Goal: Transaction & Acquisition: Purchase product/service

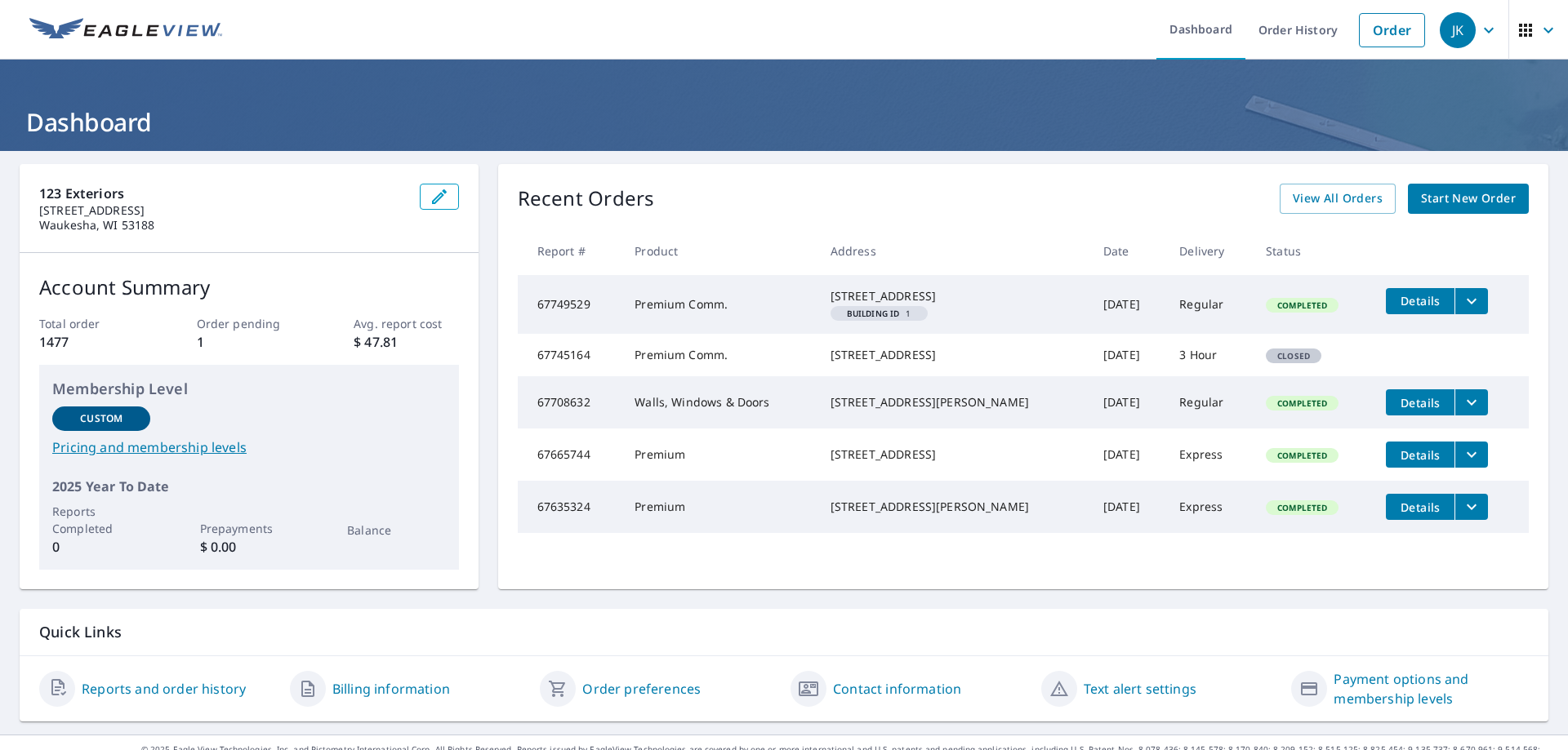
click at [1452, 315] on td "Details" at bounding box center [1450, 301] width 156 height 52
click at [1462, 309] on icon "filesDropdownBtn-67749529" at bounding box center [1471, 301] width 20 height 20
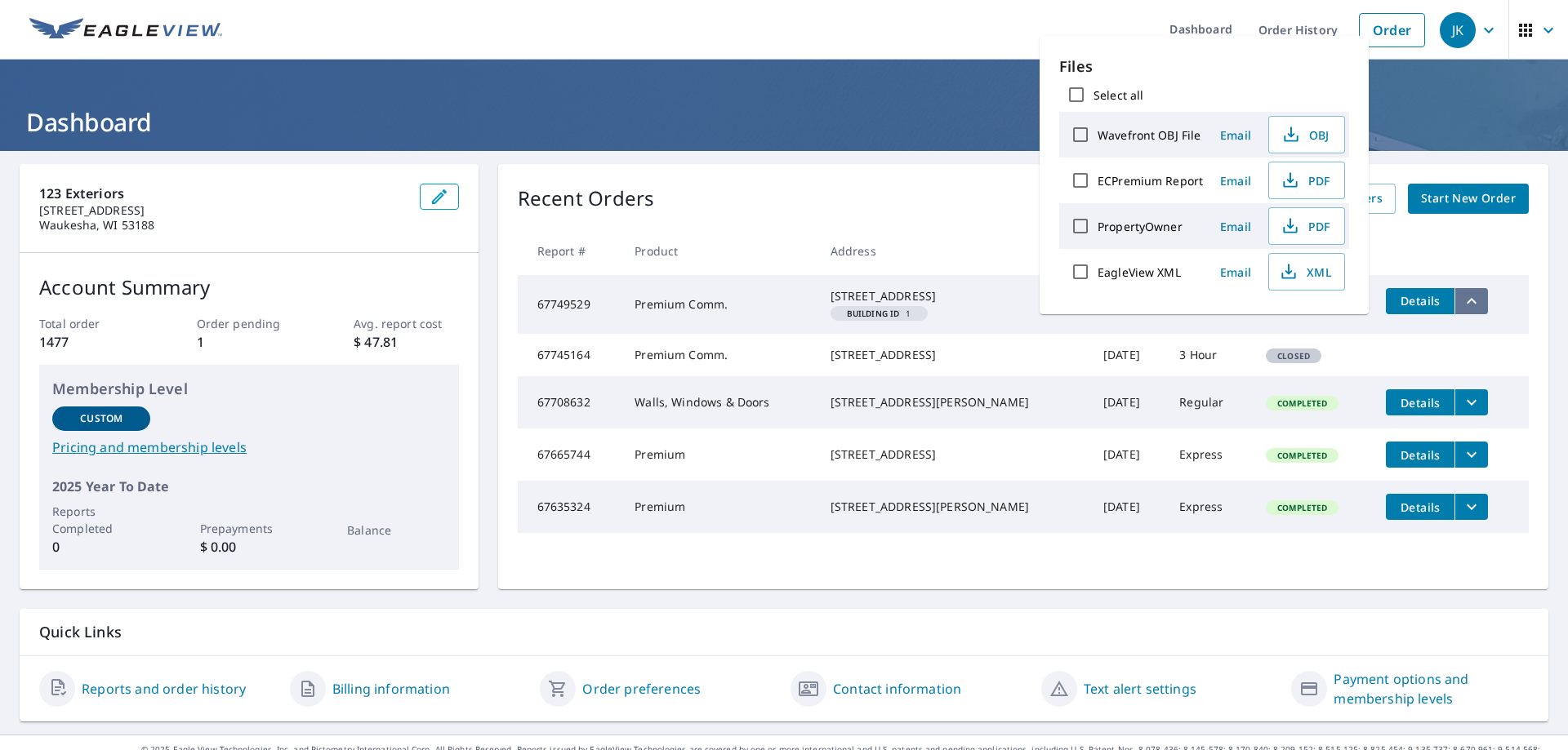
click at [1462, 309] on icon "filesDropdownBtn-67749529" at bounding box center [1471, 301] width 20 height 20
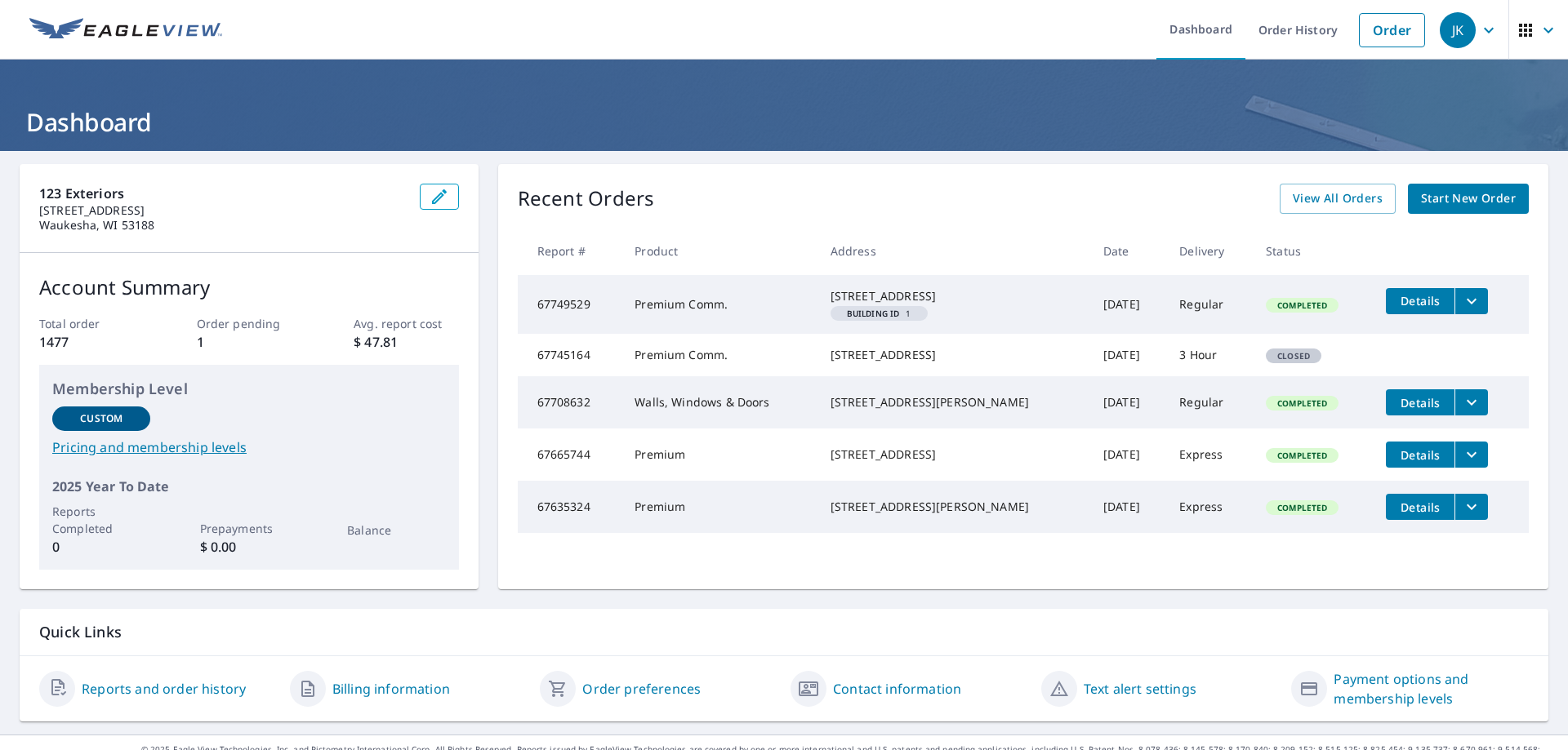
click at [1458, 208] on span "Start New Order" at bounding box center [1468, 199] width 94 height 20
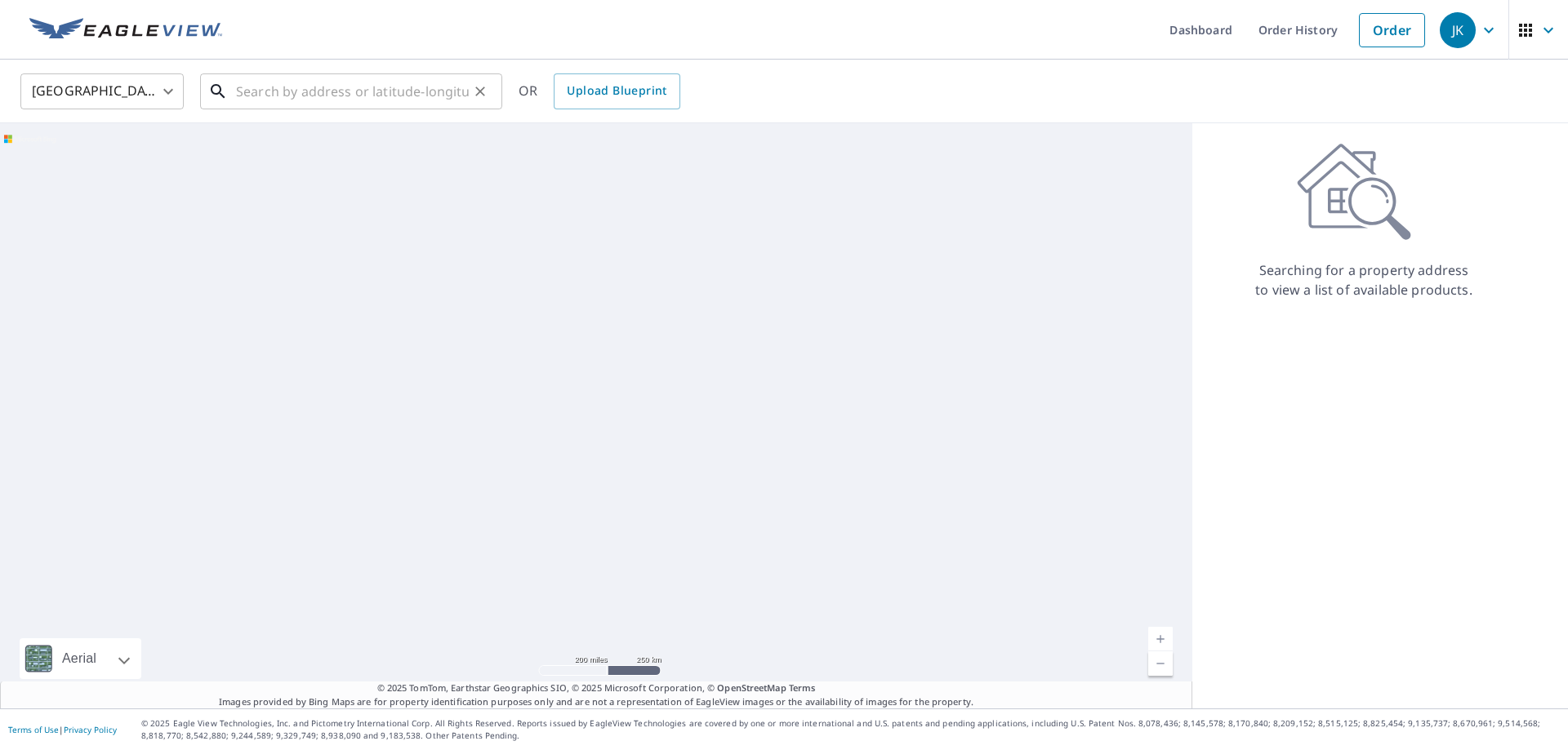
click at [352, 94] on input "text" at bounding box center [352, 92] width 233 height 46
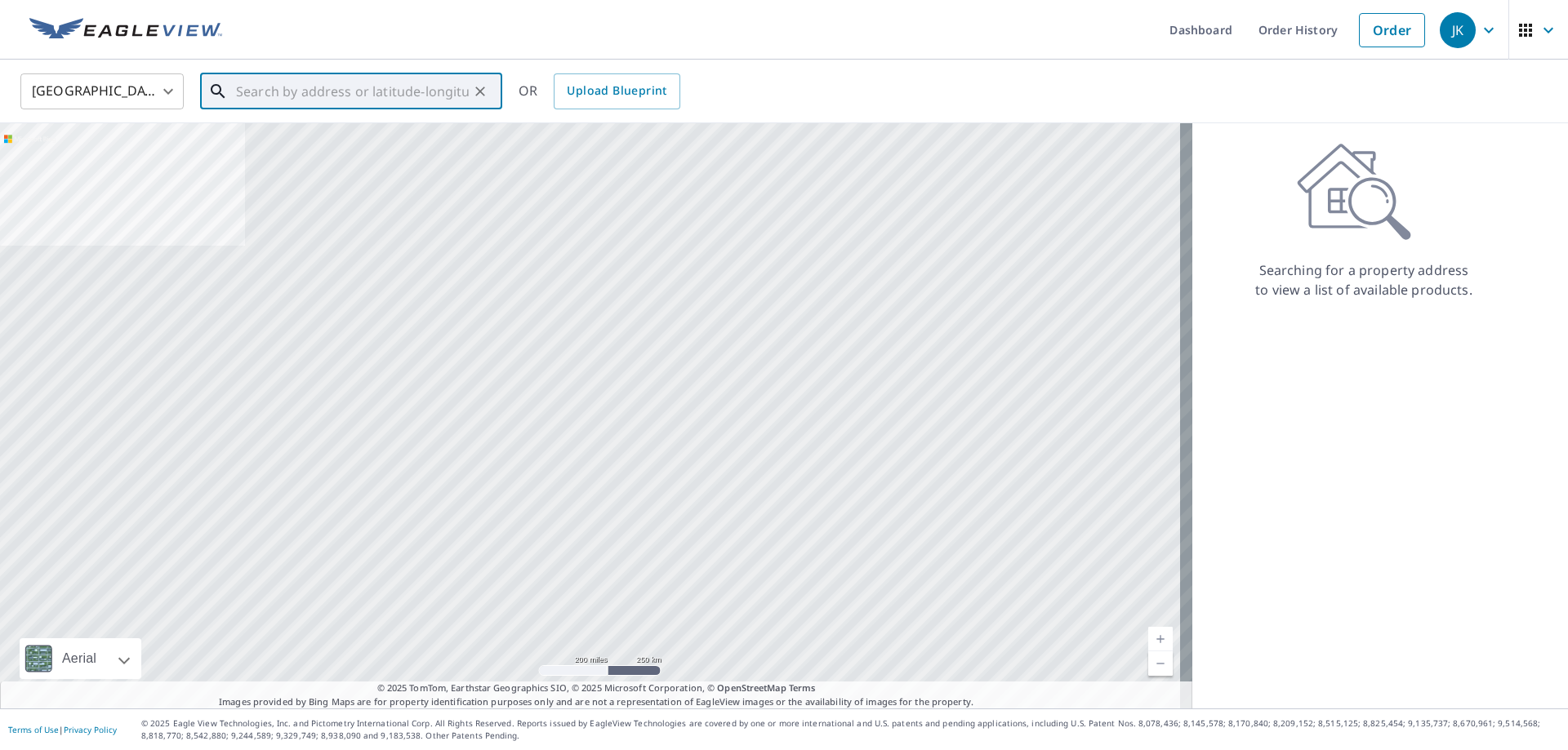
paste input "[STREET_ADDRESS]"
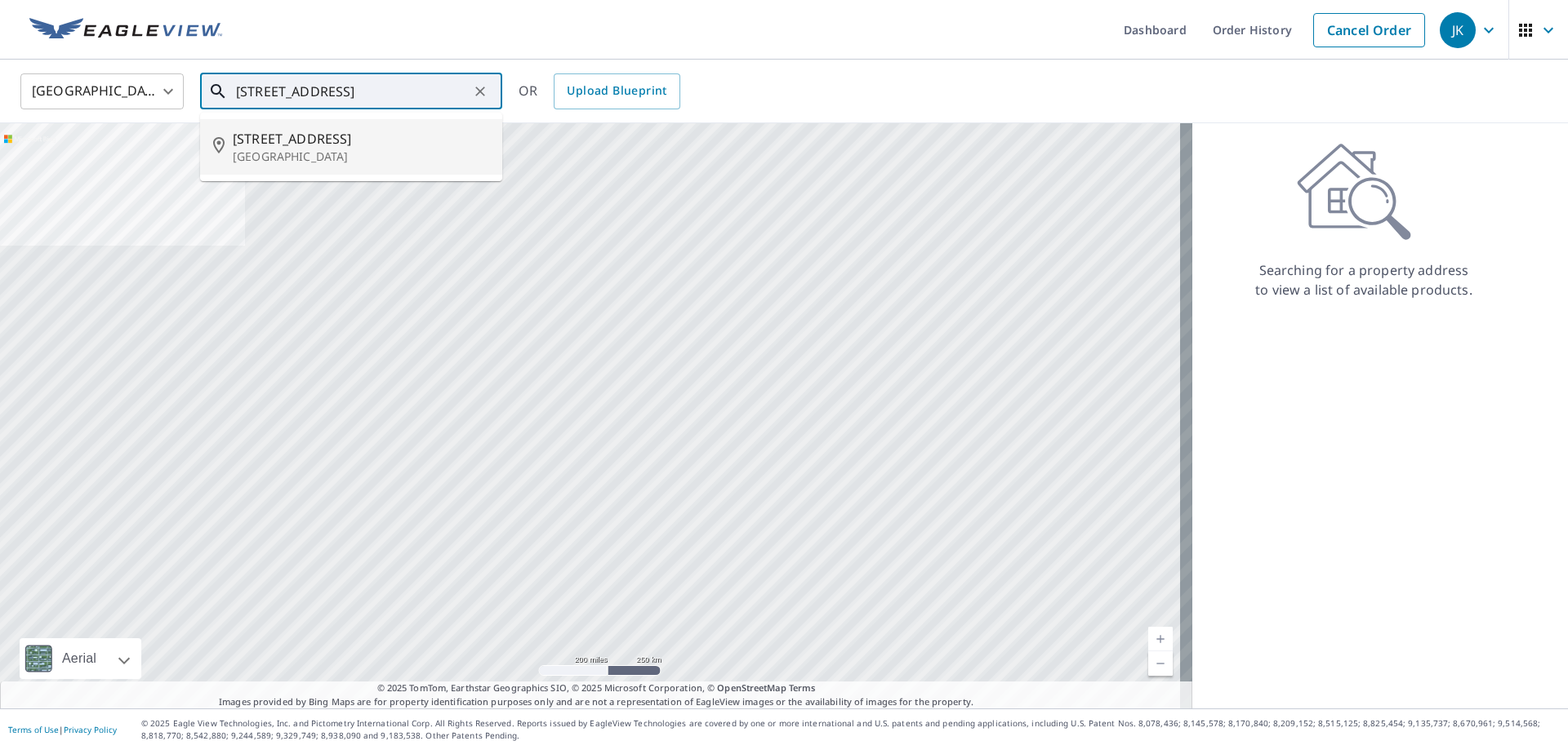
click at [363, 125] on li "[STREET_ADDRESS]" at bounding box center [350, 146] width 302 height 55
type input "[STREET_ADDRESS]"
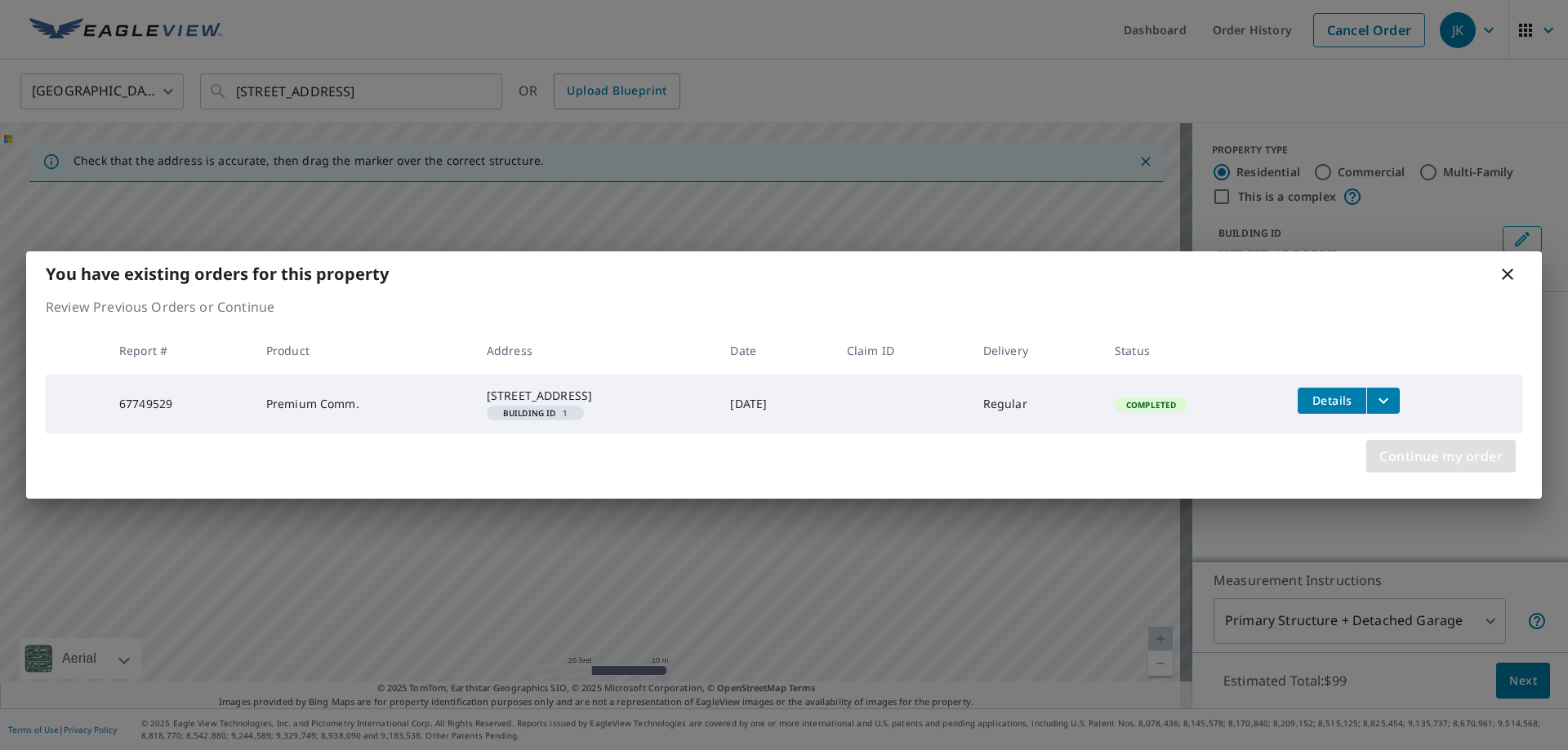
click at [1438, 463] on span "Continue my order" at bounding box center [1440, 456] width 123 height 23
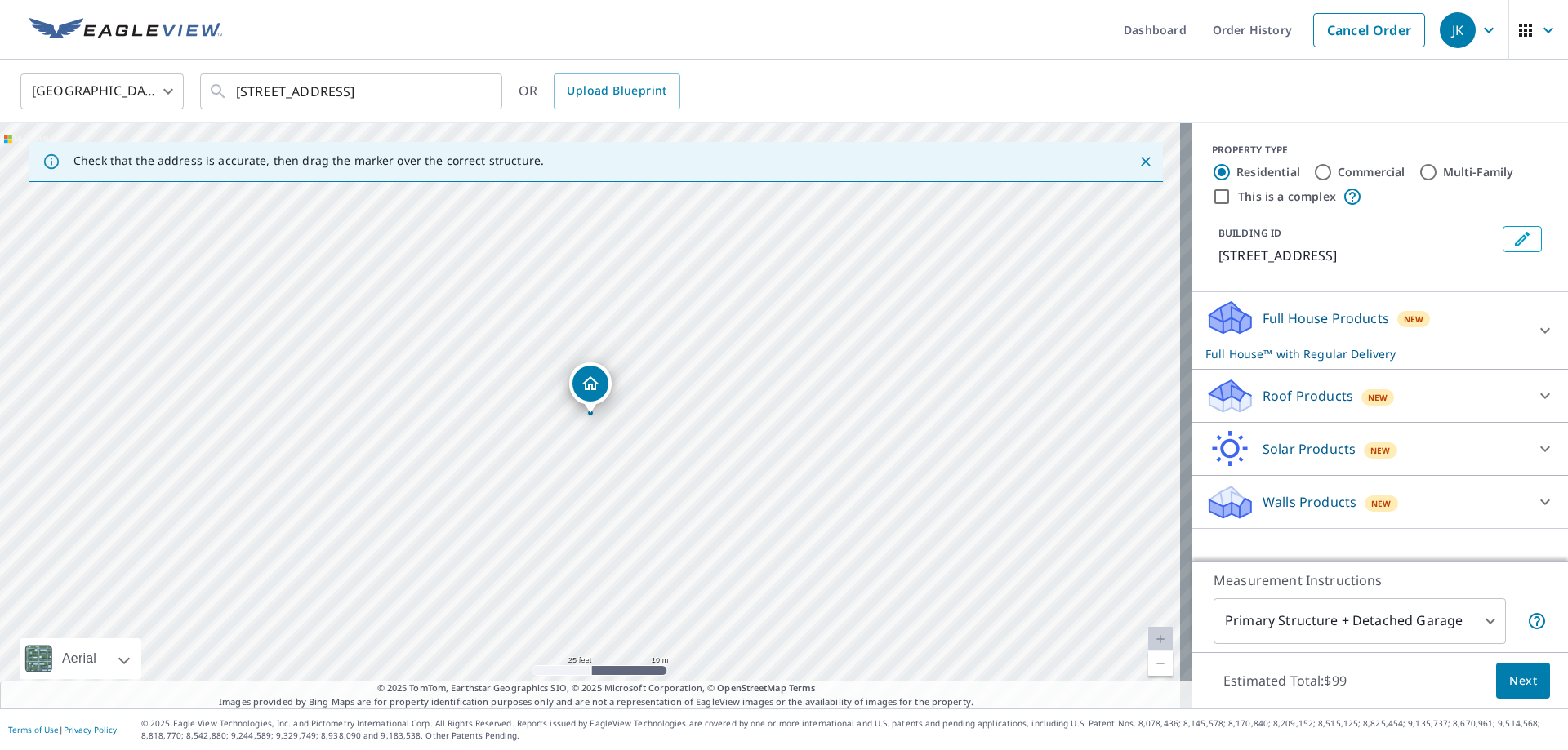
click at [1535, 329] on icon at bounding box center [1544, 330] width 20 height 20
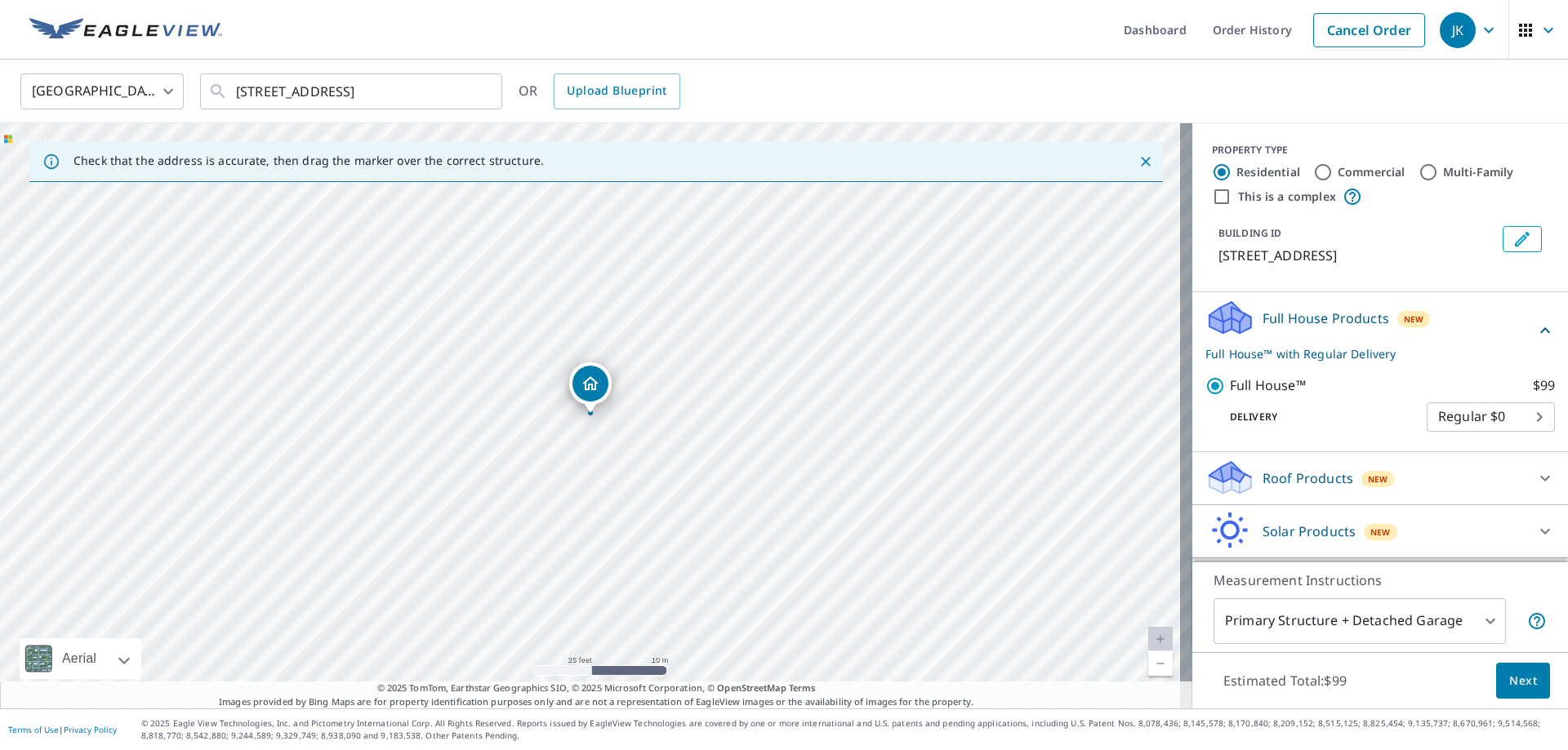
click at [1532, 329] on div "Full House Products New Full House™ with Regular Delivery Full House™ $99 Deliv…" at bounding box center [1380, 372] width 376 height 160
click at [1535, 327] on icon at bounding box center [1544, 330] width 20 height 20
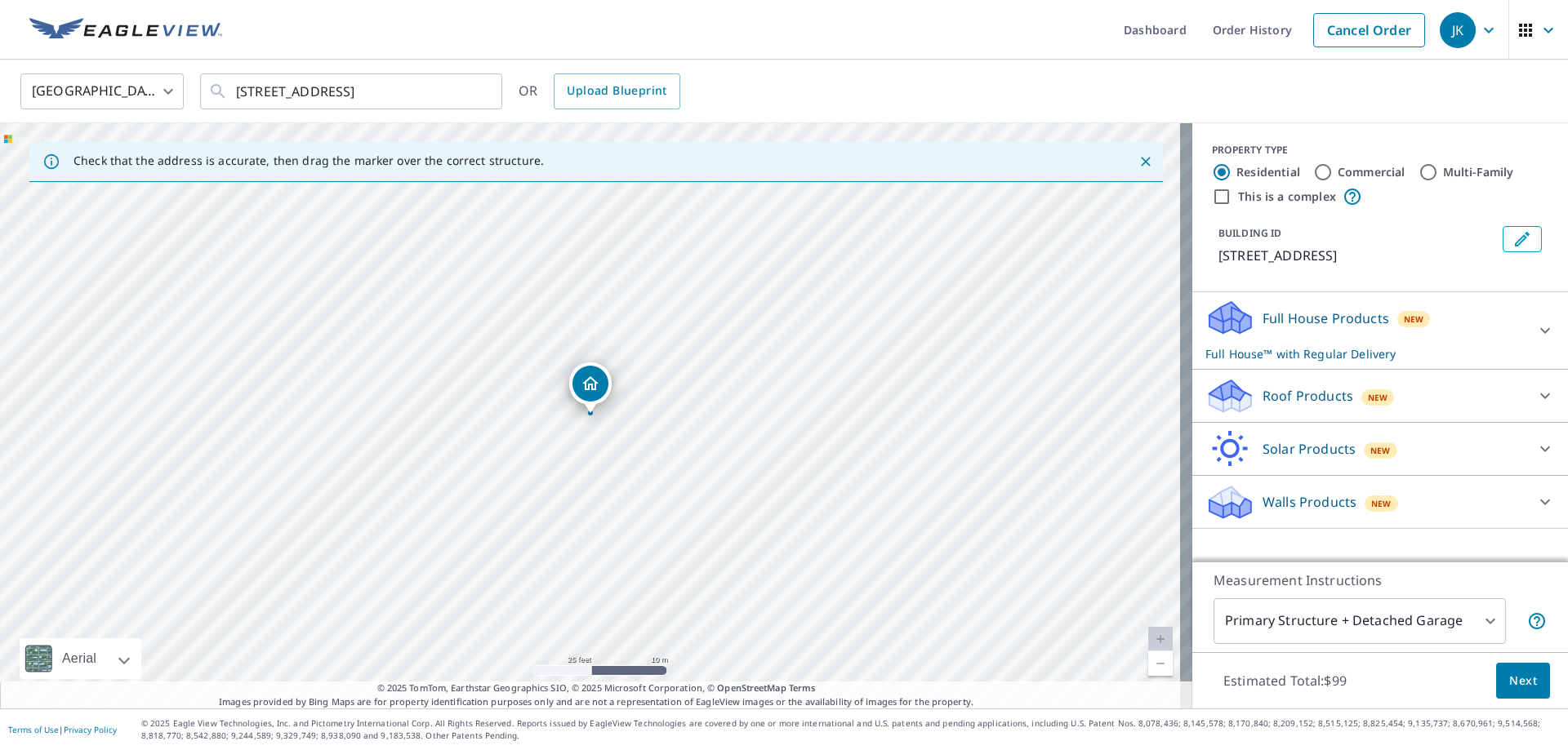
click at [1314, 173] on input "Commercial" at bounding box center [1322, 172] width 20 height 20
radio input "true"
type input "4"
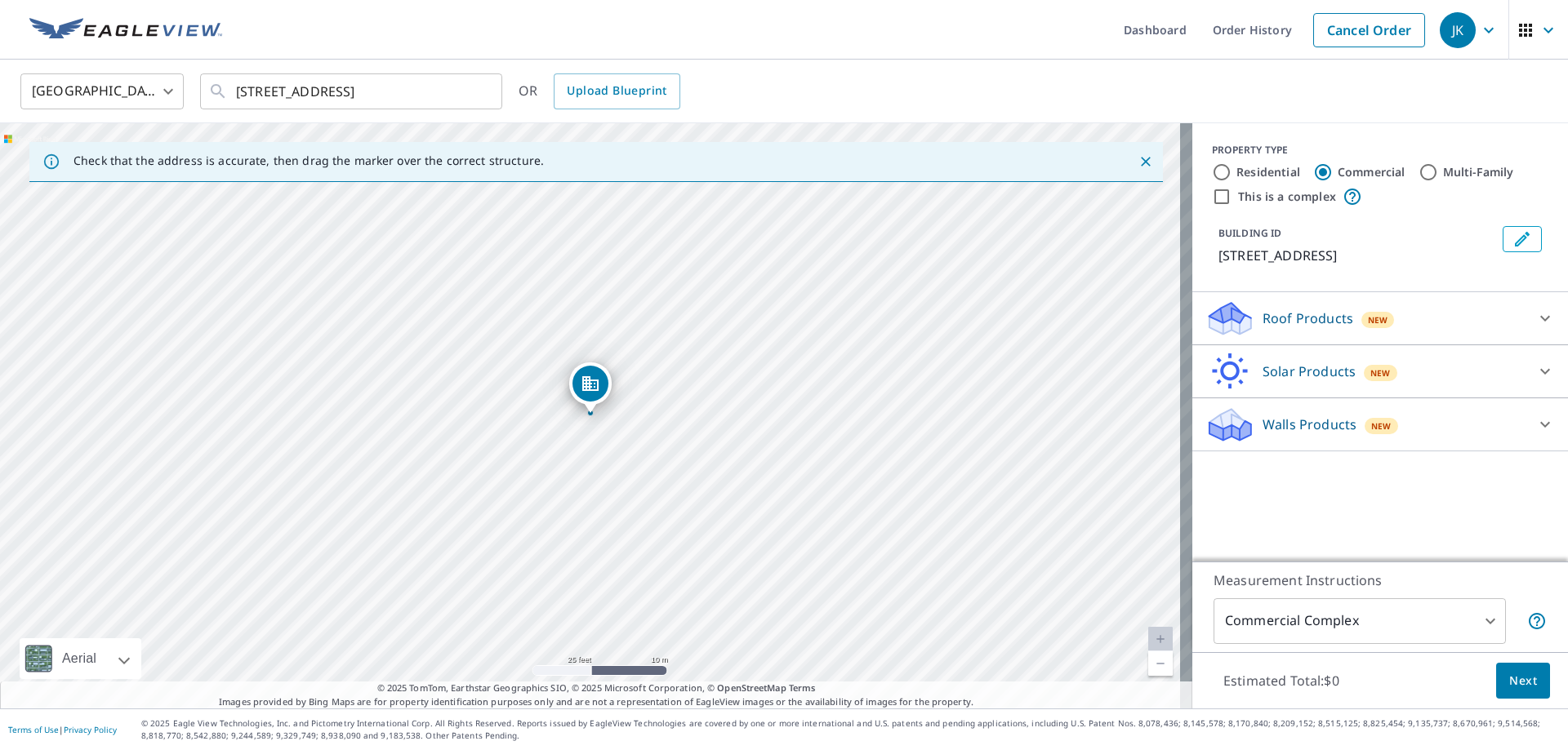
click at [1525, 421] on div at bounding box center [1545, 424] width 39 height 39
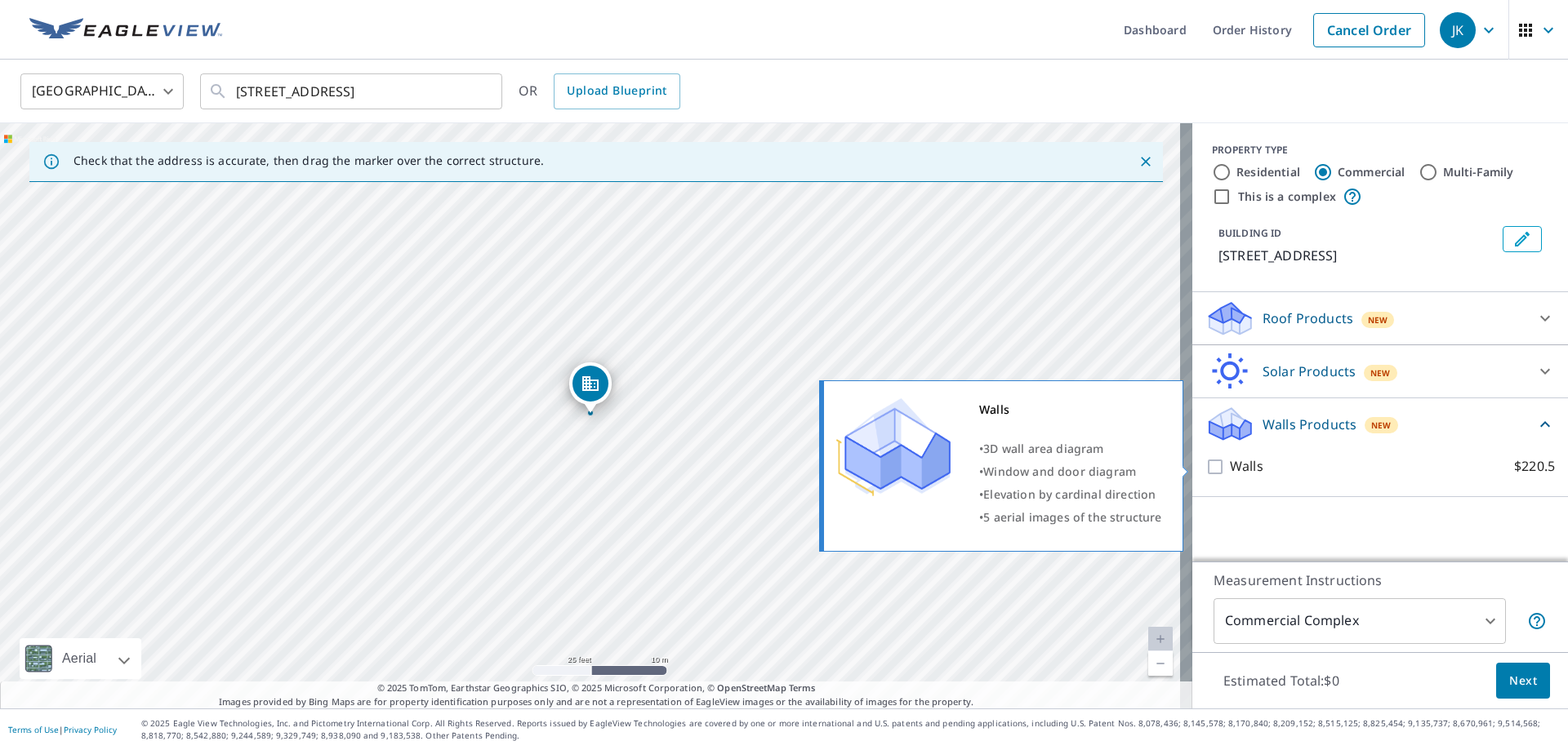
click at [1205, 465] on input "Walls $220.5" at bounding box center [1217, 467] width 25 height 20
checkbox input "true"
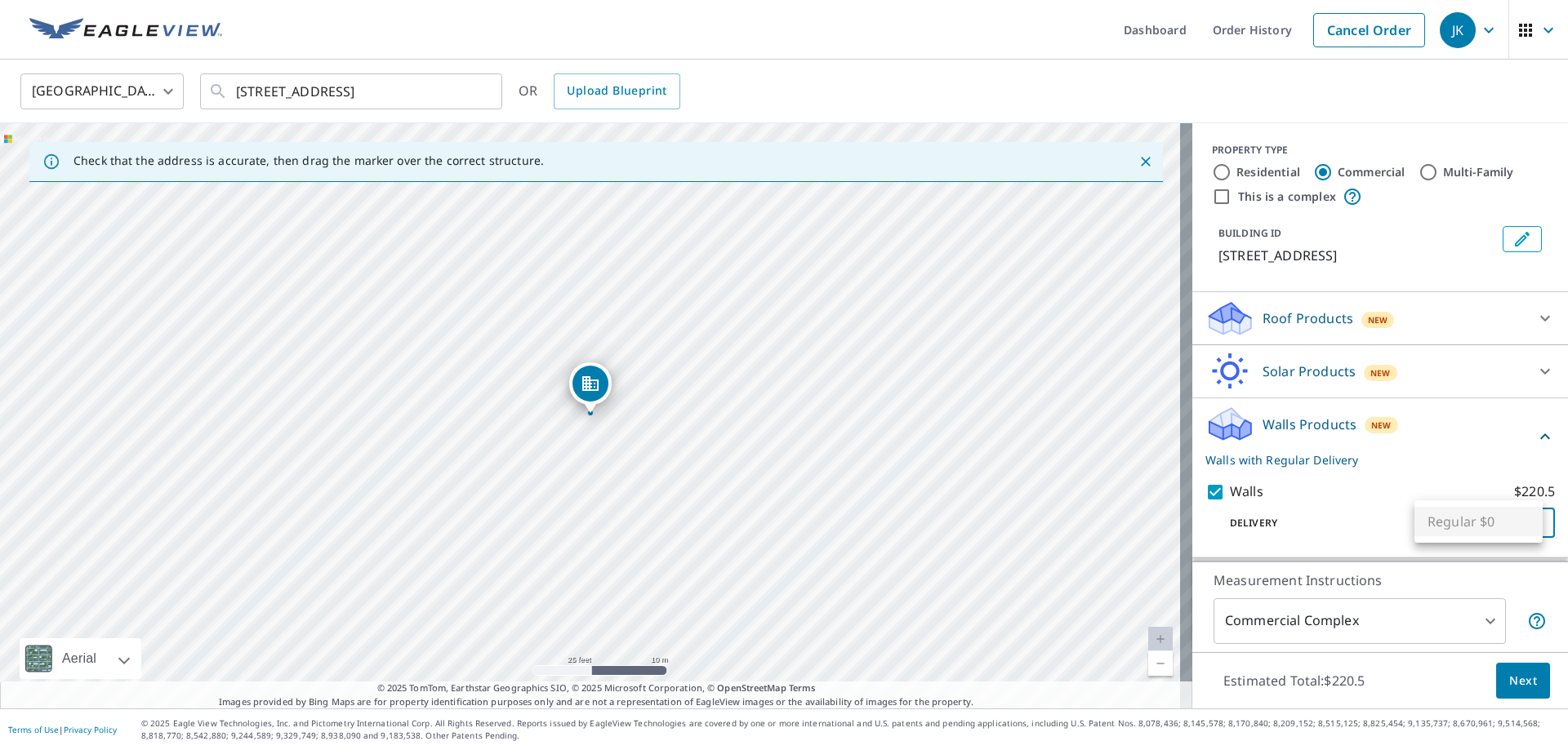
click at [1435, 525] on body "JK JK Dashboard Order History Cancel Order JK United States [GEOGRAPHIC_DATA] ​…" at bounding box center [784, 375] width 1568 height 750
click at [1461, 520] on ul "Regular $0" at bounding box center [1478, 522] width 128 height 43
click at [1332, 523] on div at bounding box center [784, 375] width 1568 height 750
click at [1528, 523] on body "JK JK Dashboard Order History Cancel Order JK United States [GEOGRAPHIC_DATA] ​…" at bounding box center [784, 375] width 1568 height 750
click at [1529, 523] on ul "Regular $0" at bounding box center [1478, 522] width 128 height 43
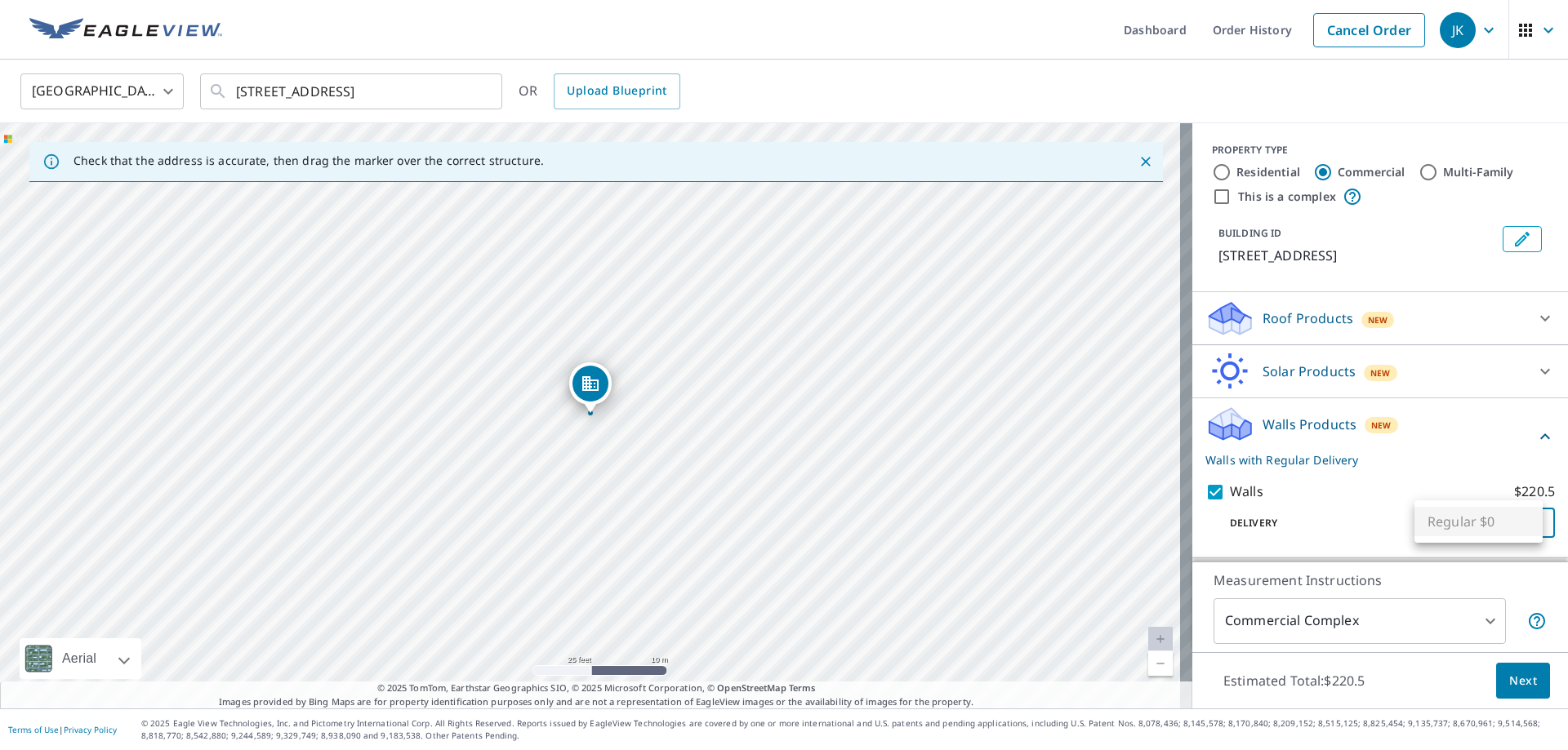
click at [1440, 524] on ul "Regular $0" at bounding box center [1478, 522] width 128 height 43
click at [1399, 526] on div at bounding box center [784, 375] width 1568 height 750
click at [1367, 634] on body "JK JK Dashboard Order History Cancel Order JK United States [GEOGRAPHIC_DATA] ​…" at bounding box center [784, 375] width 1568 height 750
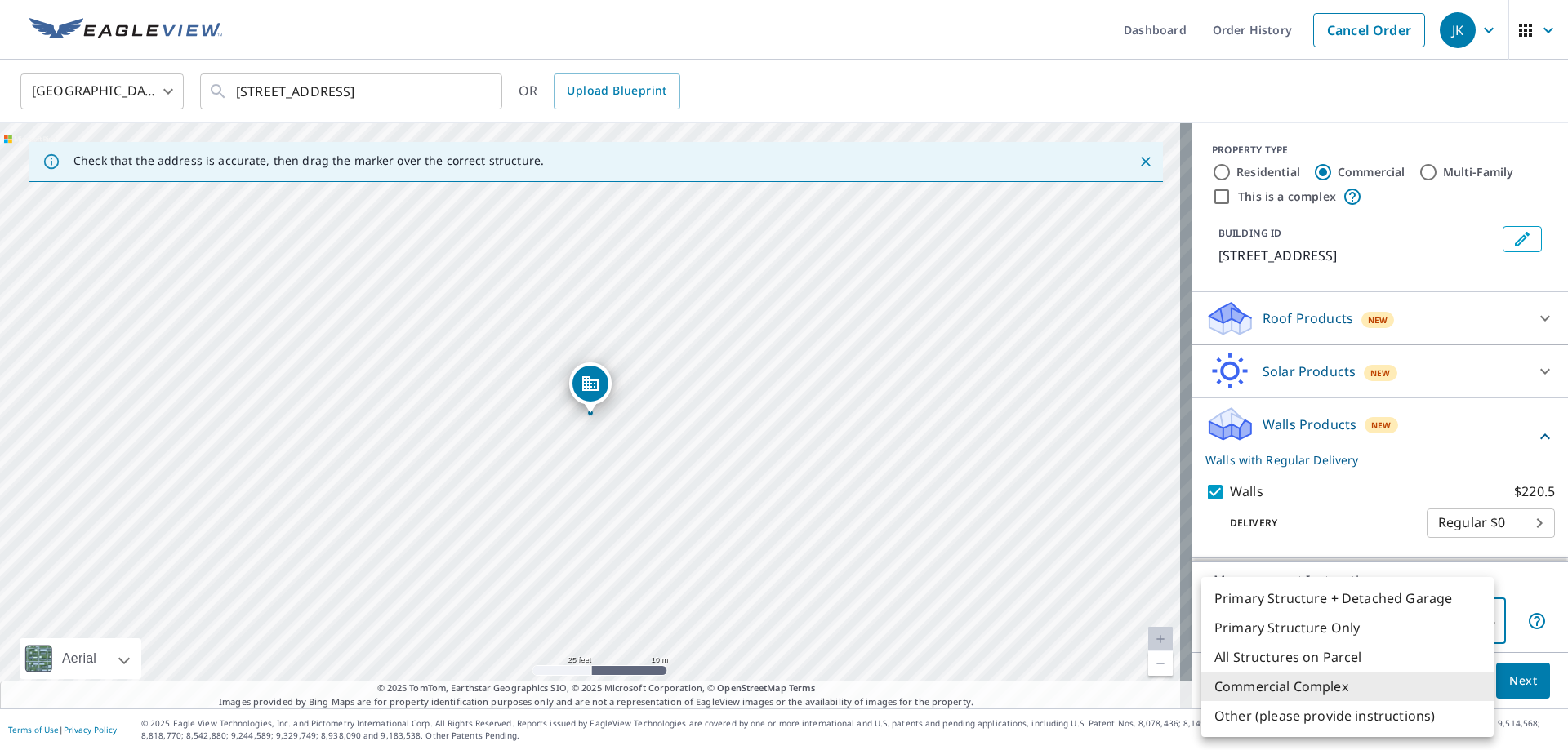
click at [1362, 685] on li "Commercial Complex" at bounding box center [1347, 686] width 293 height 30
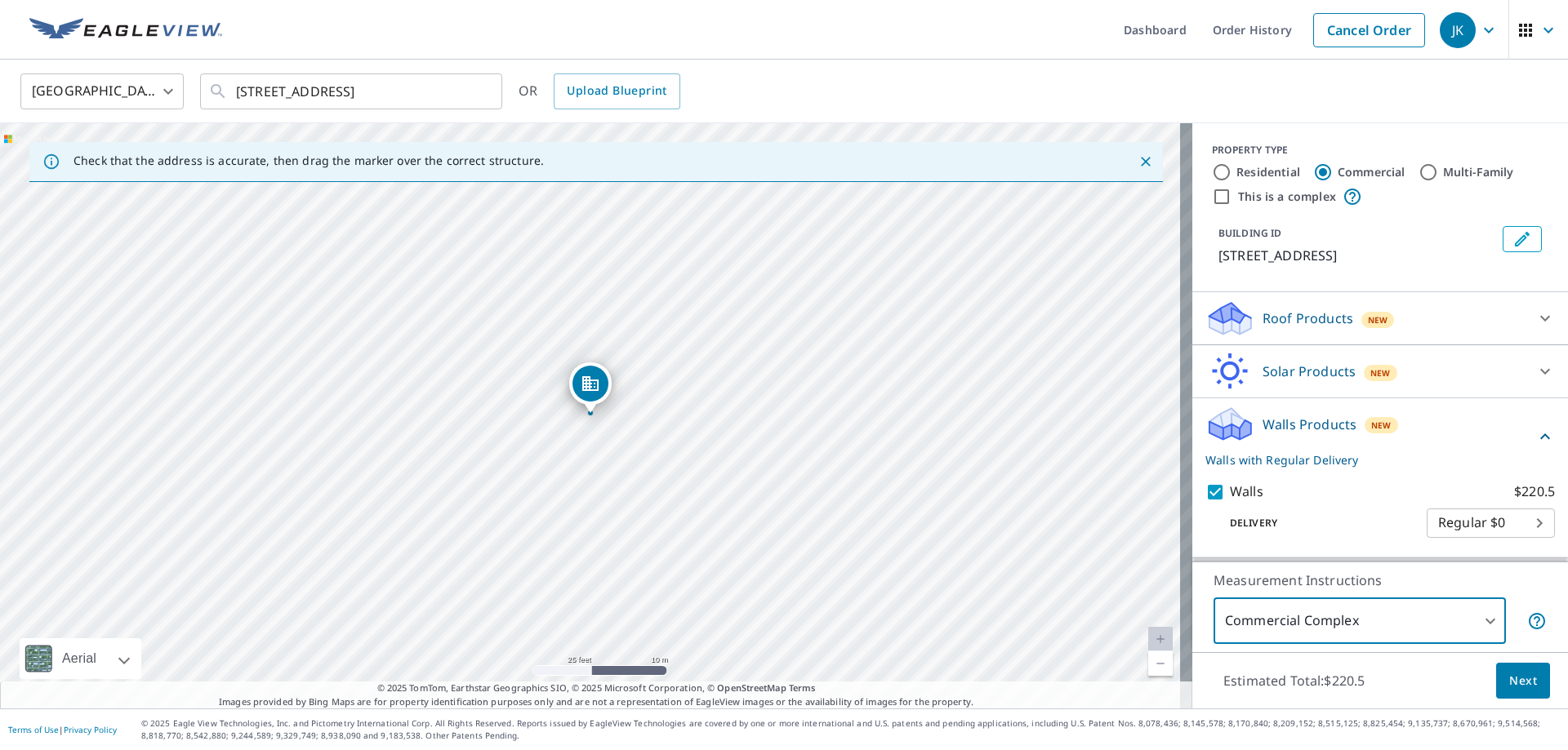
click at [1358, 638] on body "JK JK Dashboard Order History Cancel Order JK United States [GEOGRAPHIC_DATA] ​…" at bounding box center [784, 375] width 1568 height 750
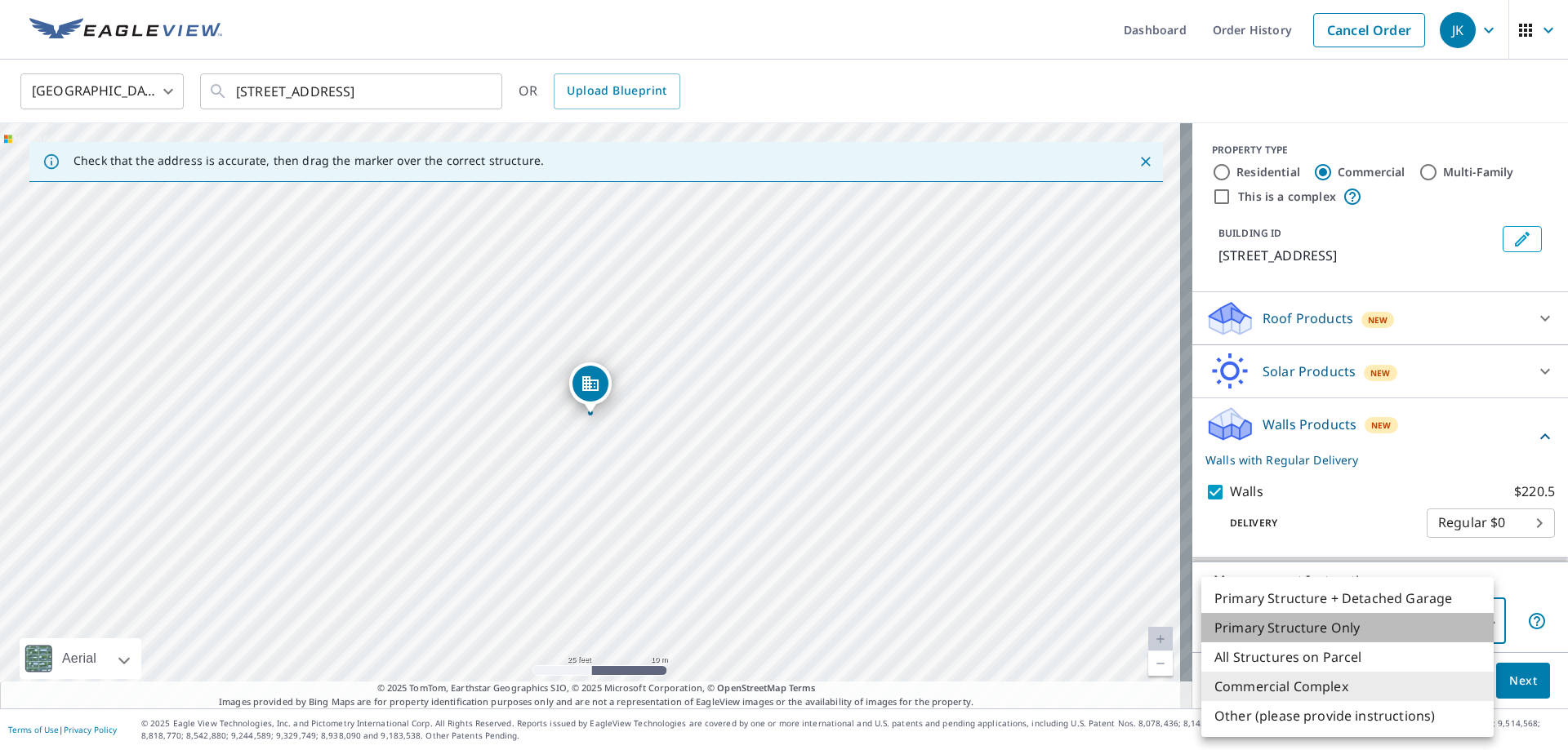
click at [1339, 624] on li "Primary Structure Only" at bounding box center [1347, 628] width 293 height 30
type input "2"
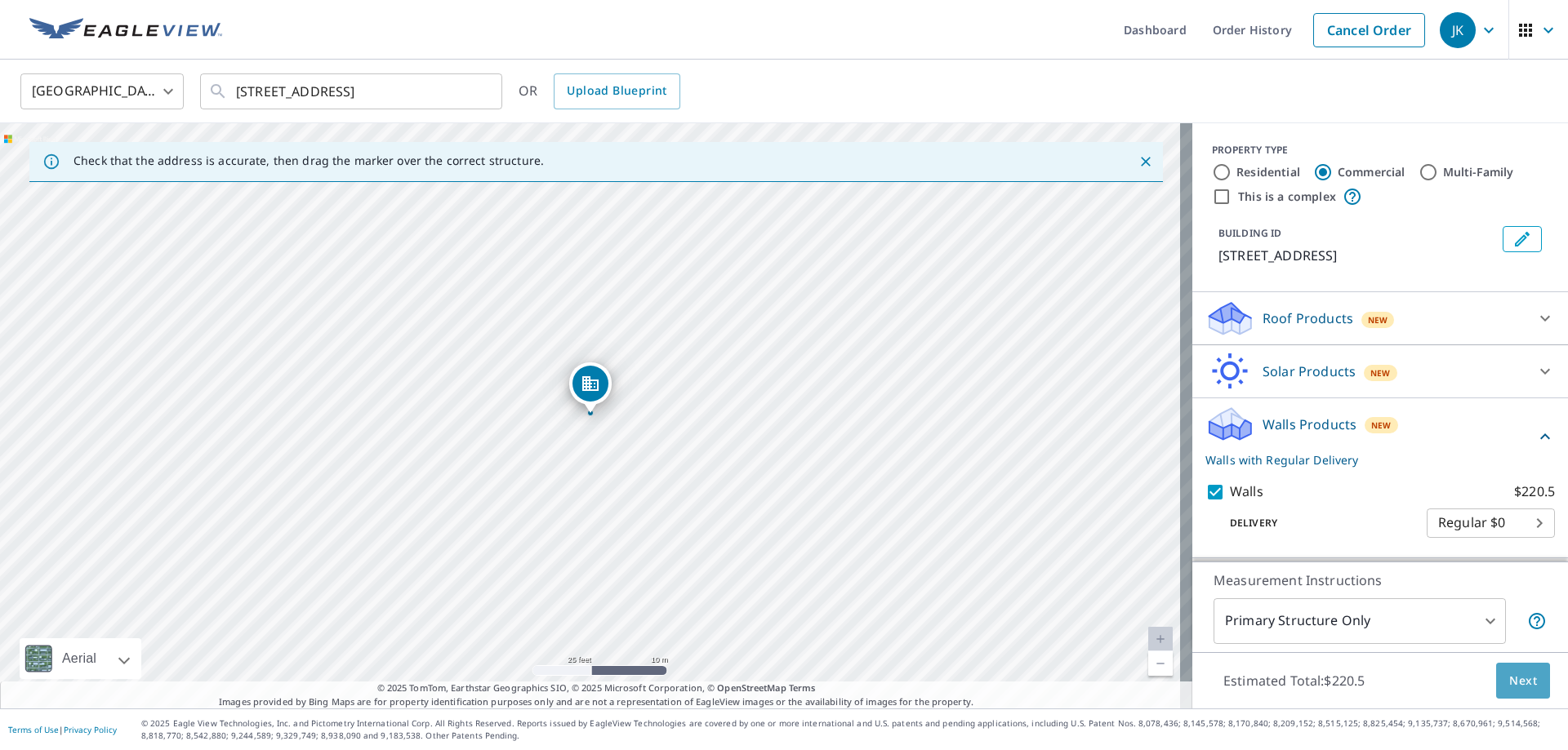
click at [1508, 685] on span "Next" at bounding box center [1522, 681] width 28 height 20
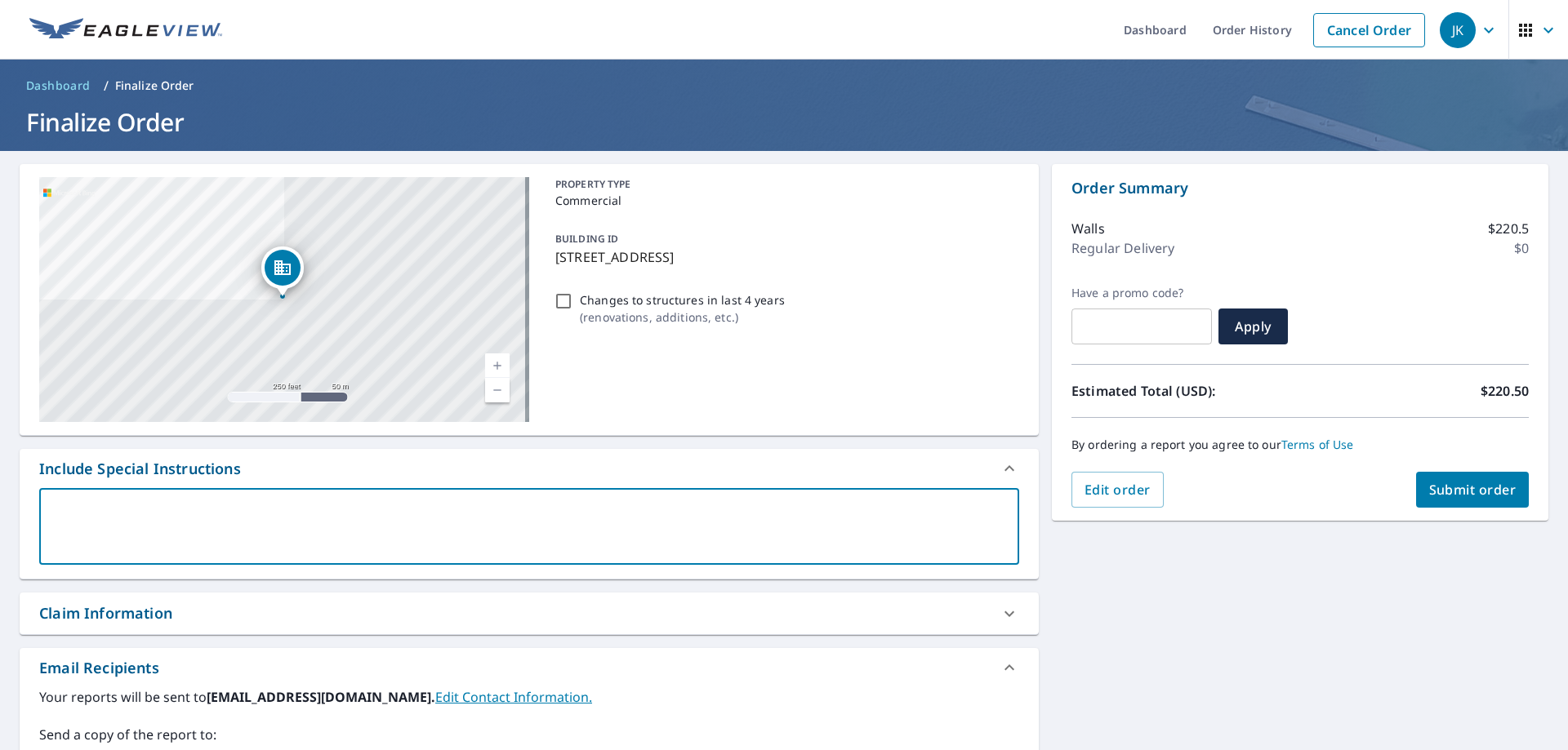
click at [696, 523] on textarea at bounding box center [529, 526] width 957 height 47
type textarea "I"
type textarea "x"
checkbox input "true"
type textarea "I"
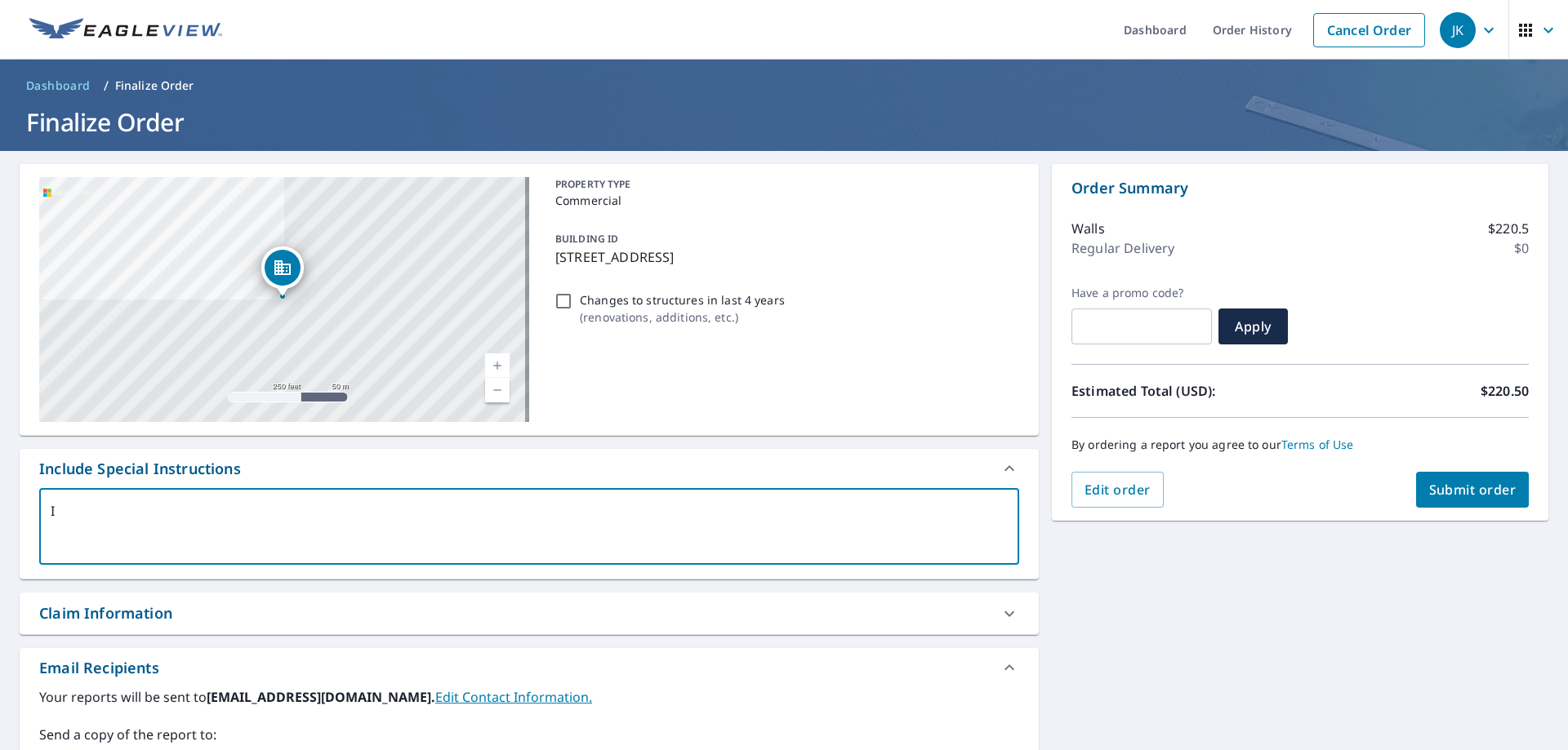
type textarea "x"
checkbox input "true"
type textarea "I n"
type textarea "x"
checkbox input "true"
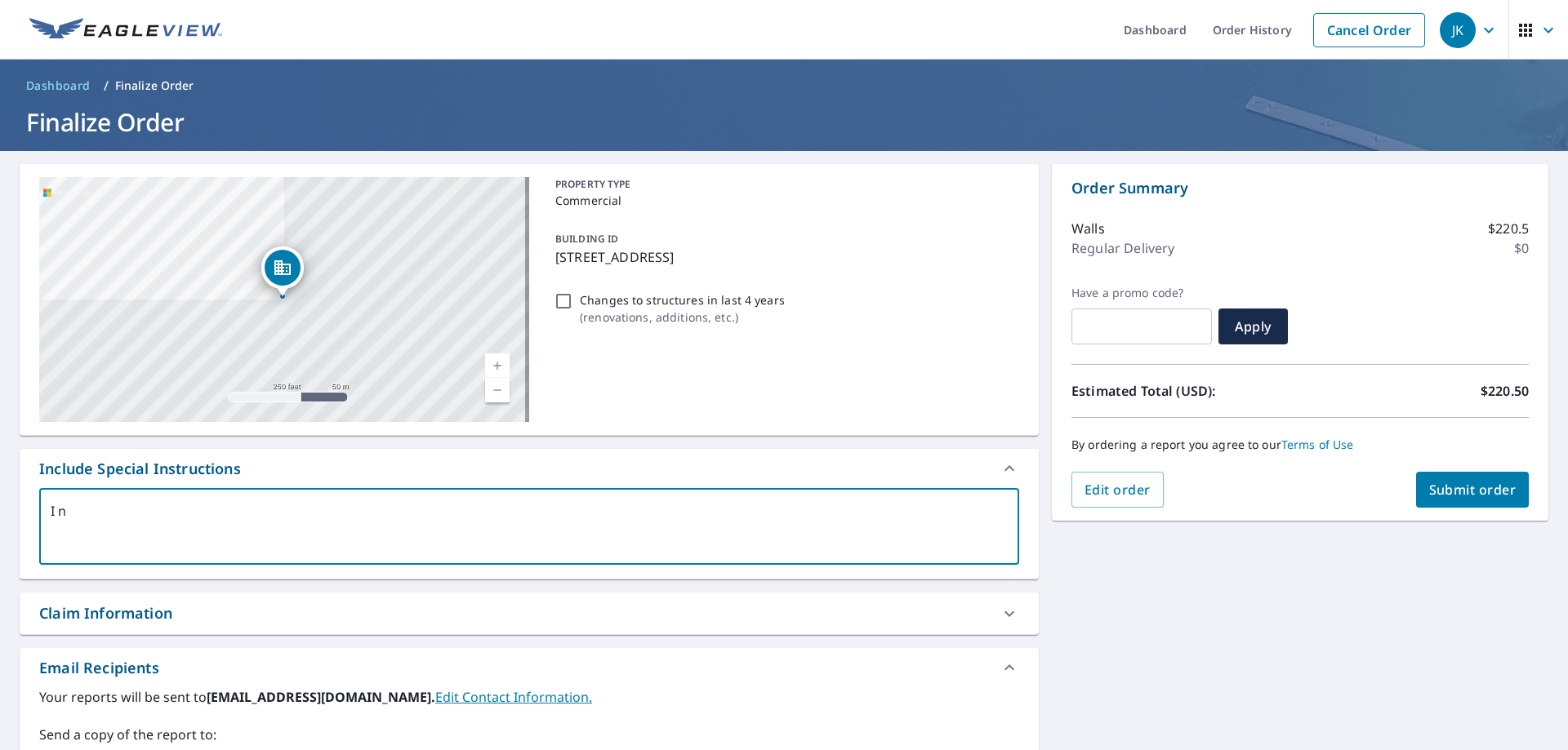
type textarea "I ne"
type textarea "x"
checkbox input "true"
type textarea "I nee"
type textarea "x"
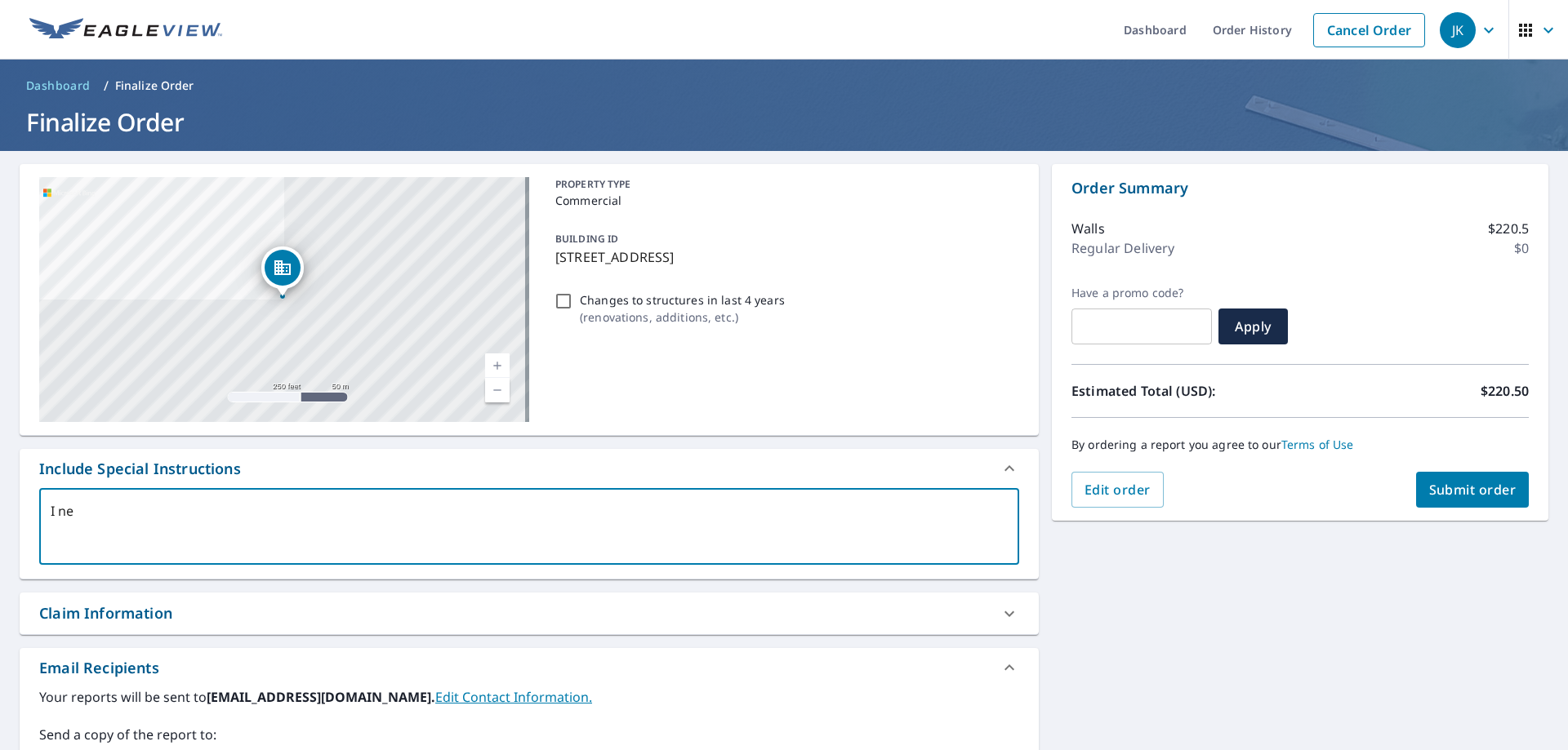
checkbox input "true"
type textarea "I need"
type textarea "x"
checkbox input "true"
type textarea "I need"
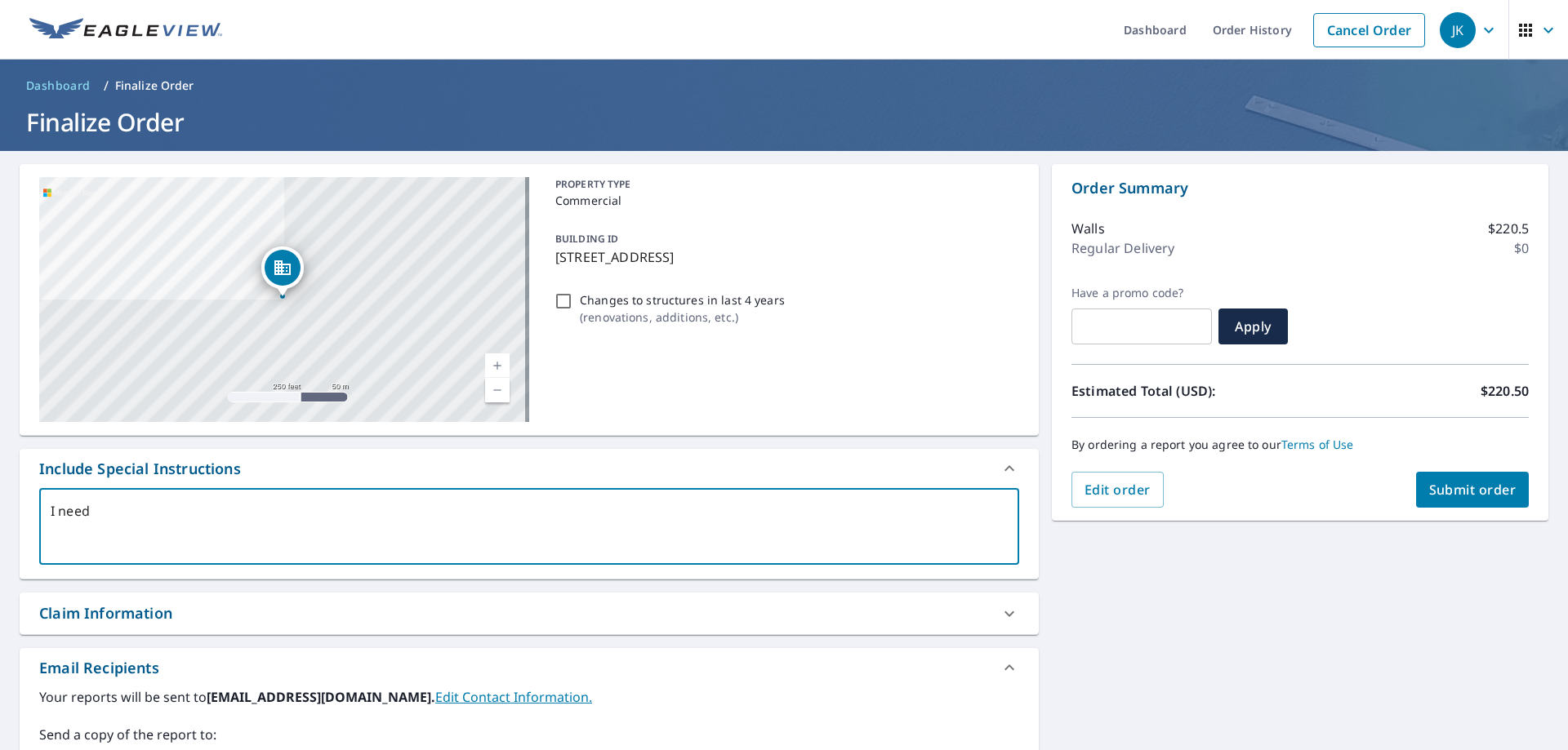
type textarea "x"
checkbox input "true"
type textarea "I need S"
type textarea "x"
checkbox input "true"
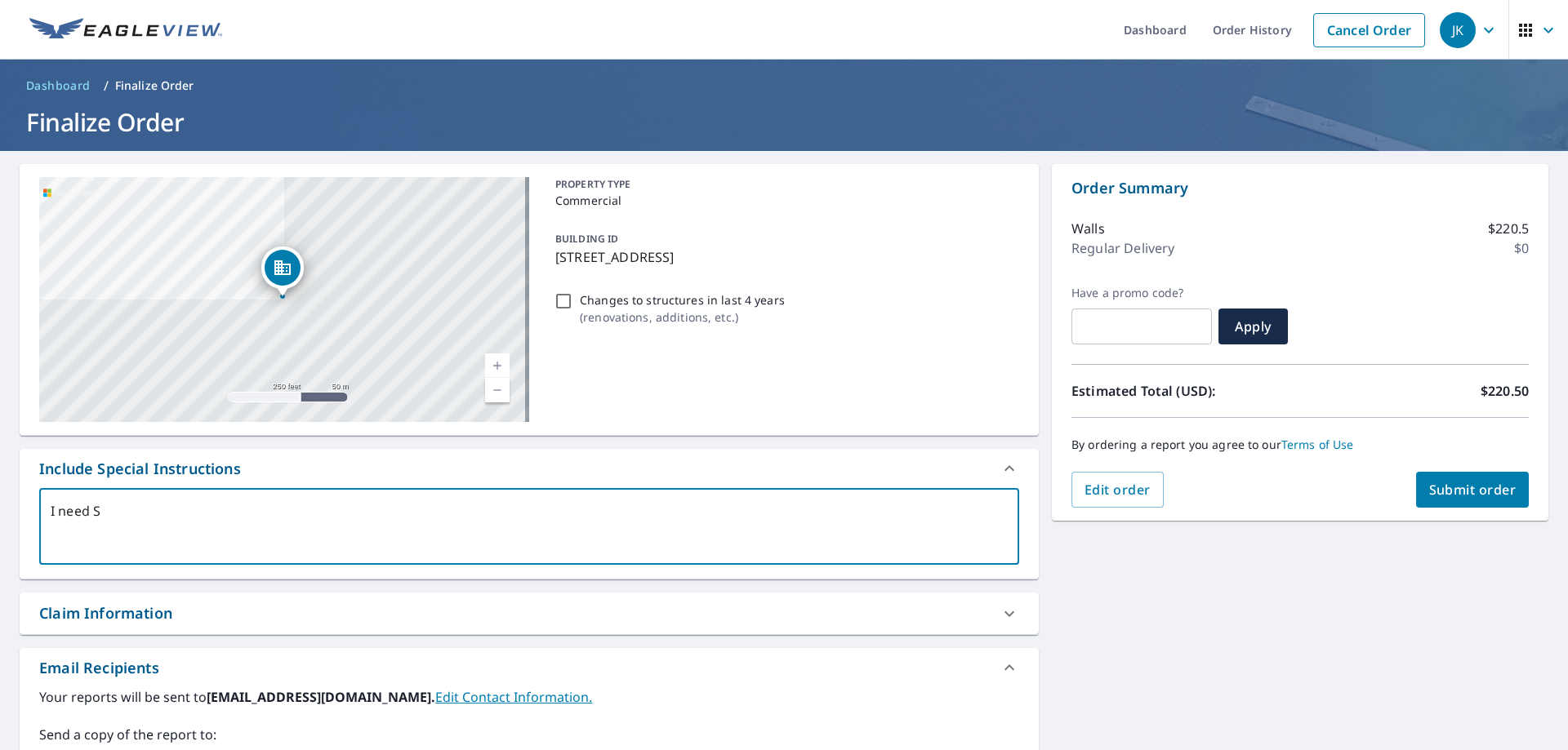
type textarea "I need SD"
type textarea "x"
checkbox input "true"
type textarea "I need S"
type textarea "x"
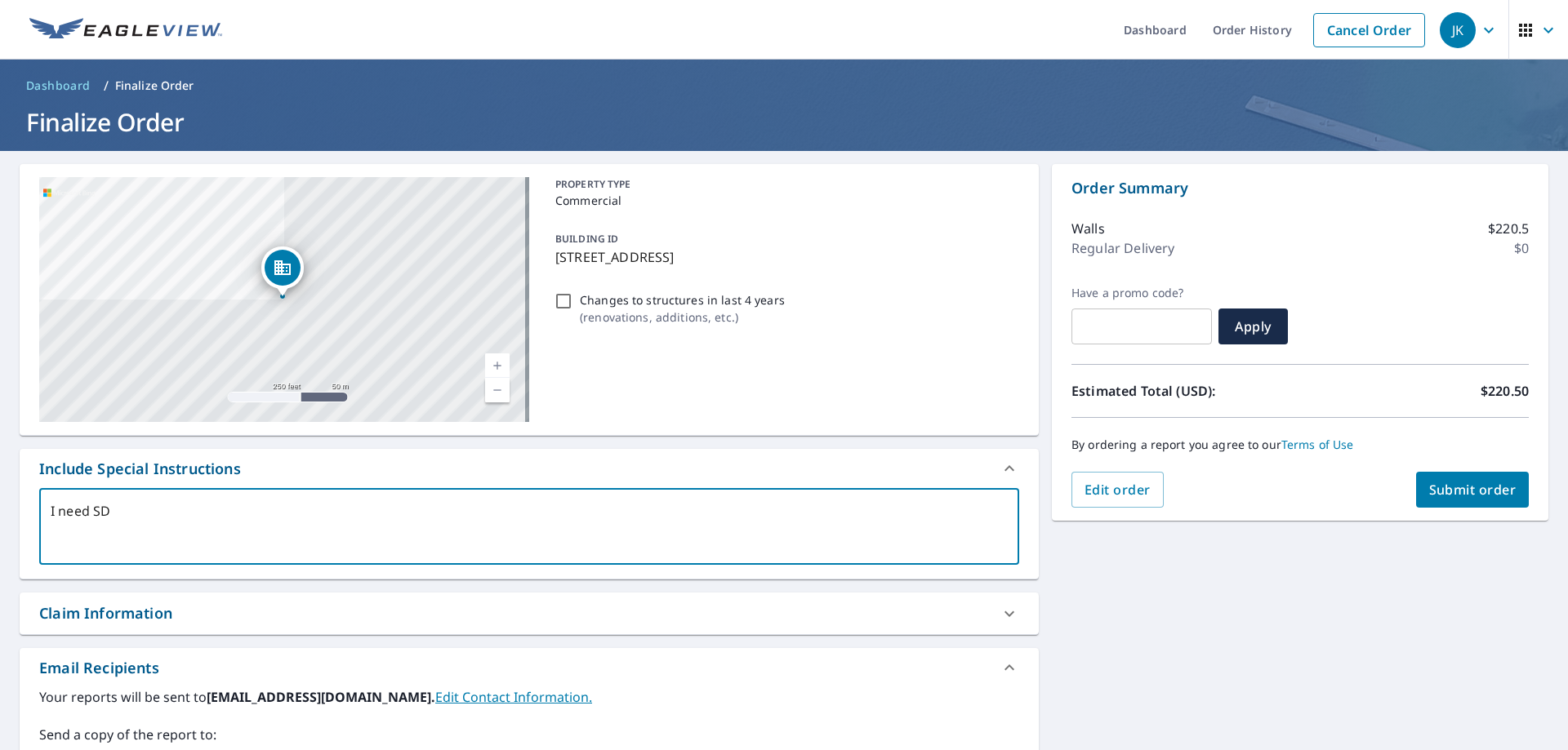
checkbox input "true"
type textarea "I need"
type textarea "x"
checkbox input "true"
type textarea "I need A"
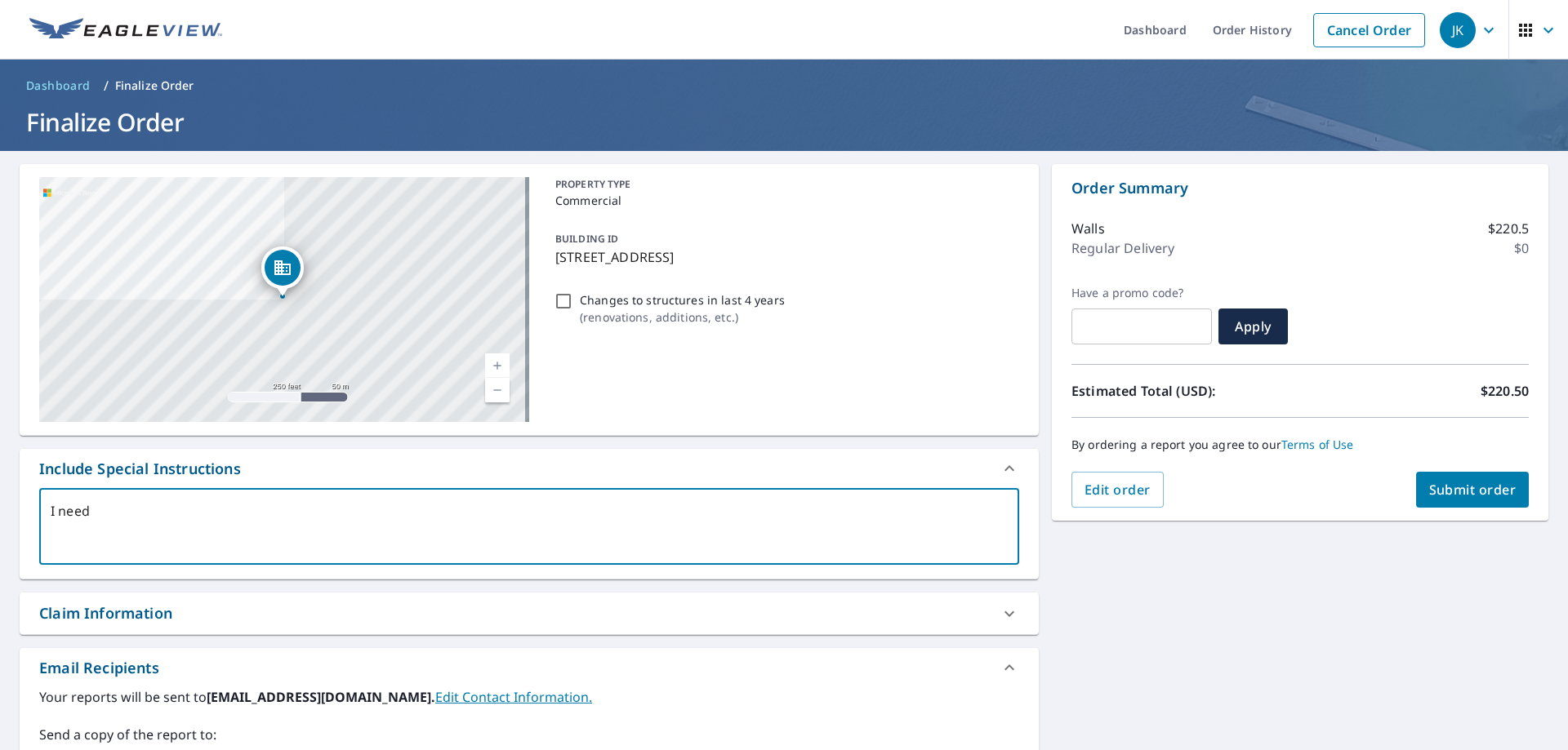
type textarea "x"
checkbox input "true"
type textarea "I need AS"
type textarea "x"
checkbox input "true"
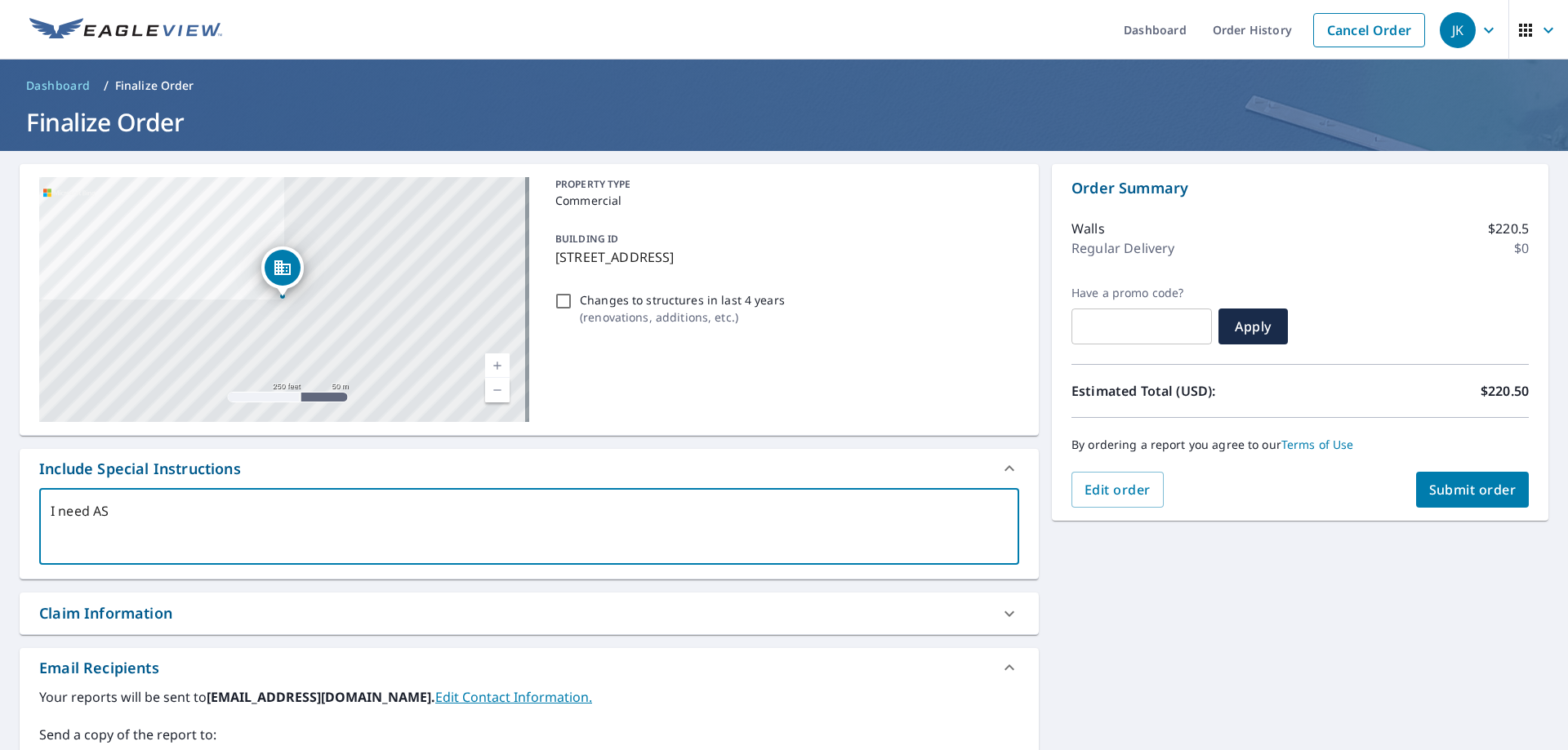
type textarea "I need ASA"
type textarea "x"
checkbox input "true"
type textarea "I need ASAP"
type textarea "x"
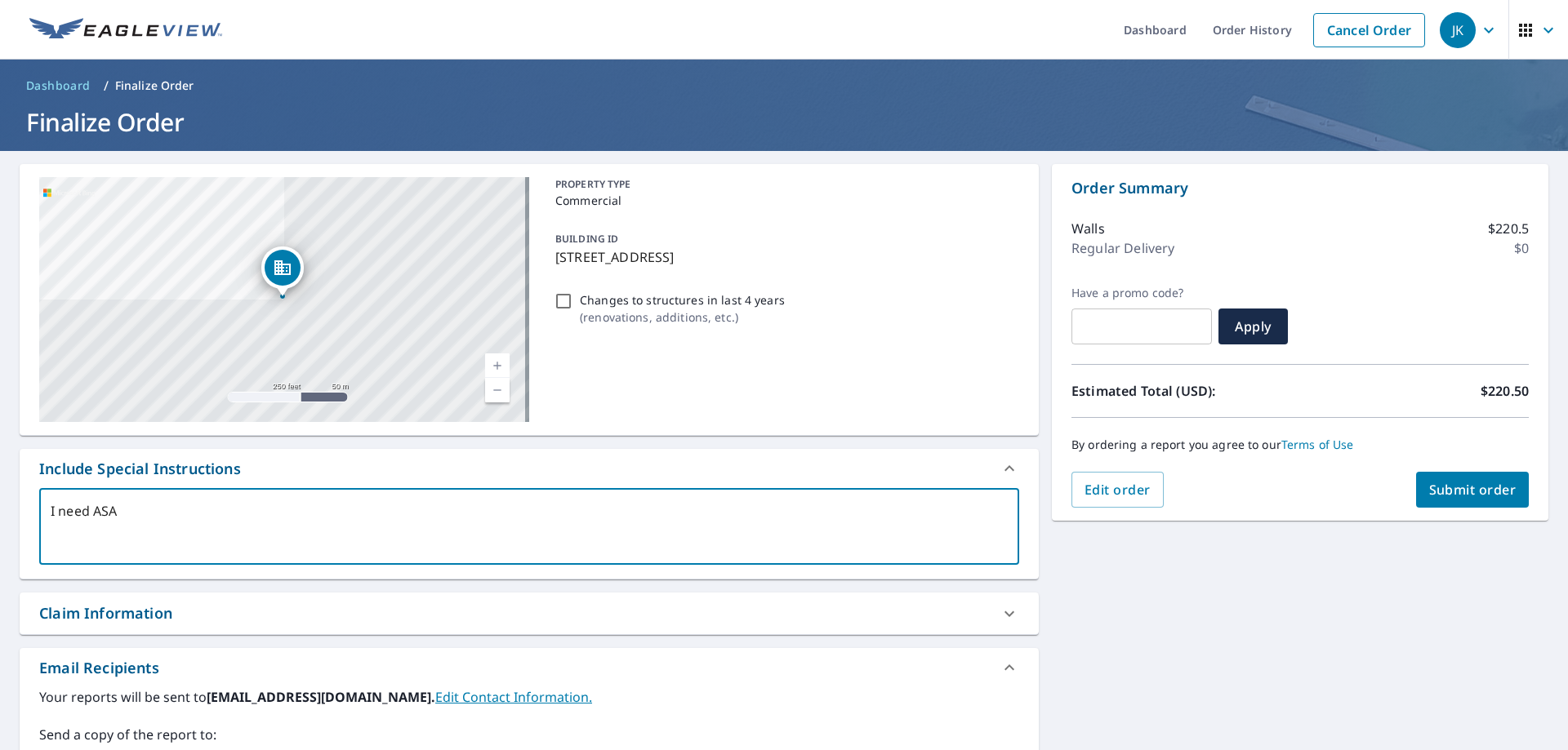
checkbox input "true"
type textarea "I need ASAP"
type textarea "x"
checkbox input "true"
type textarea "I need ASAP p"
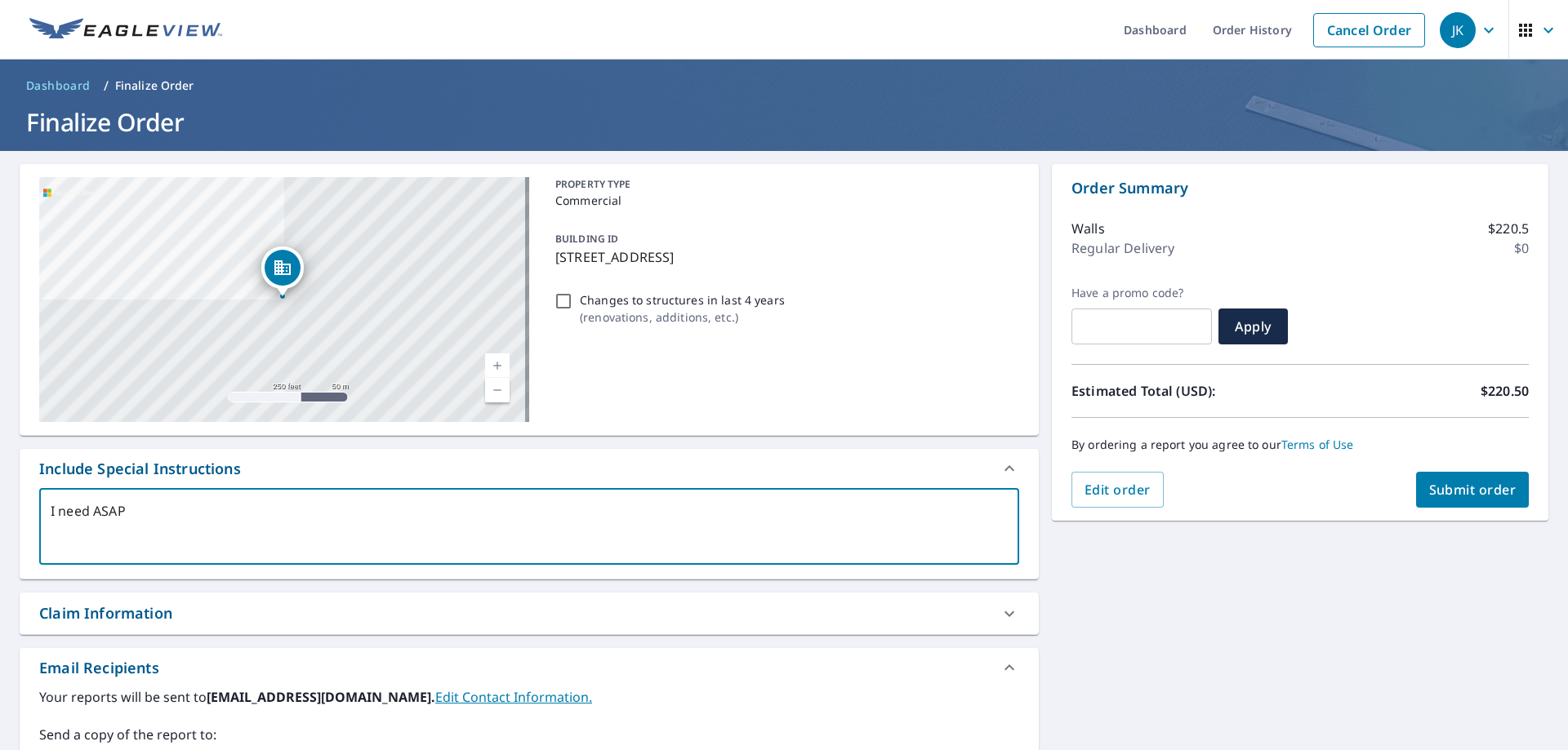
type textarea "x"
checkbox input "true"
type textarea "I need ASAP pl"
type textarea "x"
checkbox input "true"
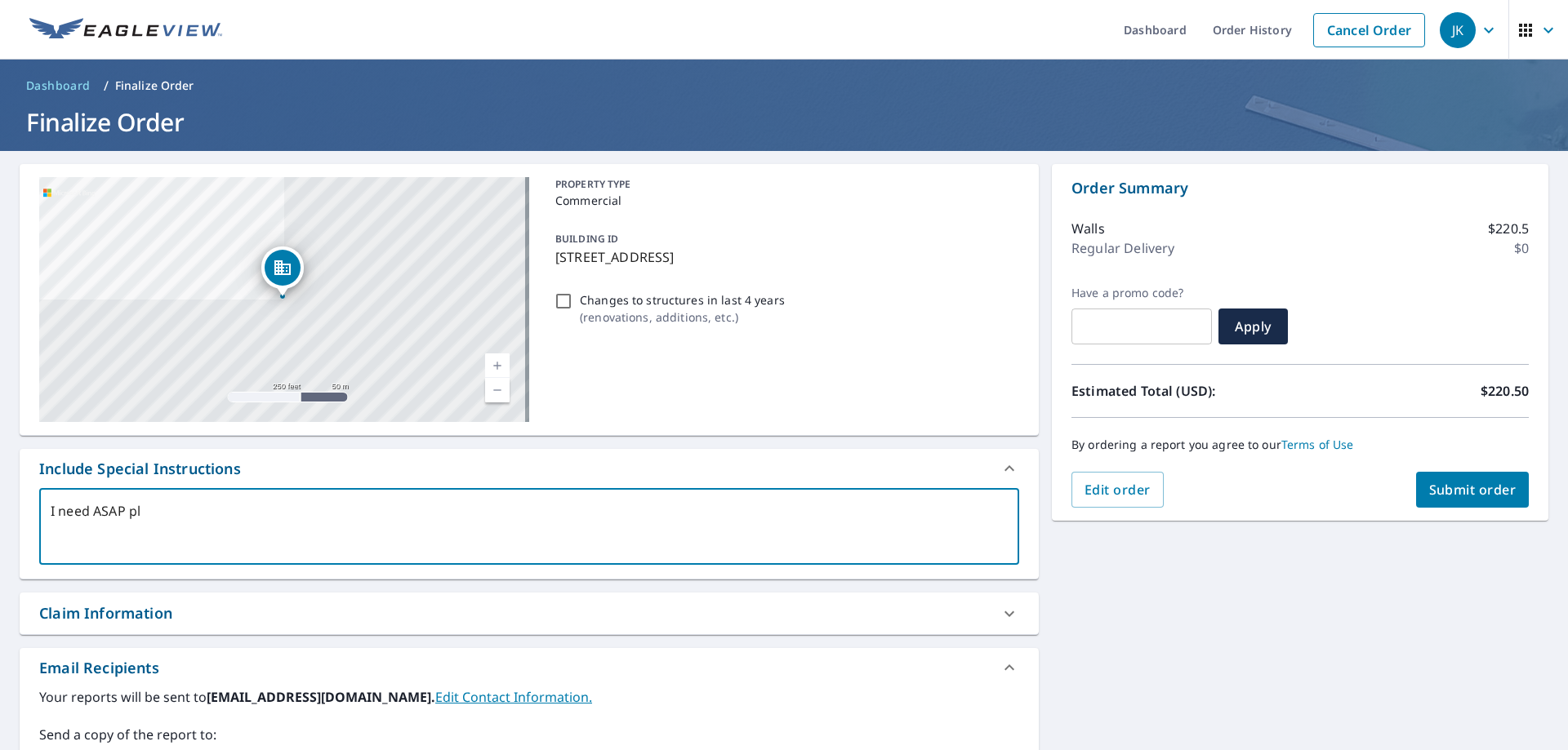
type textarea "I need ASAP ple"
type textarea "x"
checkbox input "true"
type textarea "I need ASAP plea"
type textarea "x"
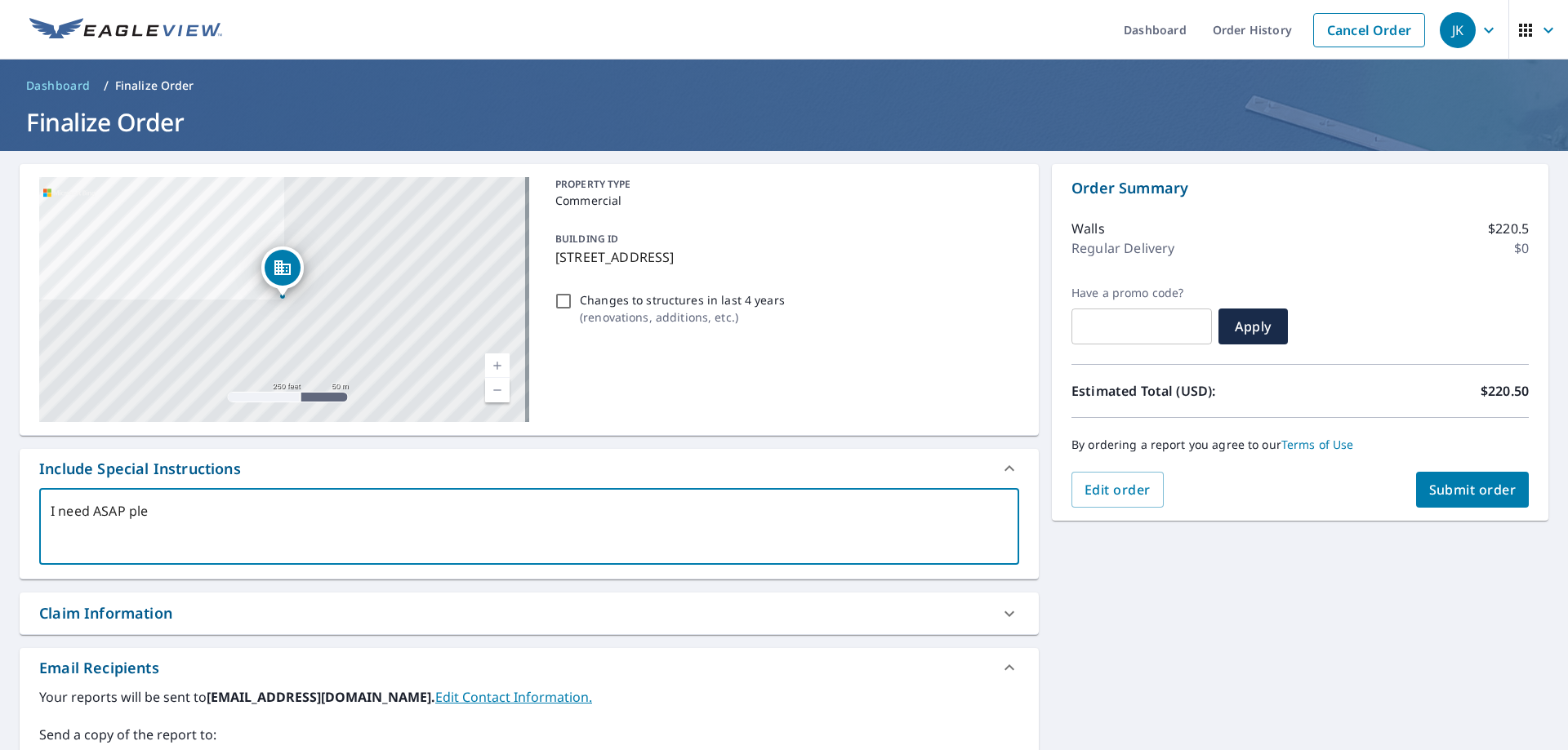
checkbox input "true"
type textarea "I need ASAP pleas"
type textarea "x"
checkbox input "true"
type textarea "I need ASAP please"
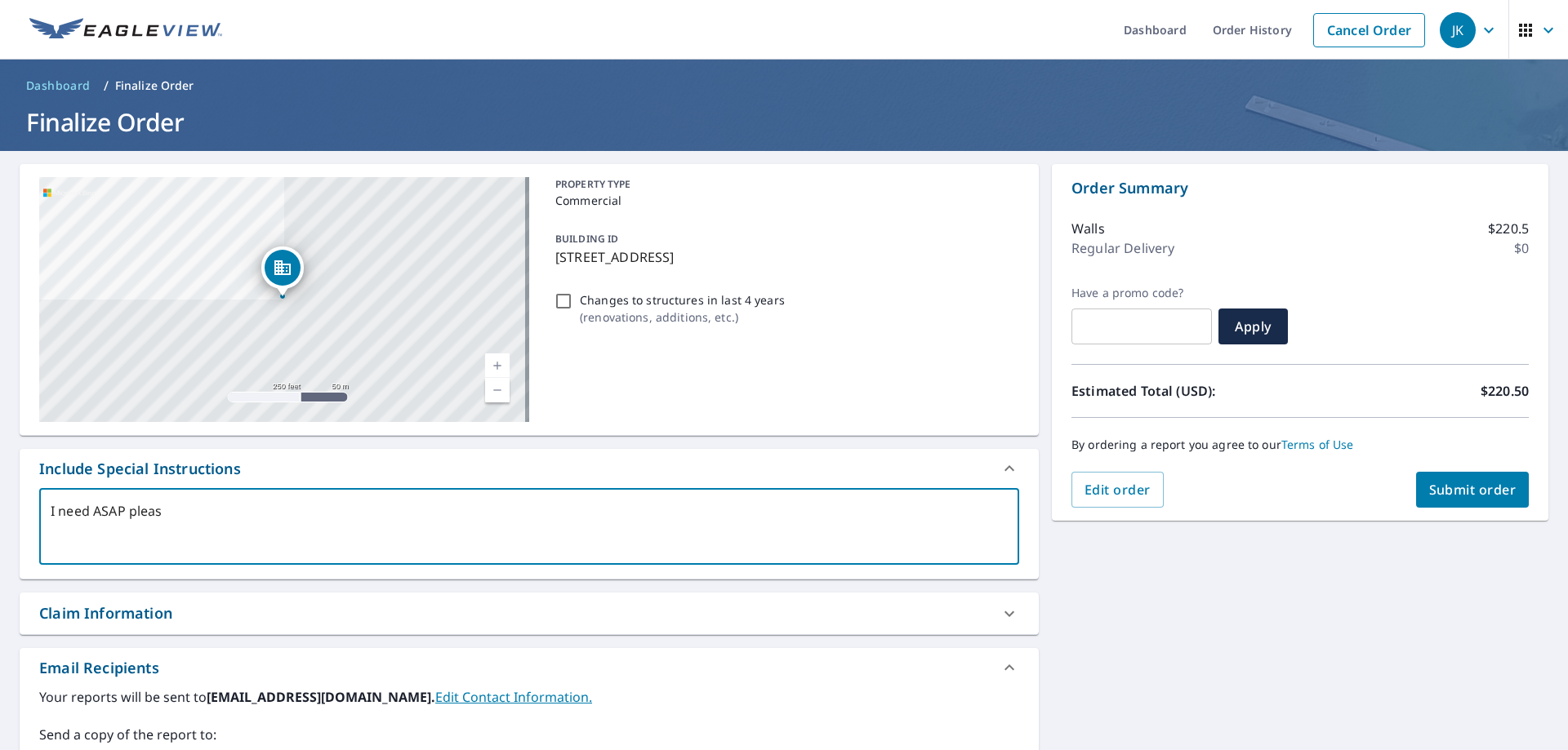
type textarea "x"
checkbox input "true"
type textarea "I need ASAP please!"
type textarea "x"
checkbox input "true"
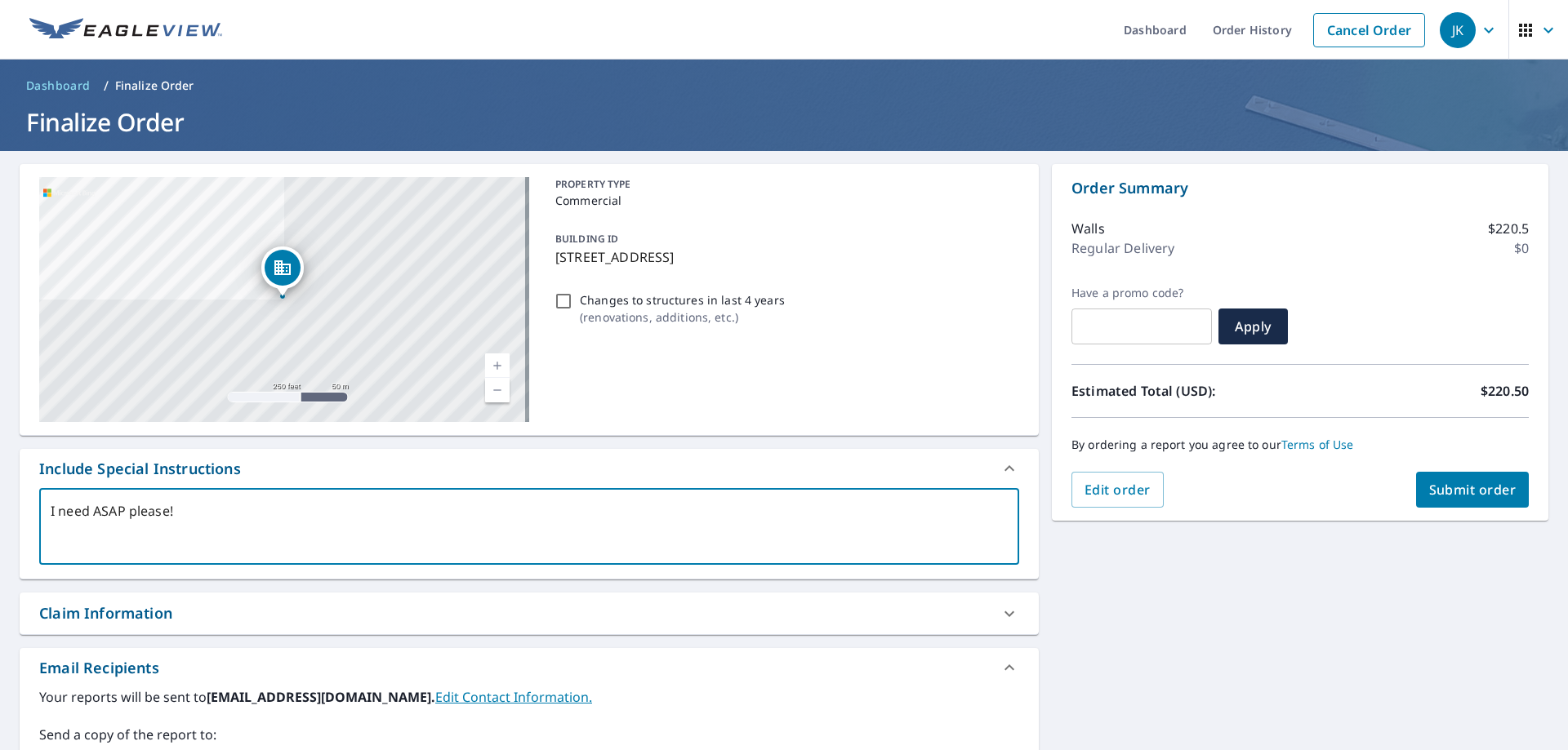
type textarea "I need ASAP please!!"
type textarea "x"
checkbox input "true"
type textarea "I need ASAP please!!"
type textarea "x"
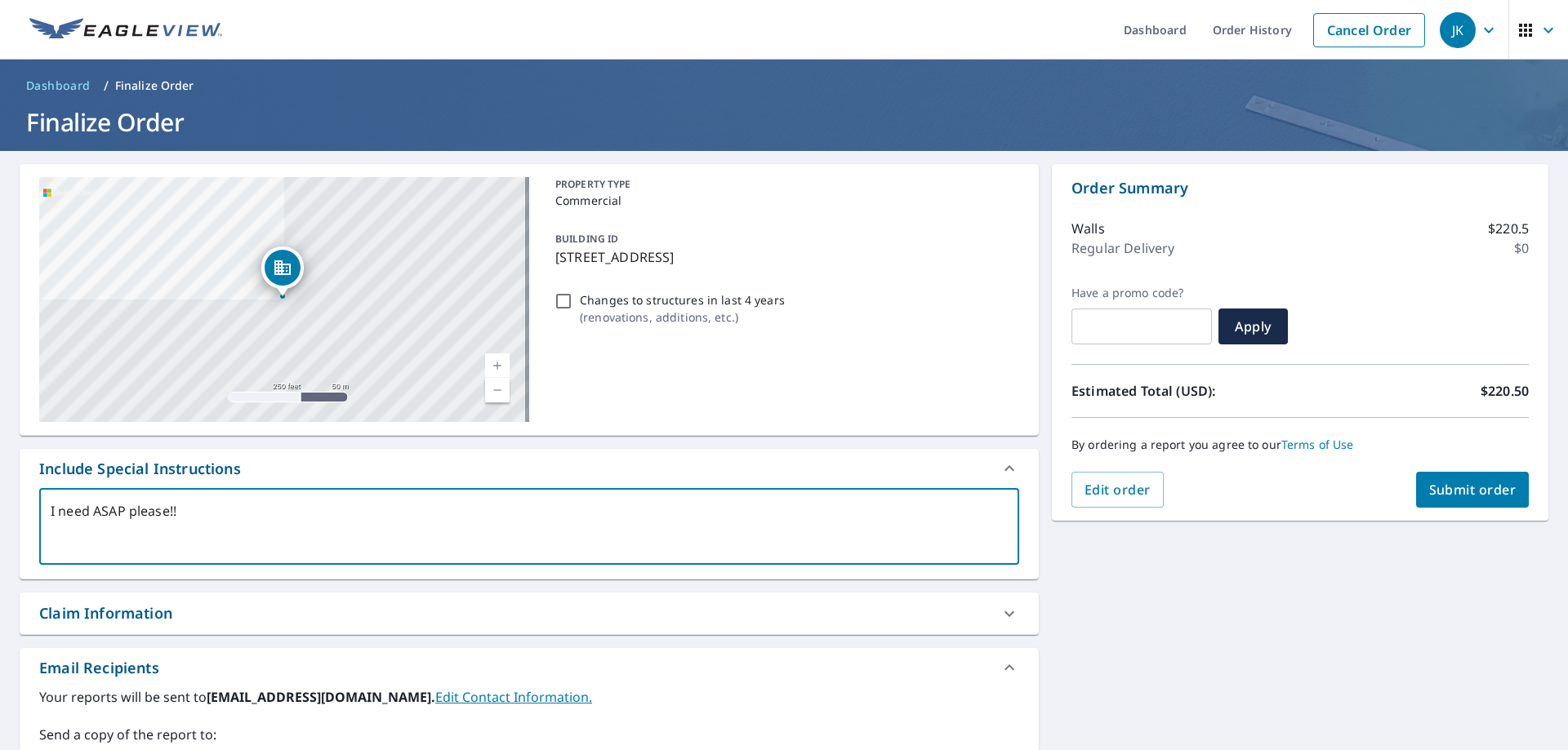
checkbox input "true"
type textarea "I need ASAP please!! H"
type textarea "x"
checkbox input "true"
type textarea "I need ASAP please!! Ha"
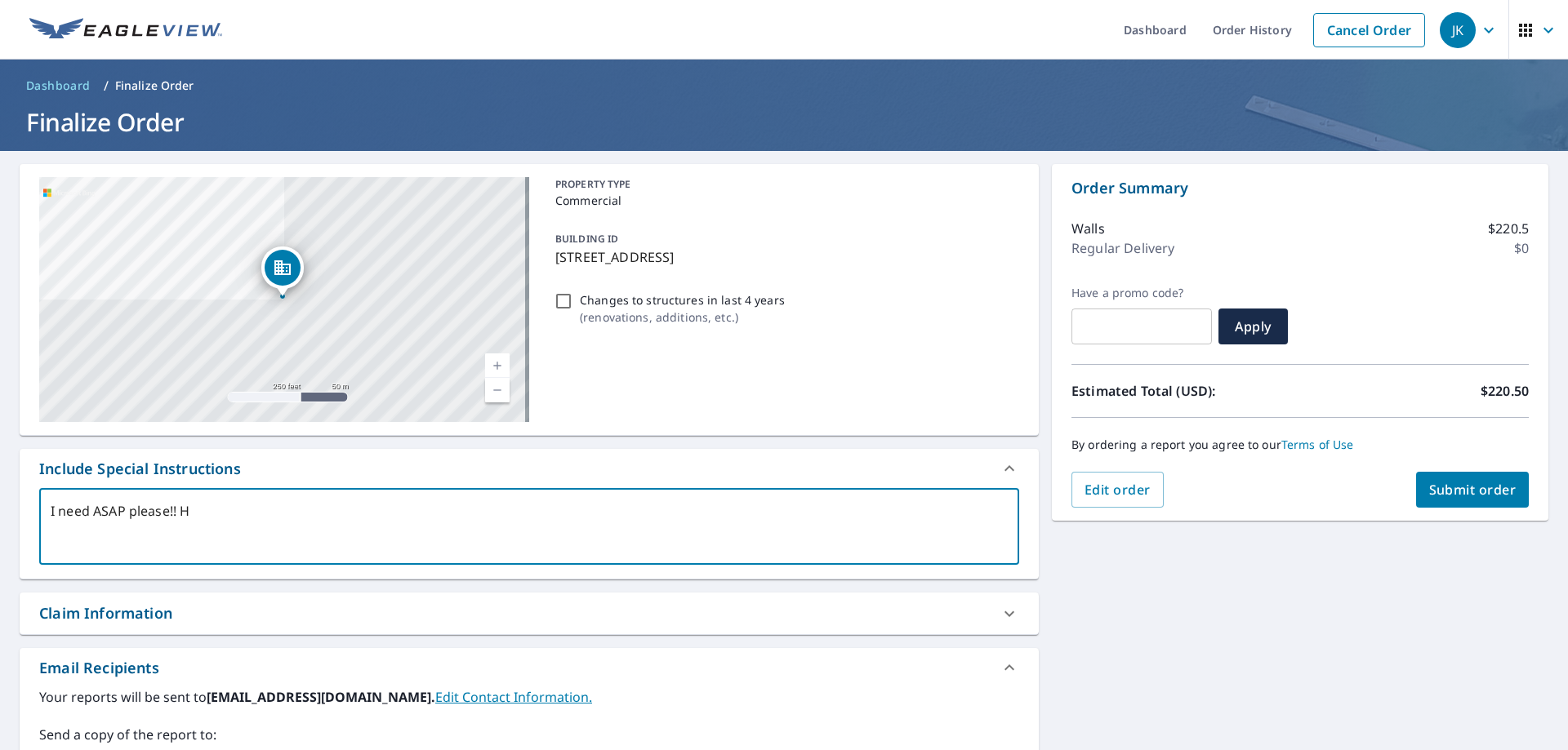
type textarea "x"
checkbox input "true"
type textarea "I need ASAP please!! Had"
type textarea "x"
checkbox input "true"
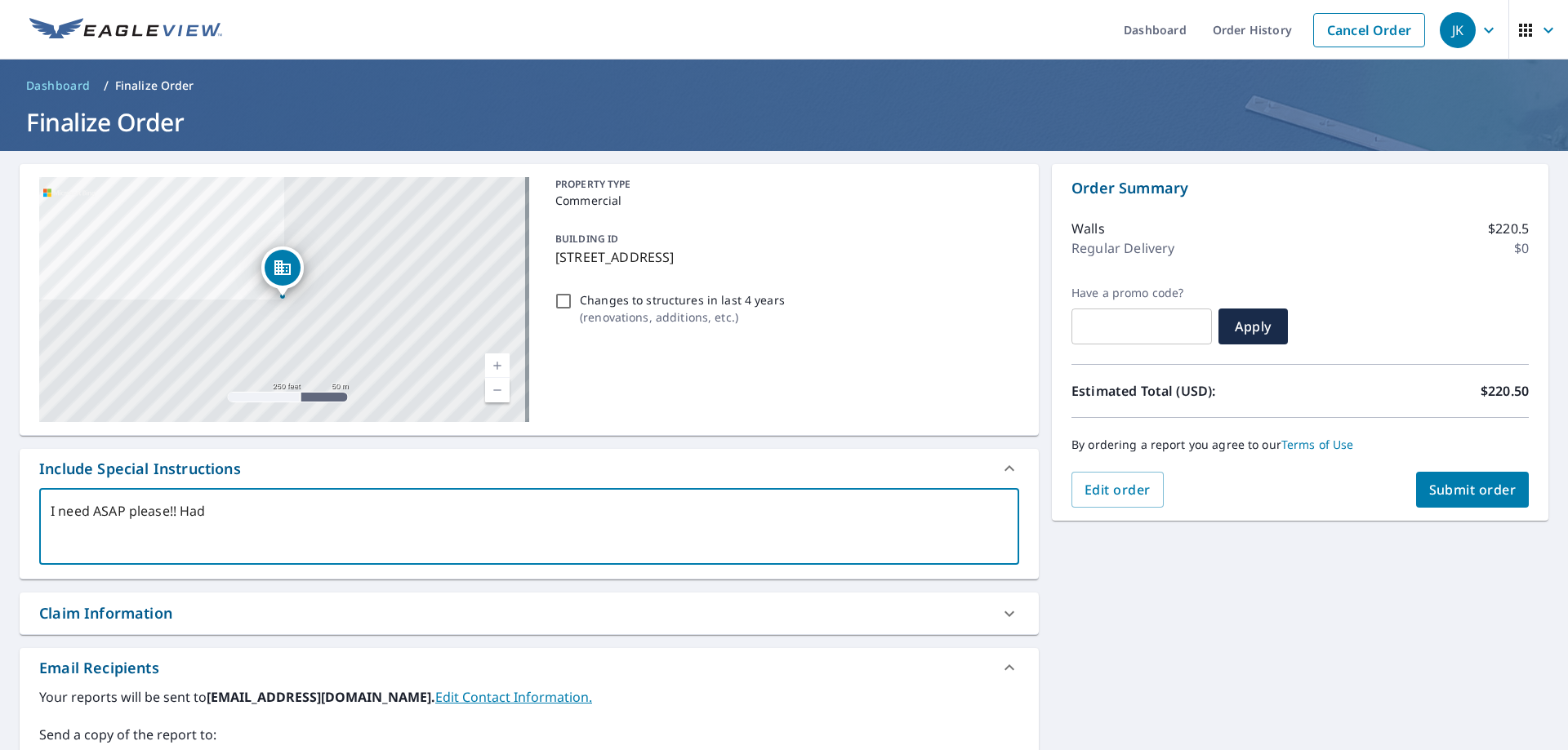
type textarea "I need ASAP please!! Had"
type textarea "x"
checkbox input "true"
type textarea "I need ASAP please!! Had n"
type textarea "x"
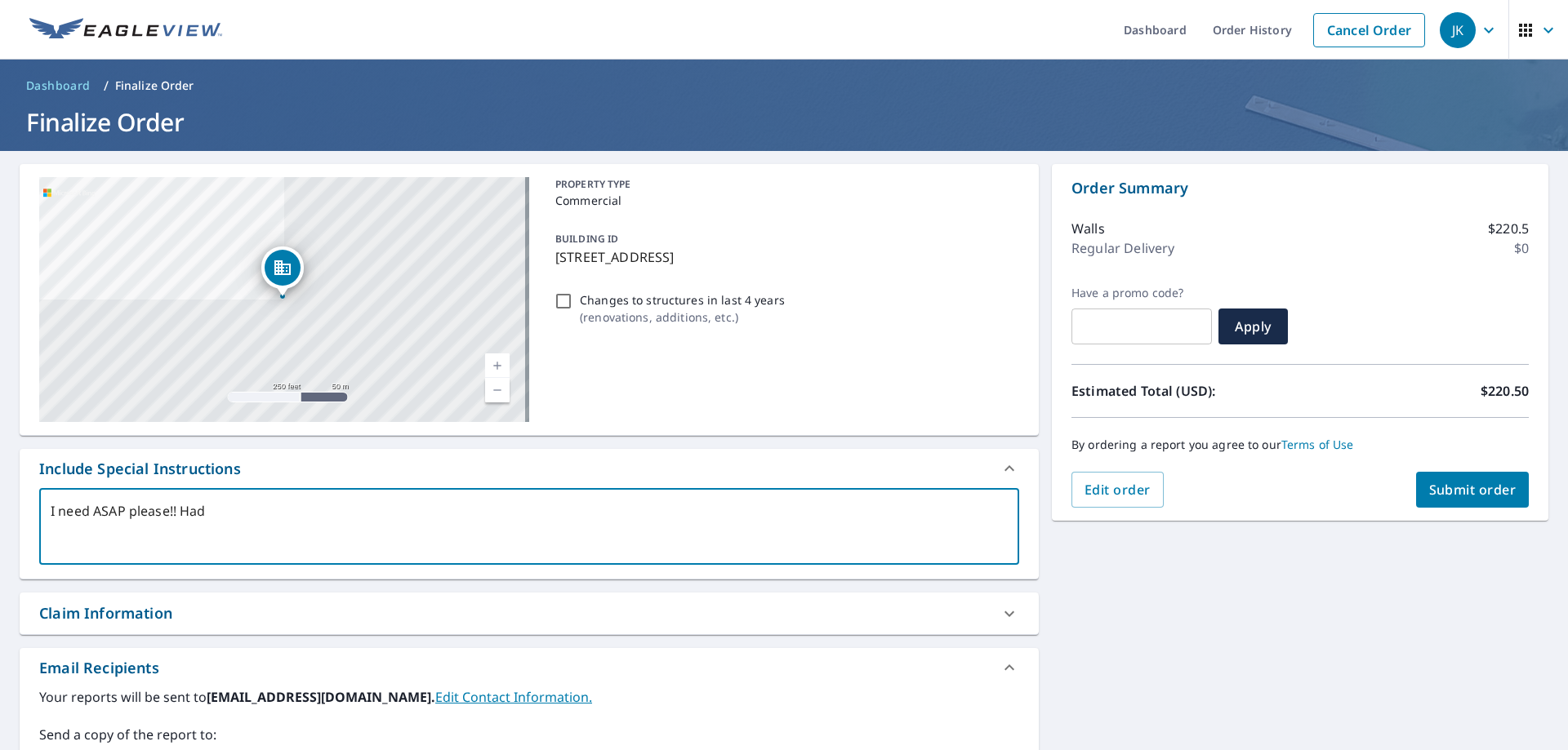
checkbox input "true"
type textarea "I need ASAP please!! Had no"
type textarea "x"
checkbox input "true"
type textarea "I need ASAP please!! Had no"
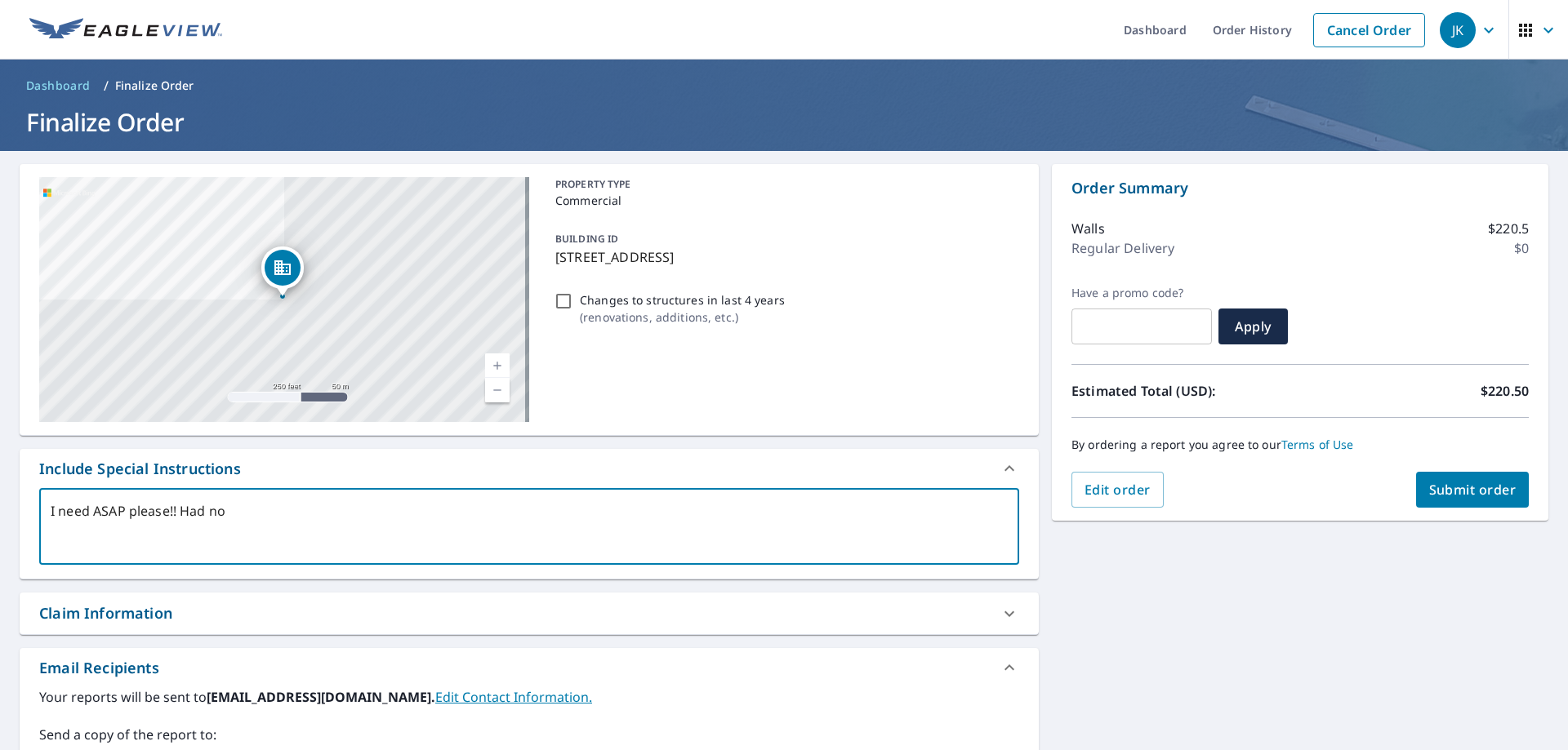
type textarea "x"
checkbox input "true"
type textarea "I need ASAP please!! Had no o"
type textarea "x"
checkbox input "true"
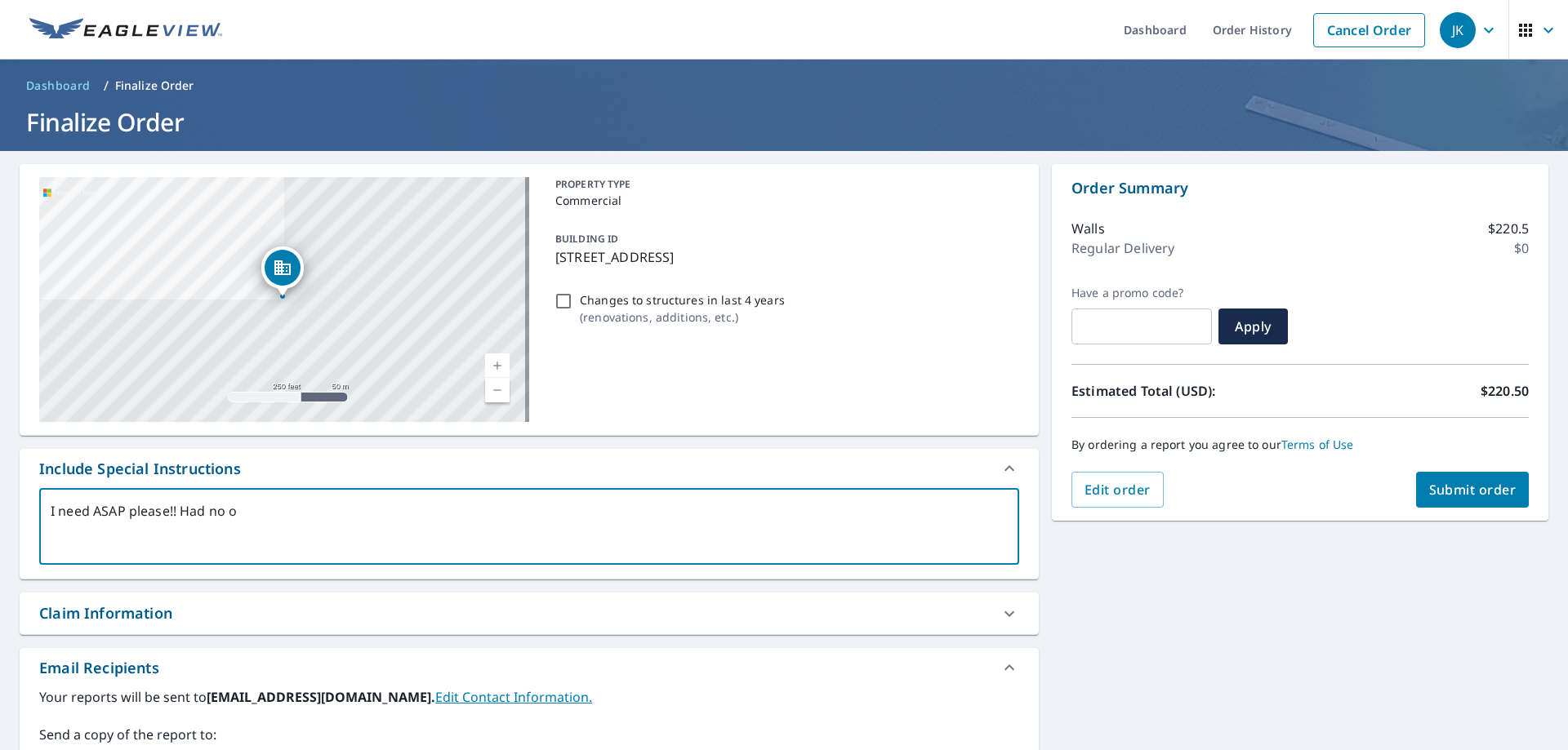
type textarea "I need ASAP please!! Had no op"
type textarea "x"
checkbox input "true"
type textarea "I need ASAP please!! Had no opt"
type textarea "x"
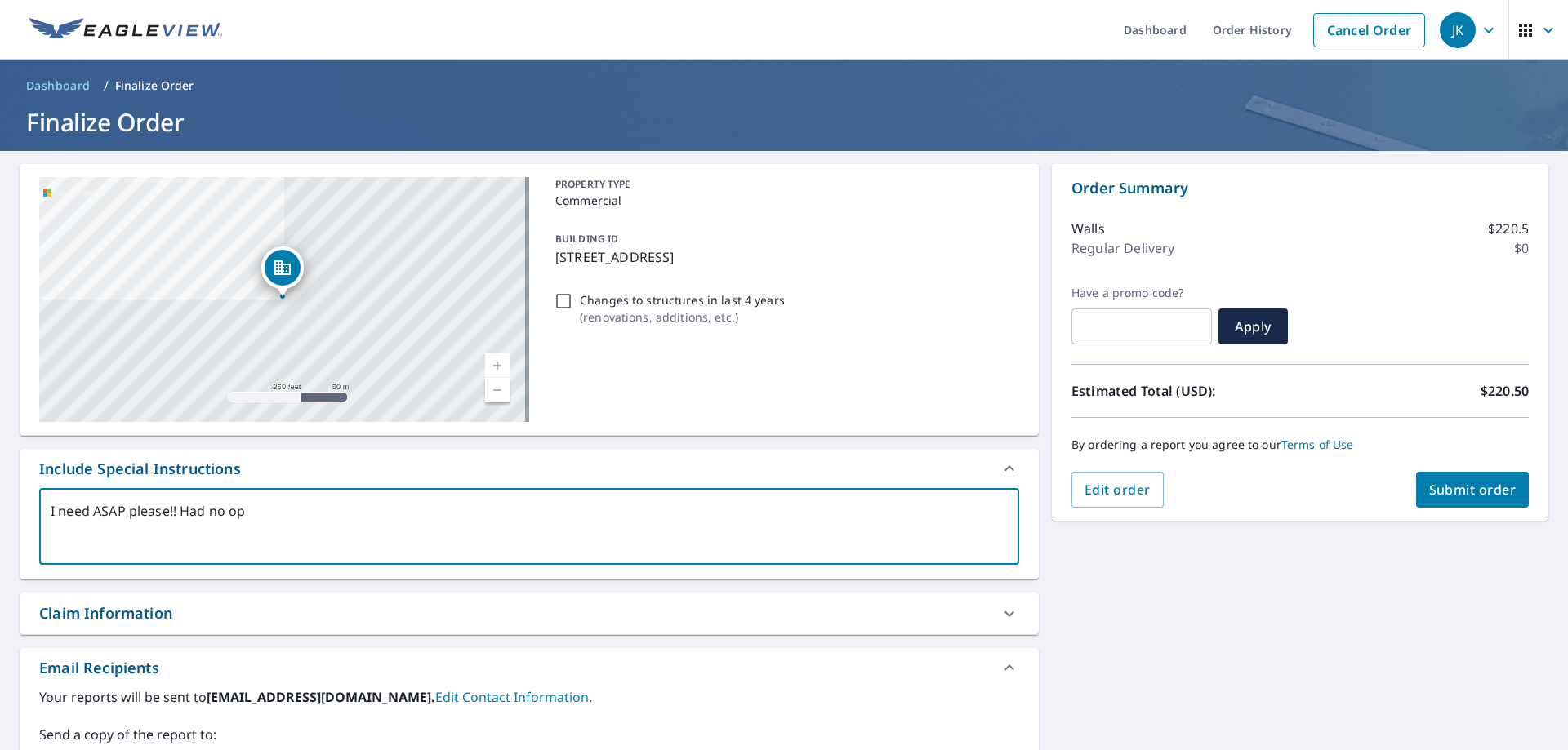
checkbox input "true"
type textarea "I need ASAP please!! Had no opti"
type textarea "x"
checkbox input "true"
type textarea "I need ASAP please!! Had no optio"
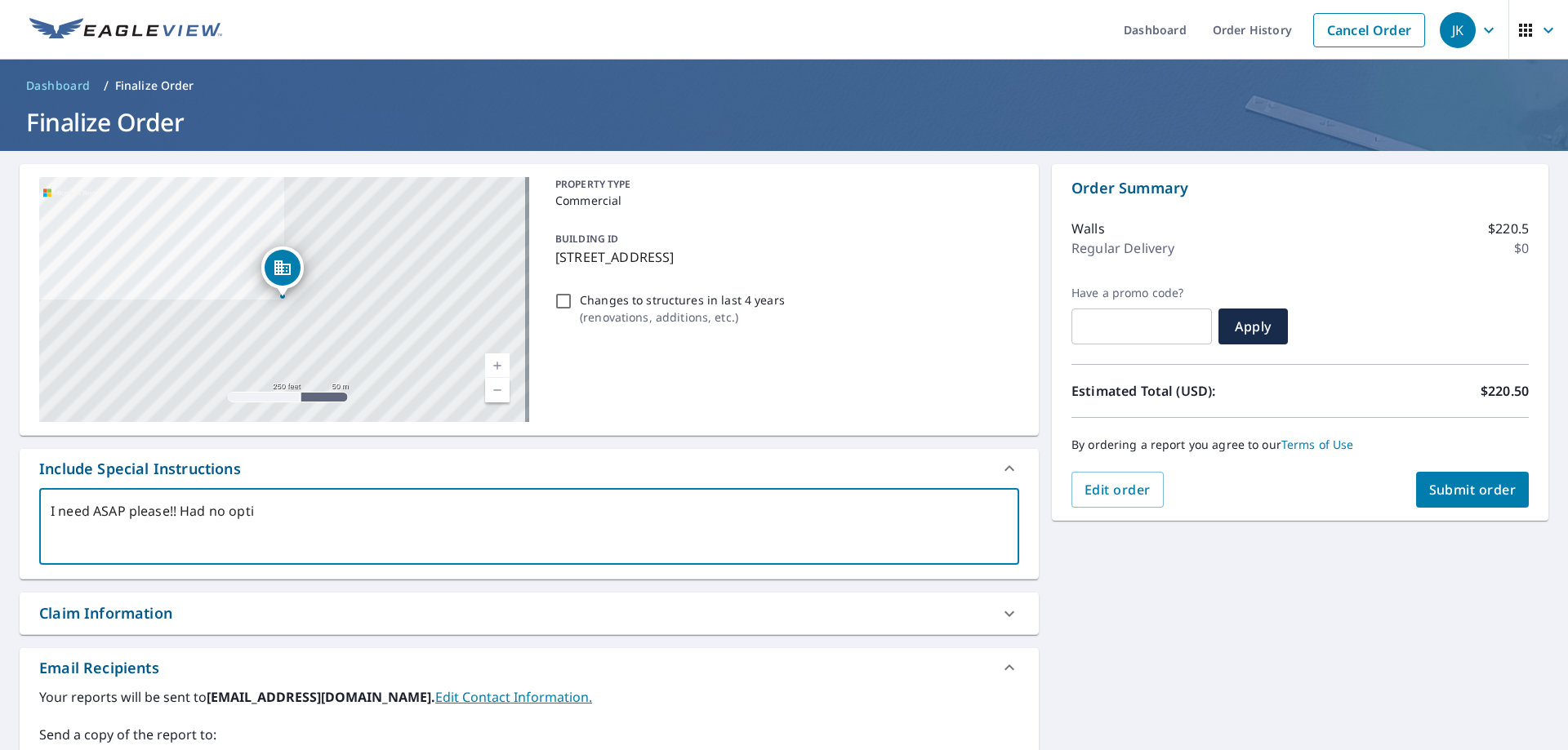
type textarea "x"
checkbox input "true"
type textarea "I need ASAP please!! Had no option"
type textarea "x"
checkbox input "true"
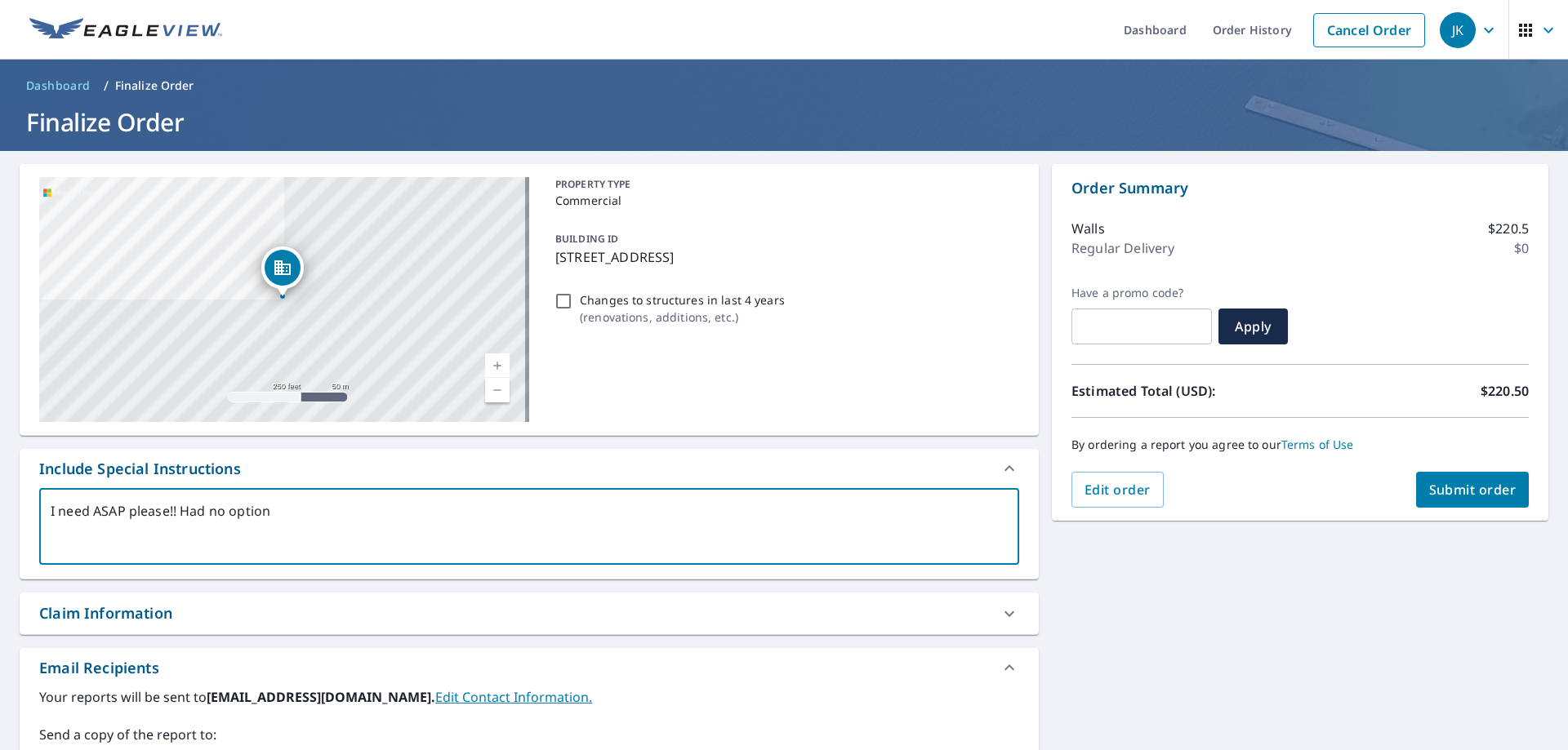
type textarea "I need ASAP please!! Had no option"
type textarea "x"
checkbox input "true"
type textarea "I need ASAP please!! Had no option f"
type textarea "x"
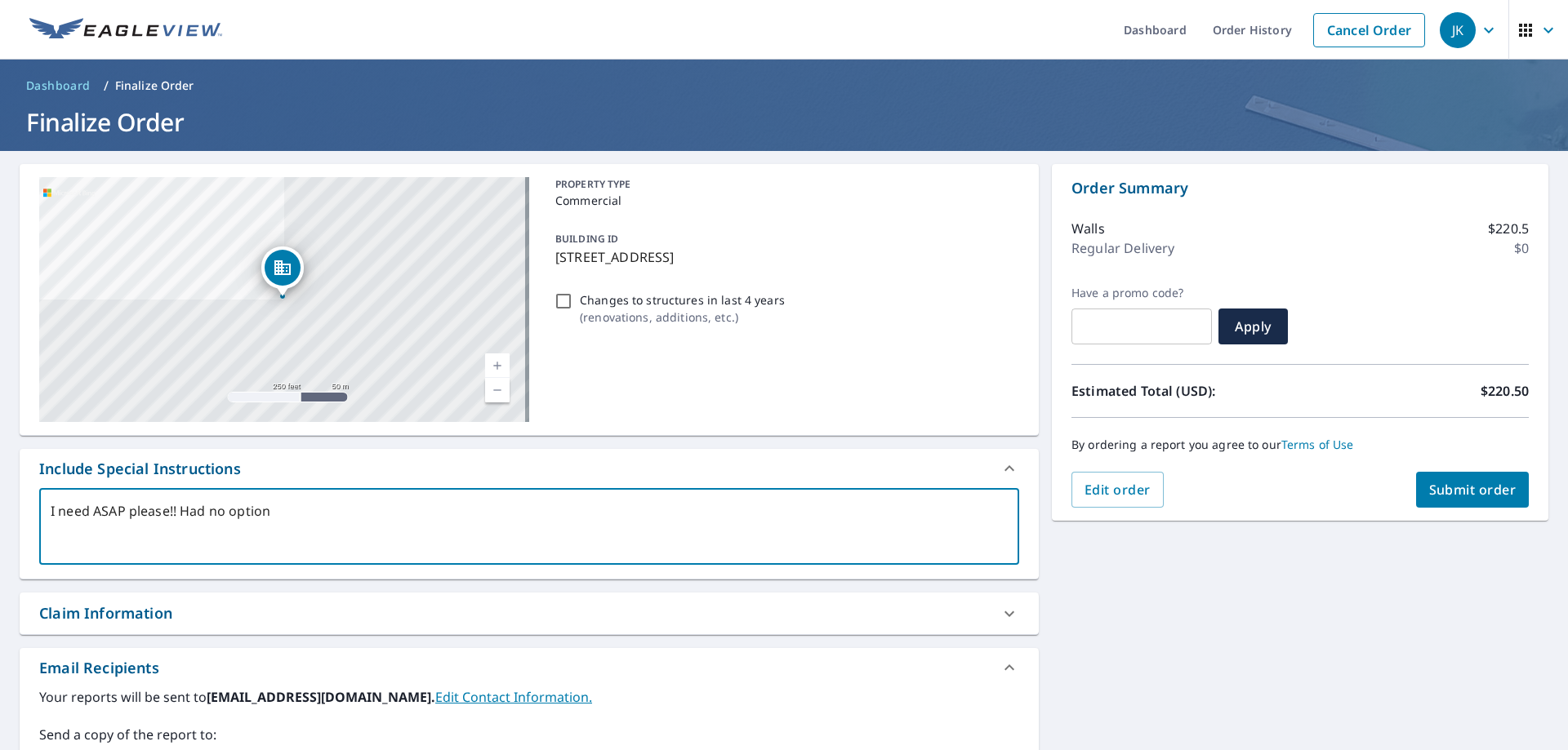
checkbox input "true"
type textarea "I need ASAP please!! Had no option fo"
type textarea "x"
checkbox input "true"
type textarea "I need ASAP please!! Had no option for"
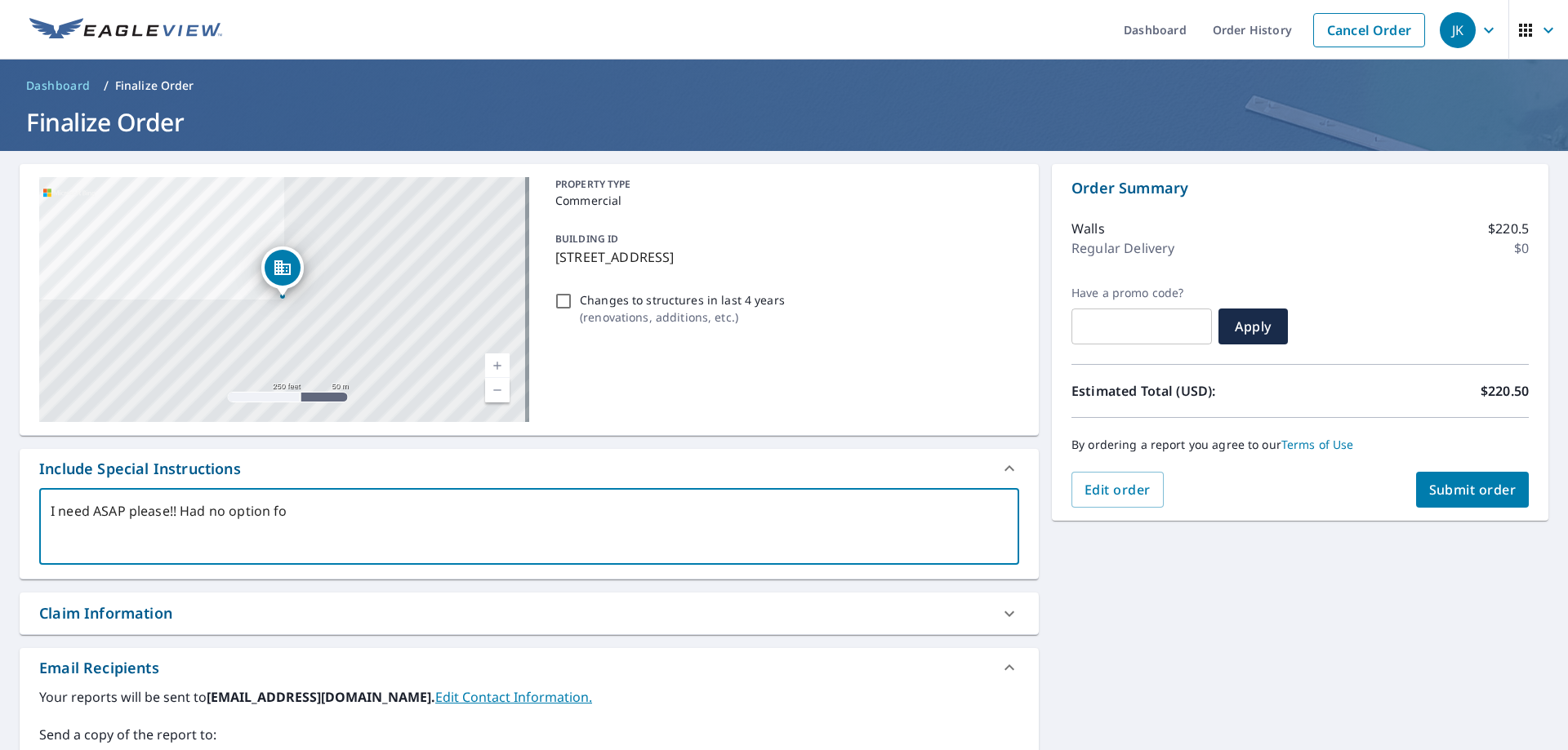
type textarea "x"
checkbox input "true"
type textarea "I need ASAP please!! Had no option for"
type textarea "x"
checkbox input "true"
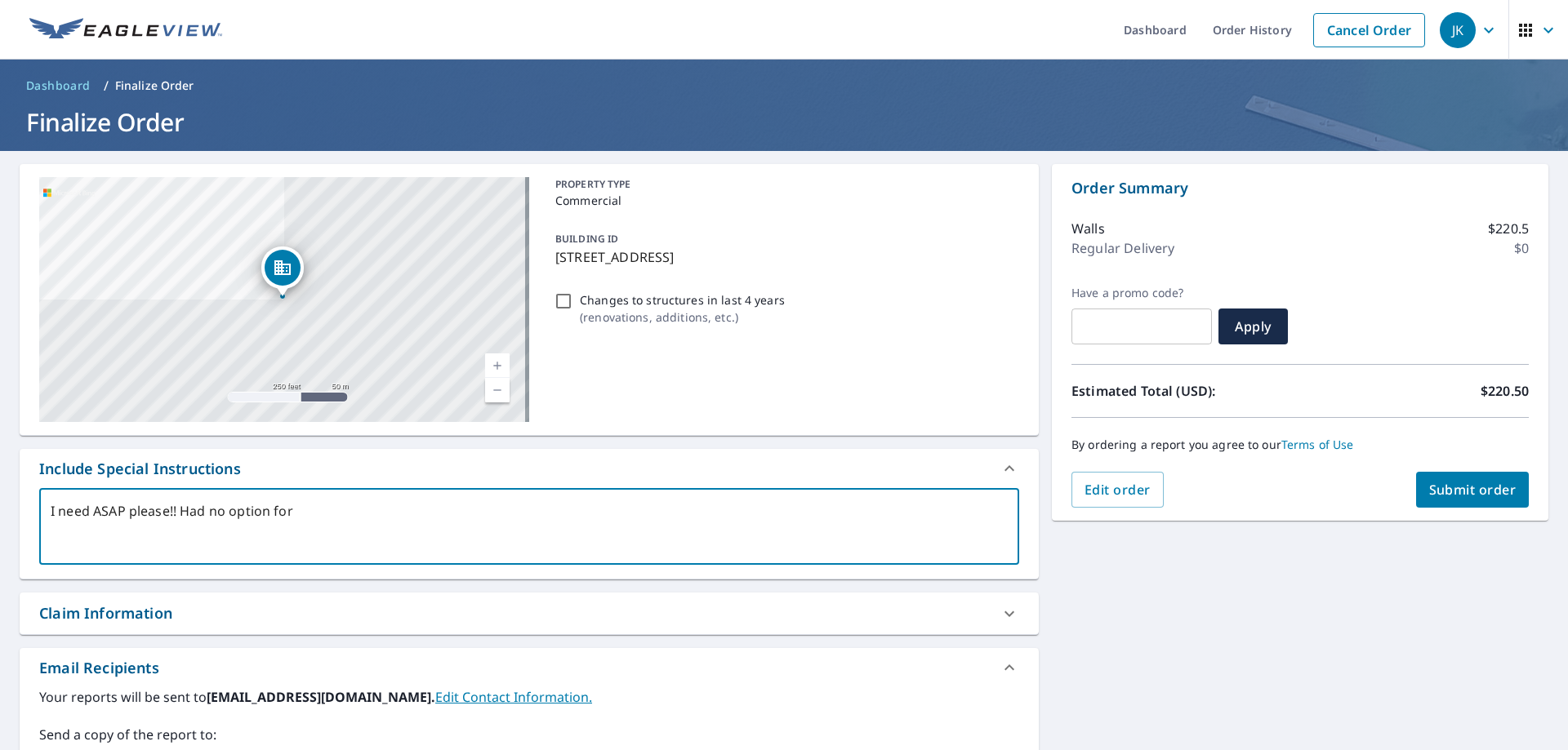
type textarea "I need ASAP please!! Had no option for e"
type textarea "x"
checkbox input "true"
type textarea "I need ASAP please!! Had no option for ex"
type textarea "x"
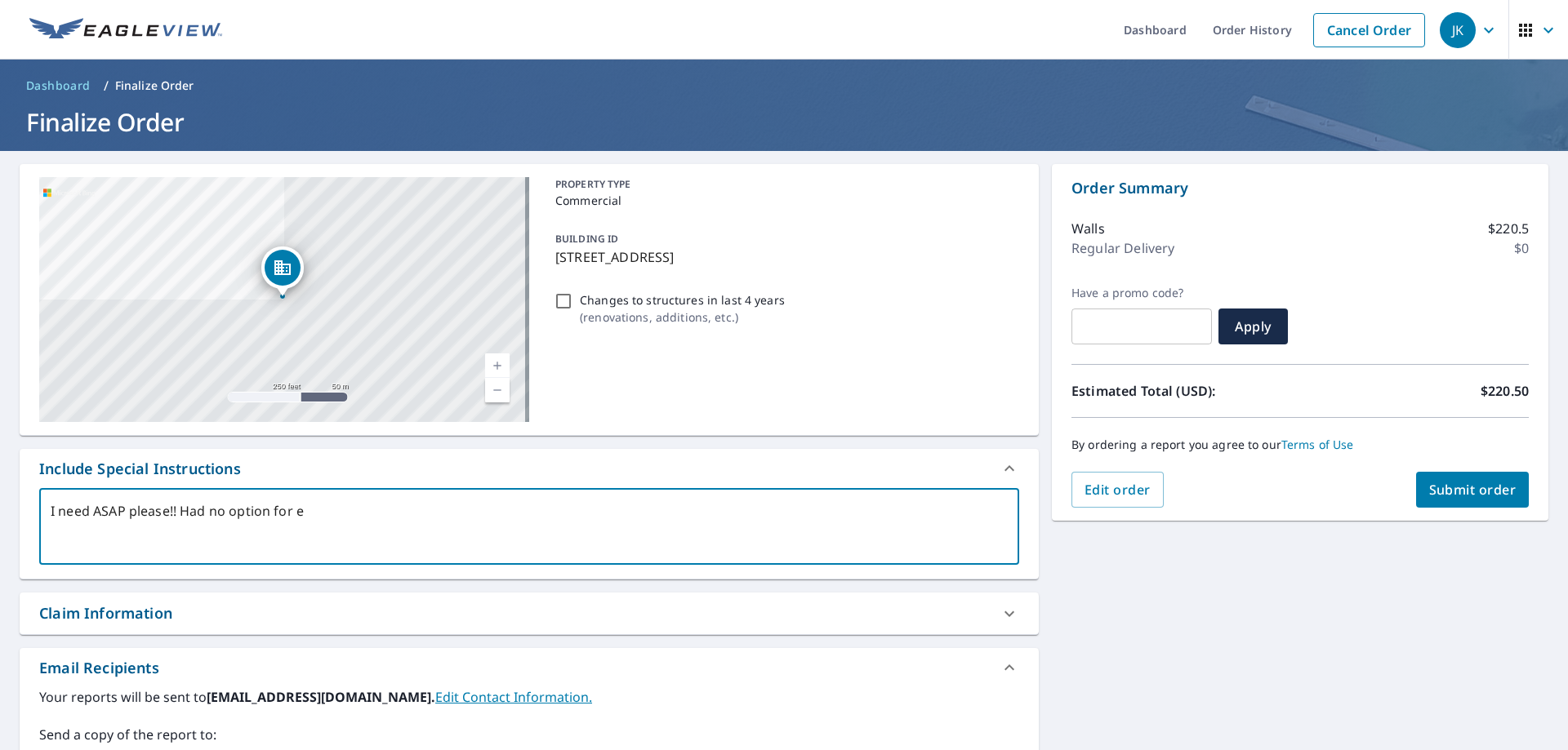
checkbox input "true"
type textarea "I need ASAP please!! Had no option for exp"
type textarea "x"
checkbox input "true"
type textarea "I need ASAP please!! Had no option for expe"
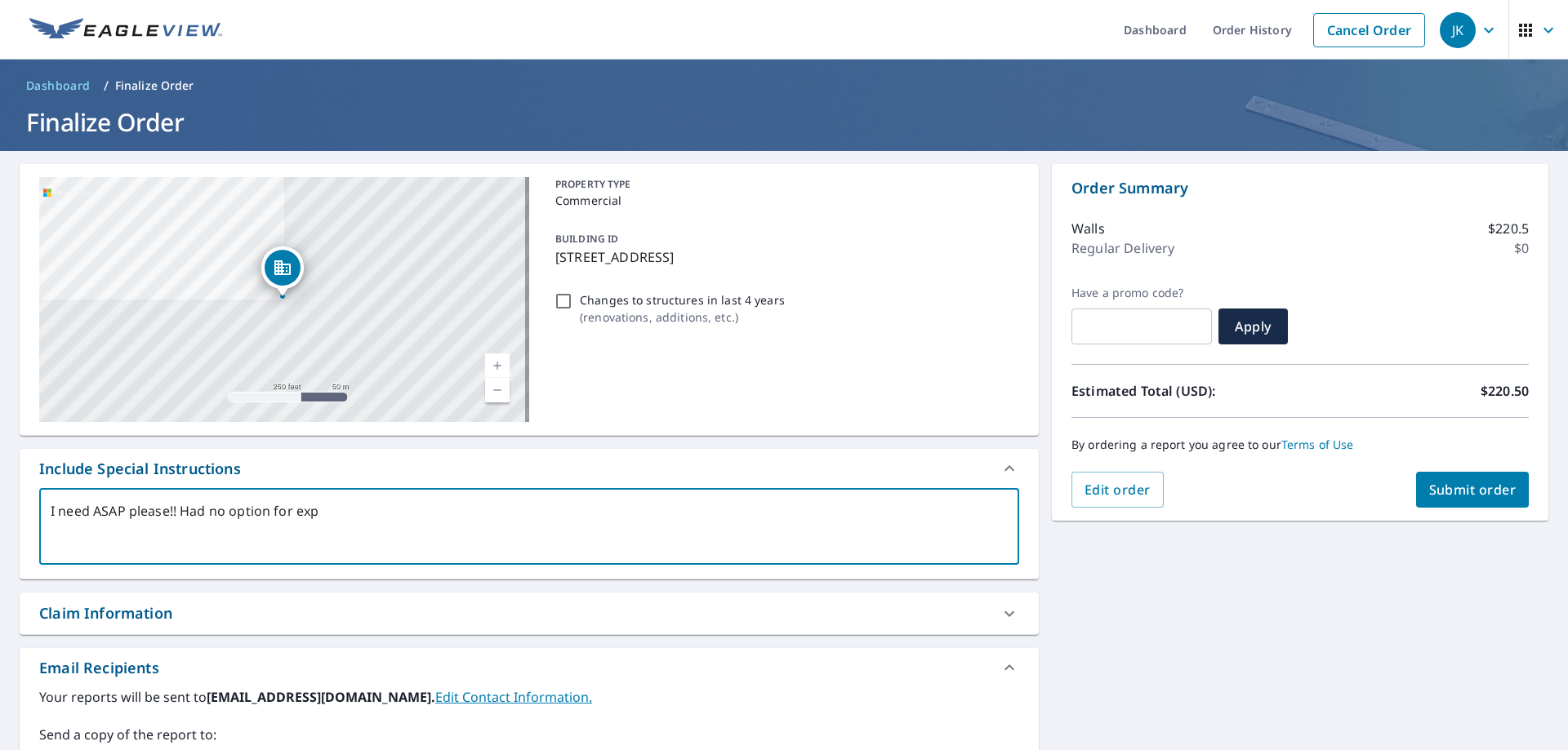
type textarea "x"
checkbox input "true"
type textarea "I need ASAP please!! Had no option for exped"
type textarea "x"
checkbox input "true"
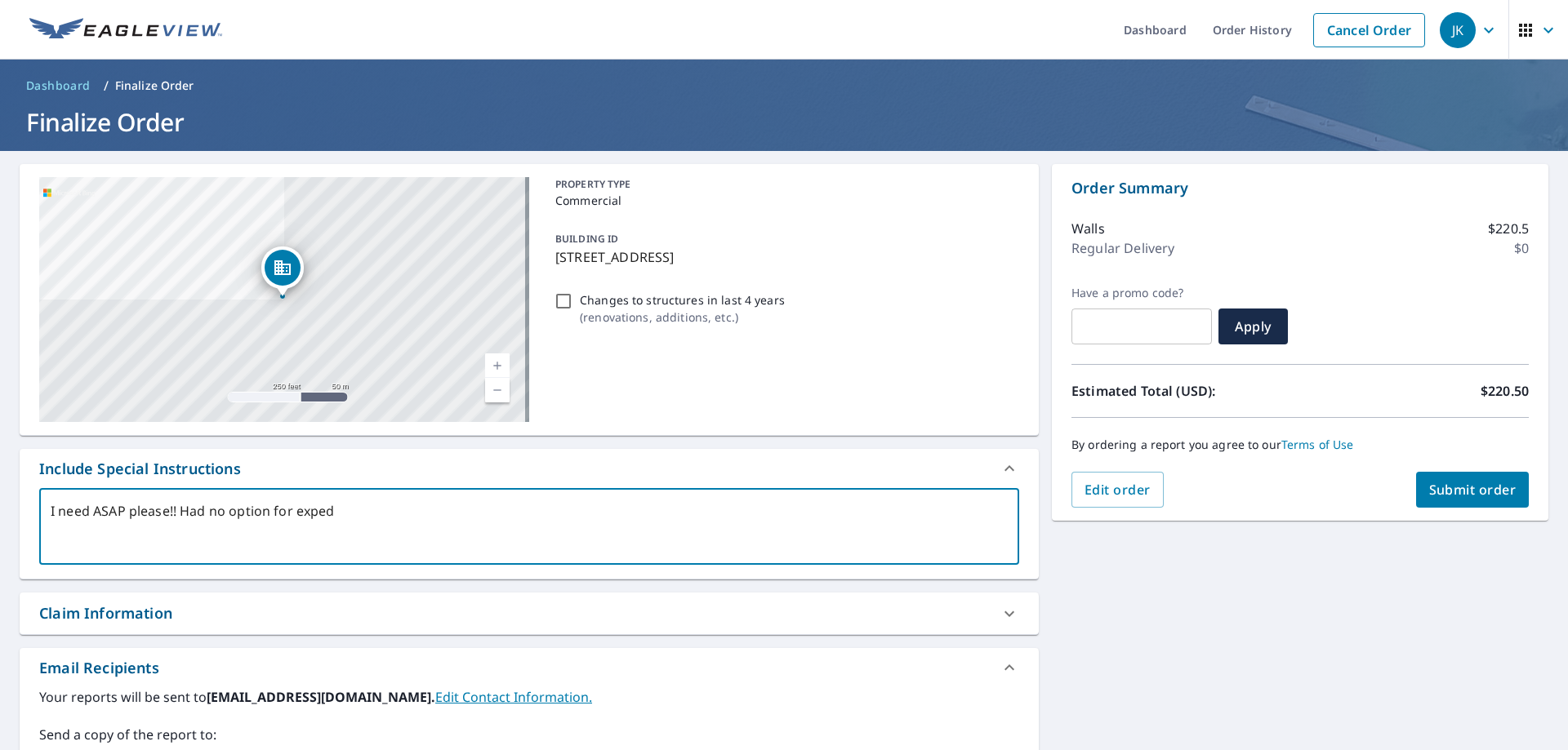
type textarea "I need ASAP please!! Had no option for expedi"
type textarea "x"
checkbox input "true"
type textarea "I need ASAP please!! Had no option for expedit"
type textarea "x"
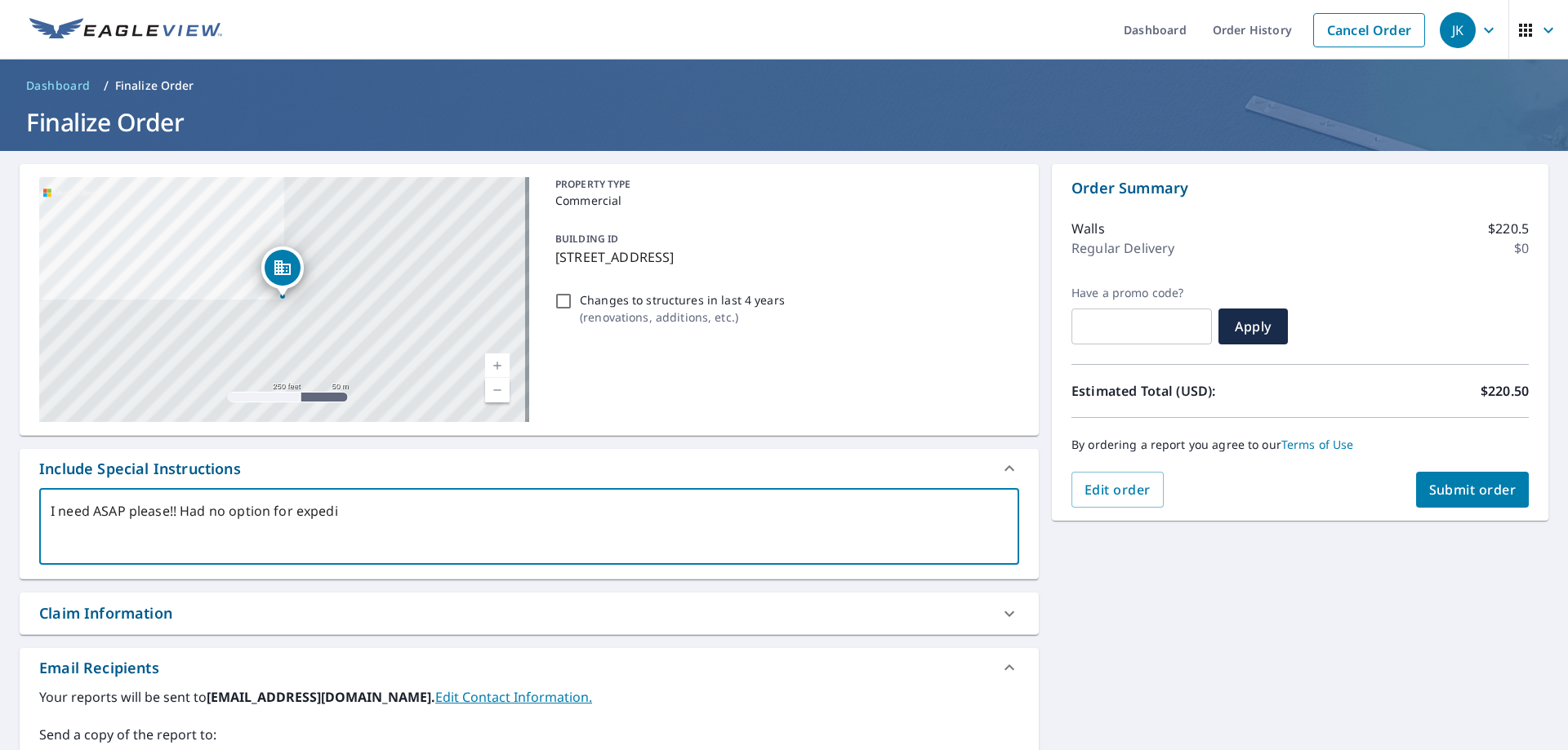
checkbox input "true"
type textarea "I need ASAP please!! Had no option for expedite"
type textarea "x"
checkbox input "true"
type textarea "I need ASAP please!! Had no option for expedited"
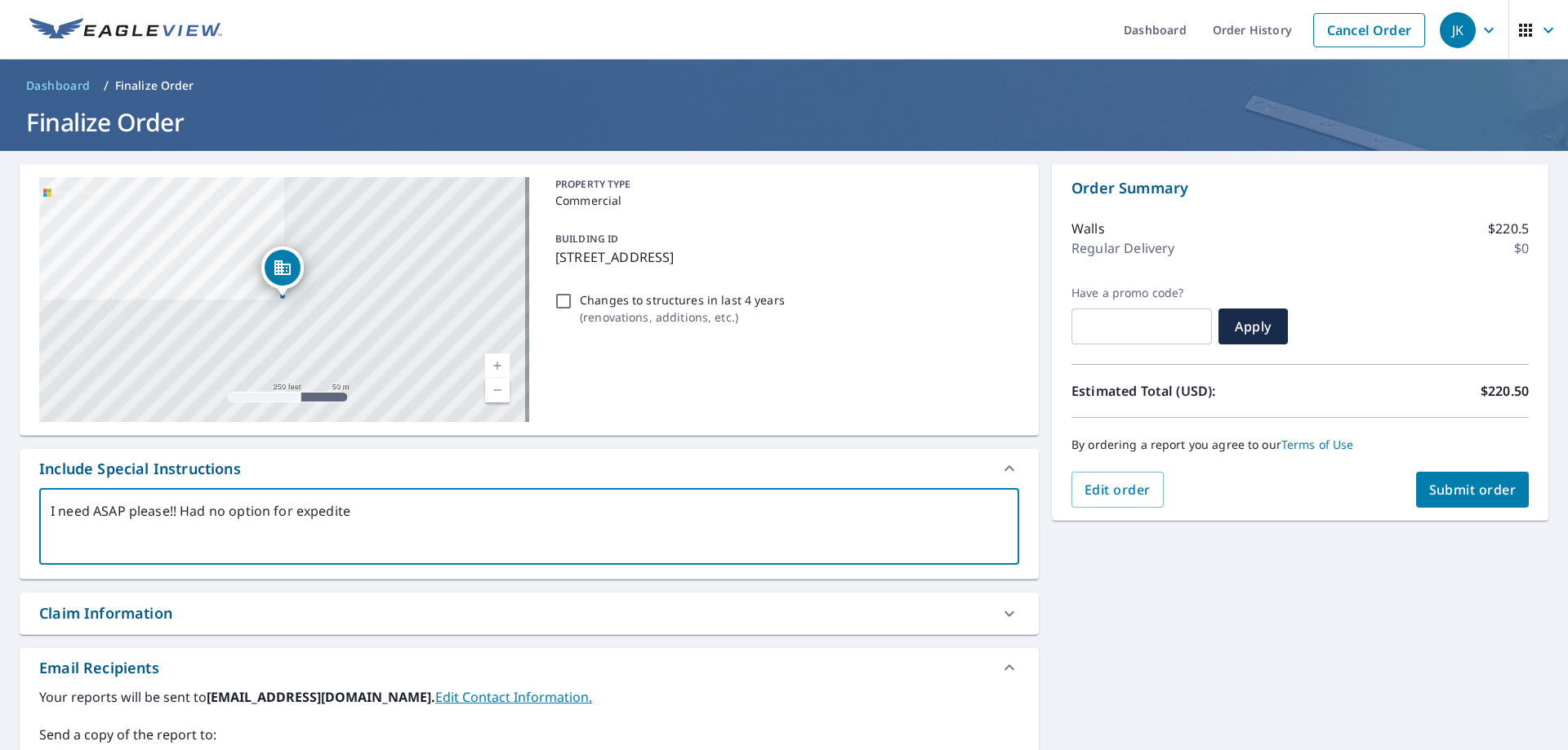
type textarea "x"
checkbox input "true"
type textarea "I need ASAP please!! Had no option for expedited"
type textarea "x"
checkbox input "true"
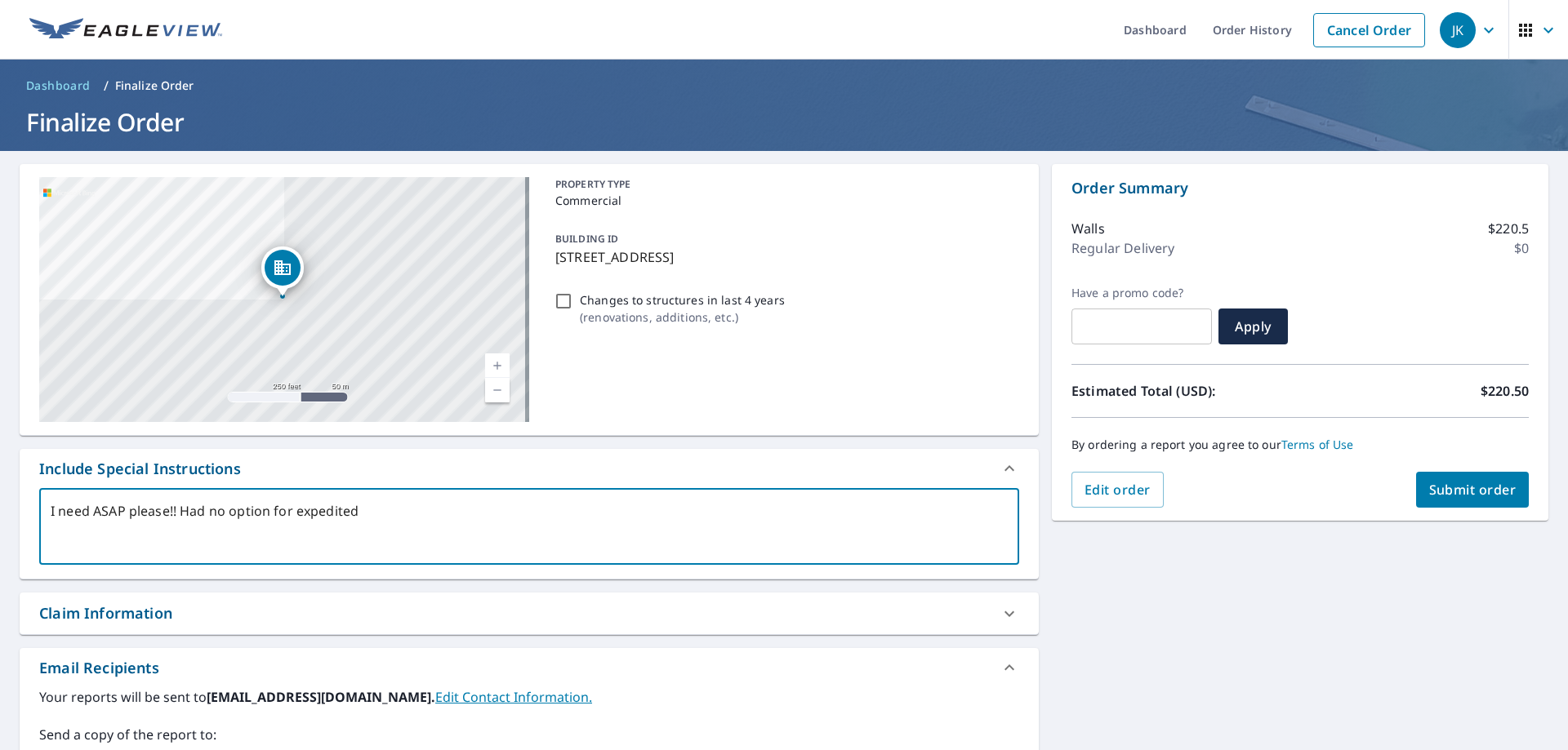
type textarea "I need ASAP please!! Had no option for expedited d"
type textarea "x"
checkbox input "true"
type textarea "I need ASAP please!! Had no option for expedited de"
type textarea "x"
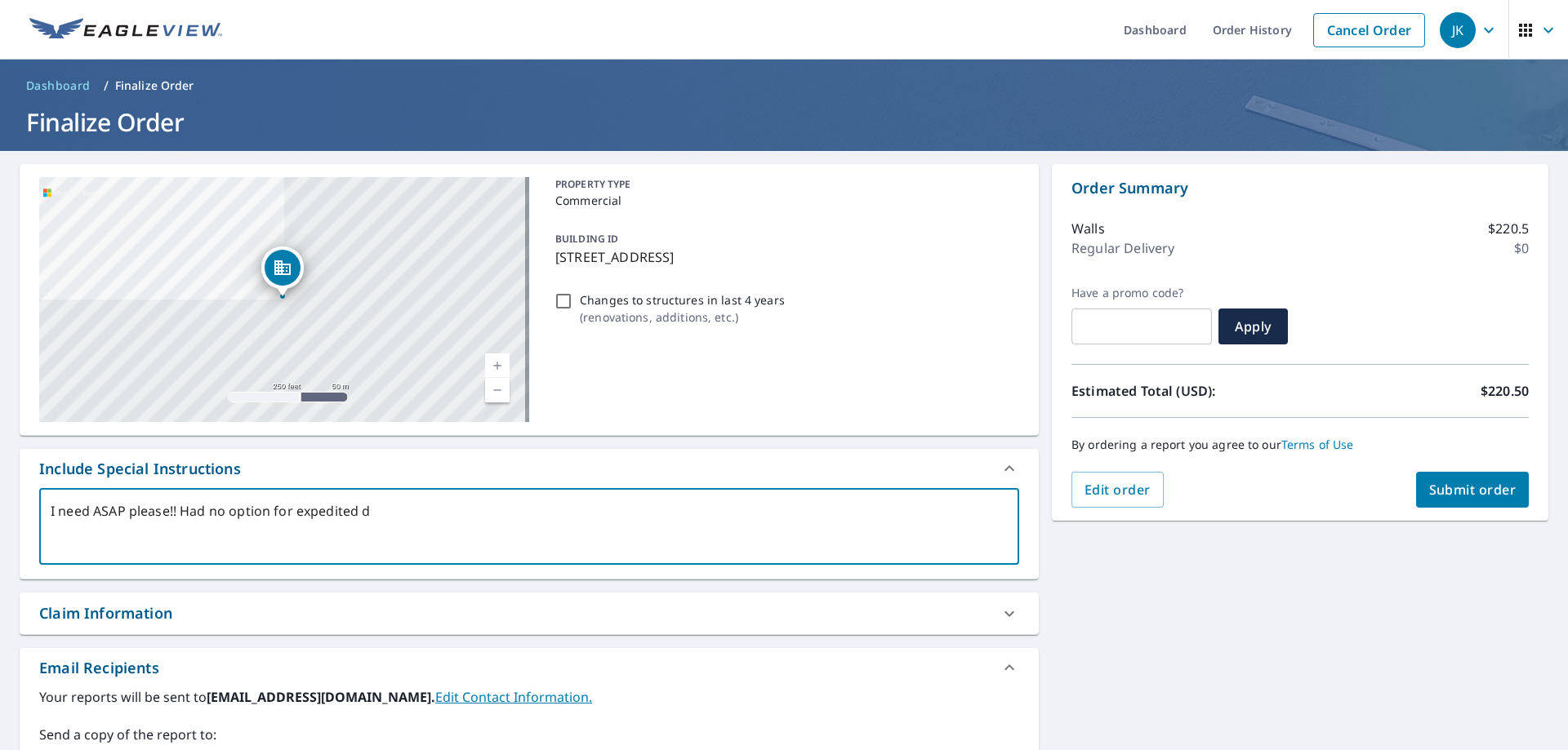
checkbox input "true"
type textarea "I need ASAP please!! Had no option for expedited del"
type textarea "x"
checkbox input "true"
type textarea "I need ASAP please!! Had no option for expedited deli"
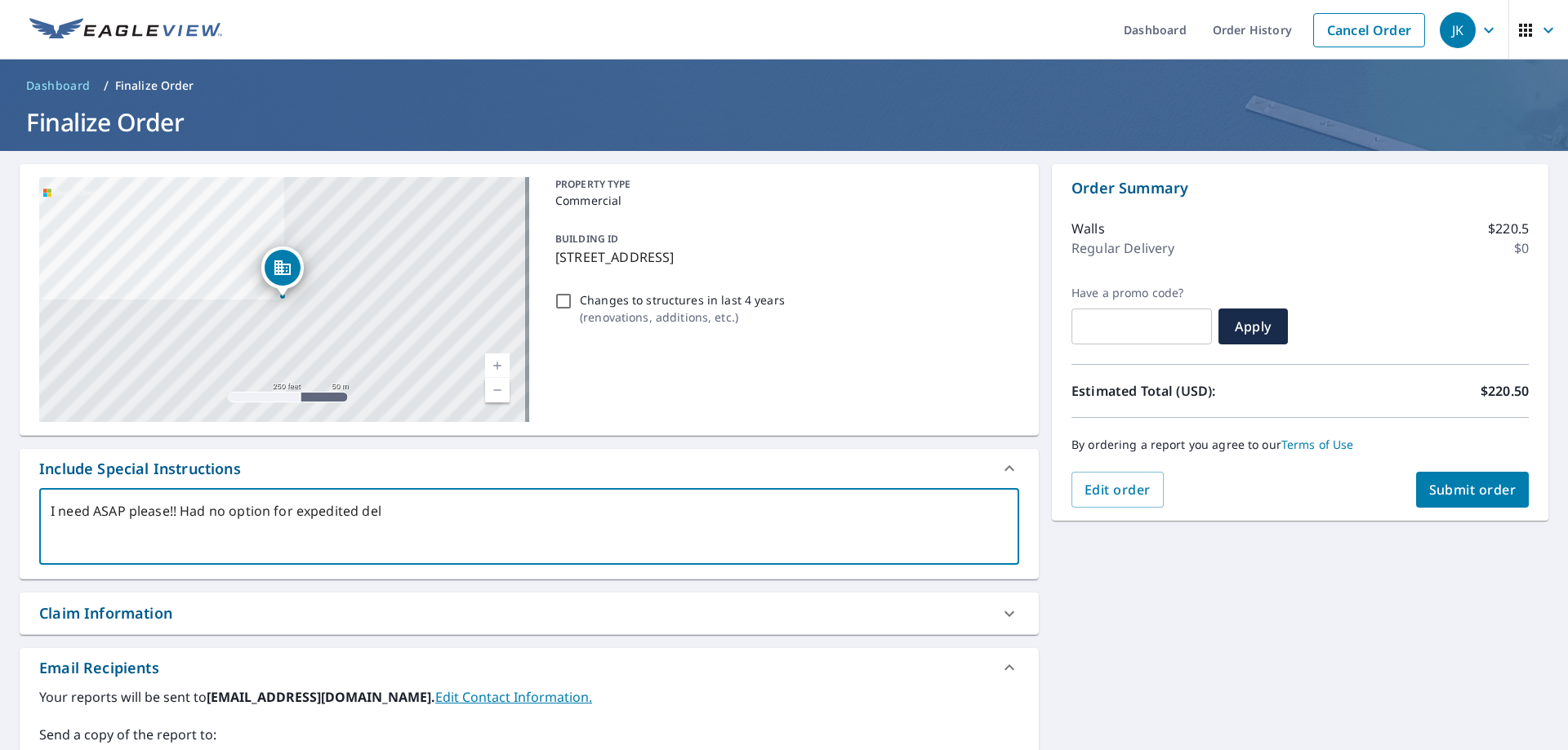
type textarea "x"
checkbox input "true"
type textarea "I need ASAP please!! Had no option for expedited deliv"
type textarea "x"
checkbox input "true"
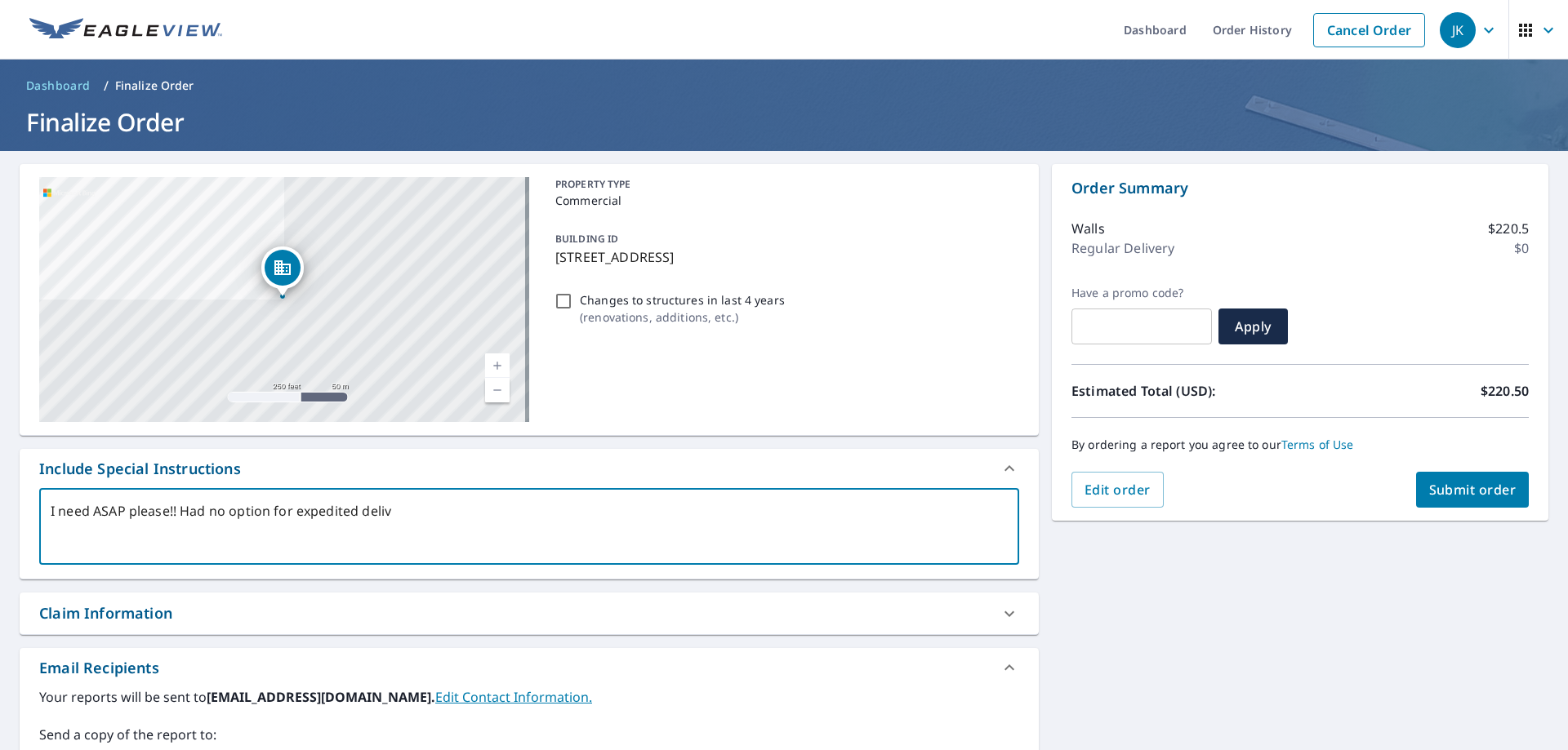
type textarea "I need ASAP please!! Had no option for expedited delive"
type textarea "x"
checkbox input "true"
type textarea "I need ASAP please!! Had no option for expedited deliver"
type textarea "x"
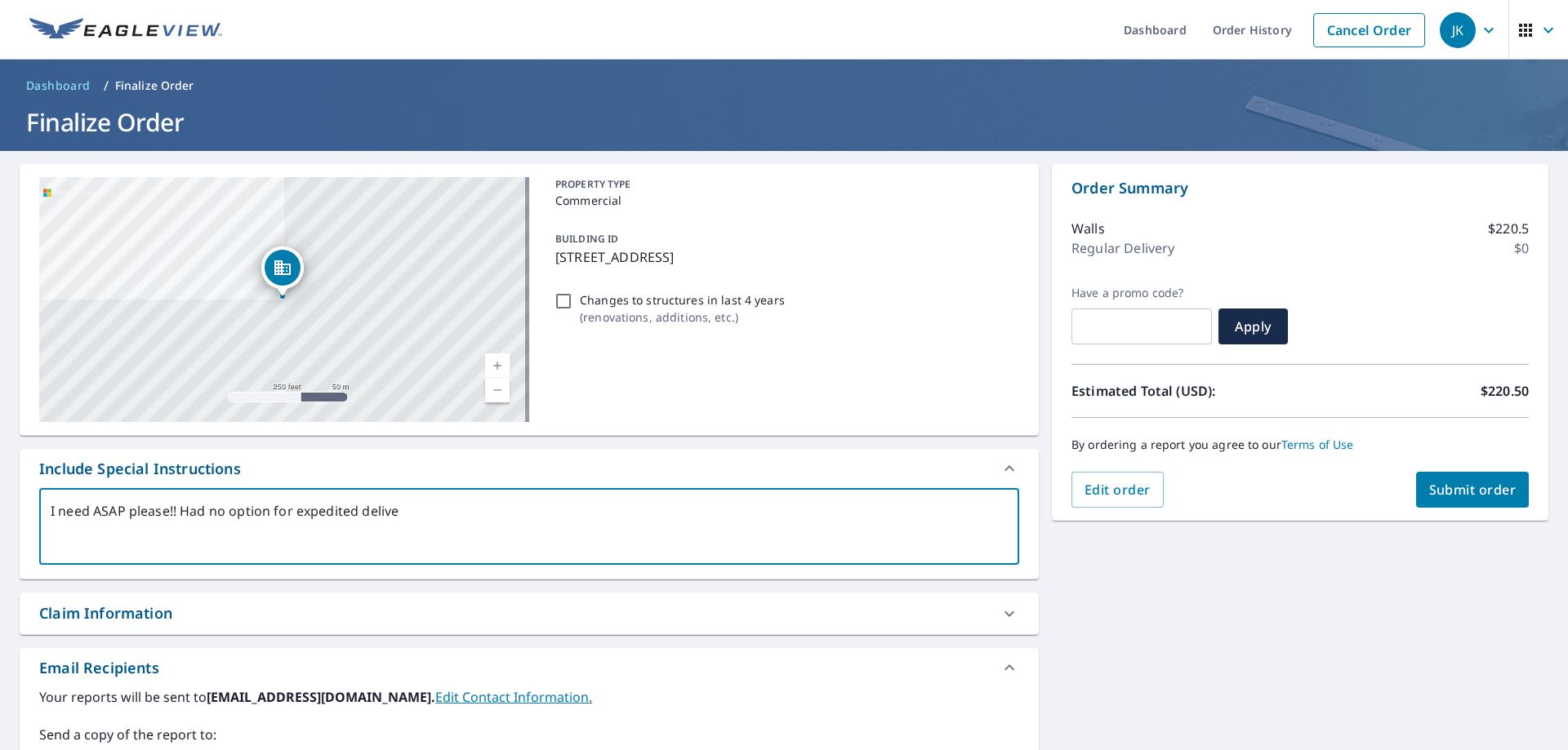
checkbox input "true"
type textarea "I need ASAP please!! Had no option for expedited delivery"
type textarea "x"
checkbox input "true"
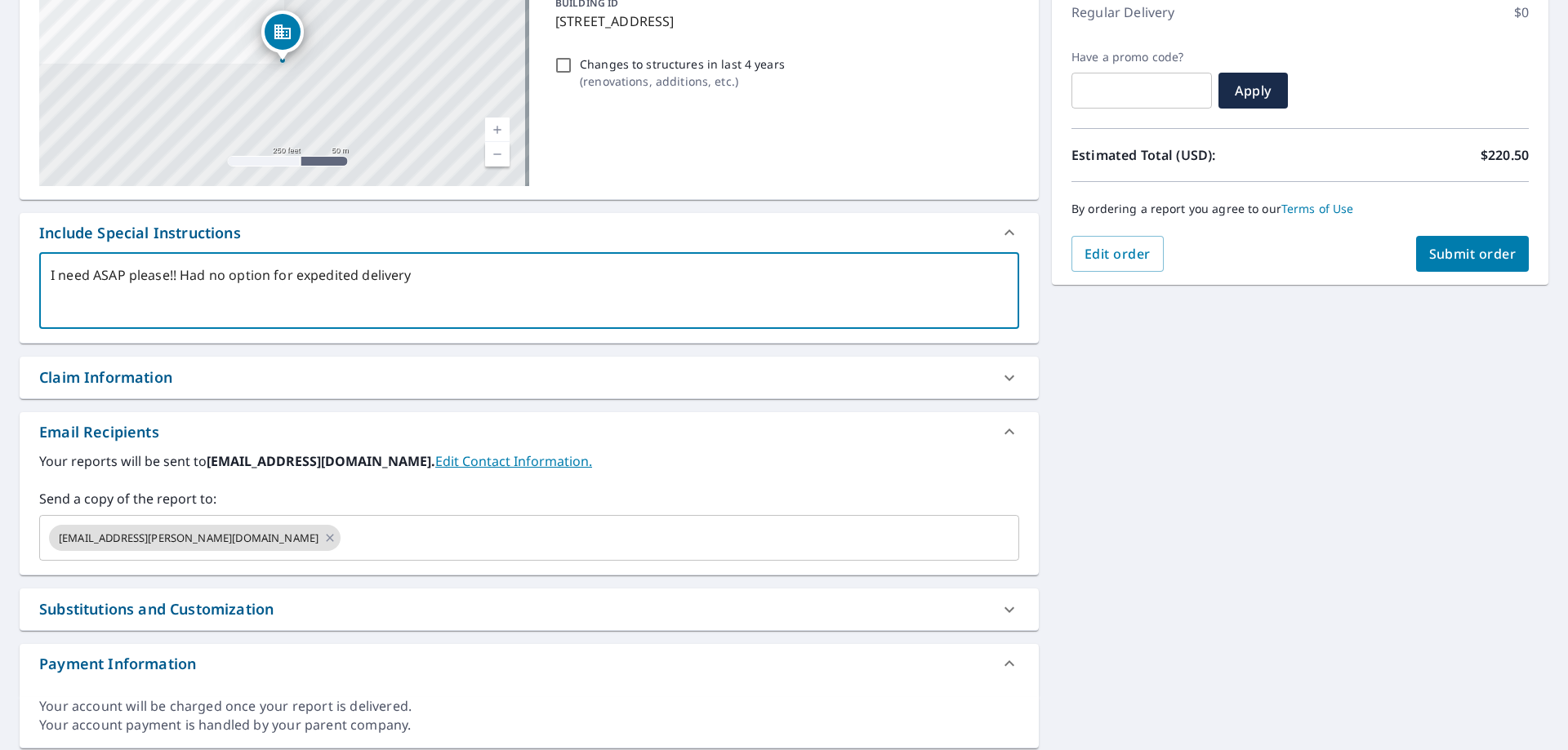
scroll to position [245, 0]
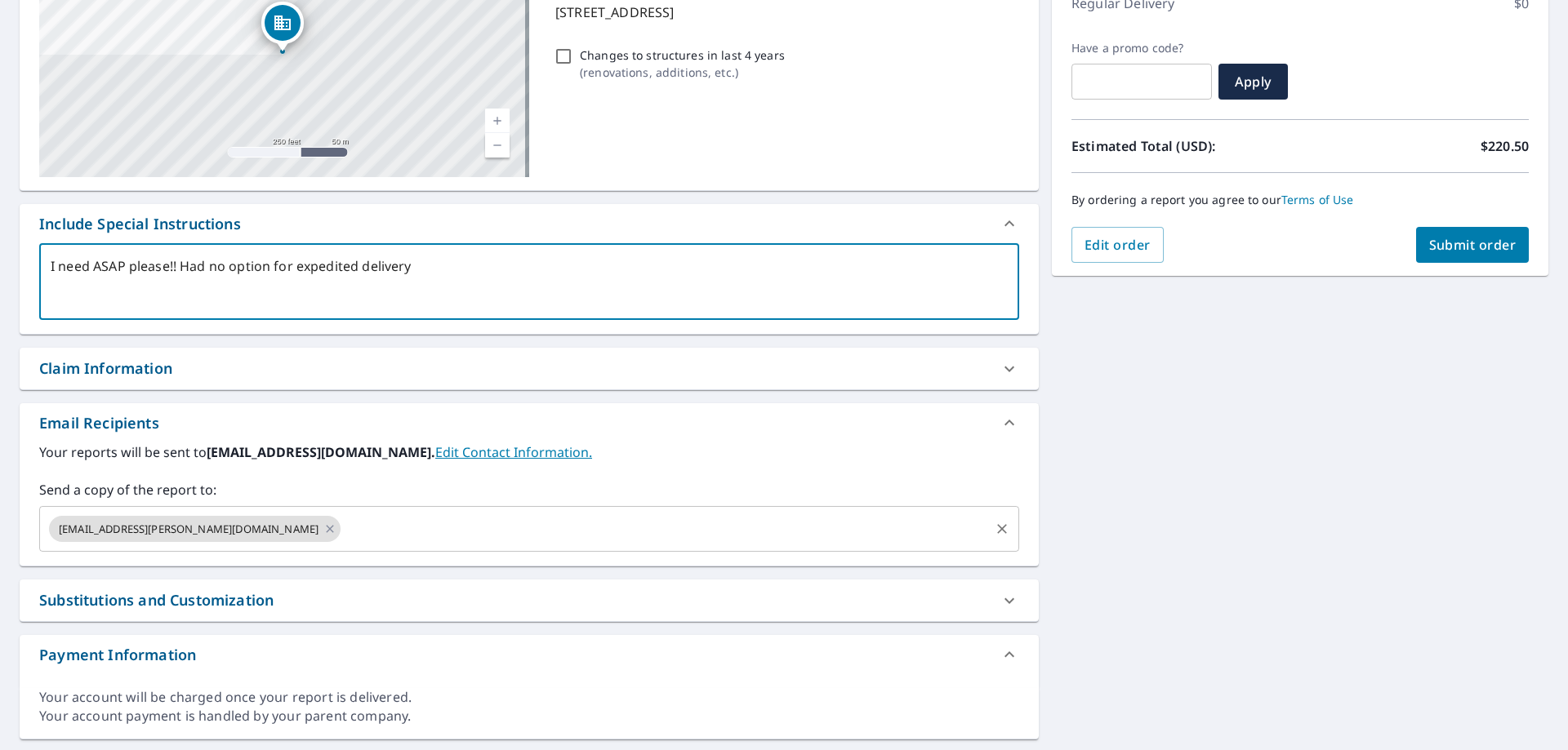
click at [238, 531] on span "[EMAIL_ADDRESS][PERSON_NAME][DOMAIN_NAME]" at bounding box center [189, 530] width 279 height 15
type textarea "I need ASAP please!! Had no option for expedited delivery"
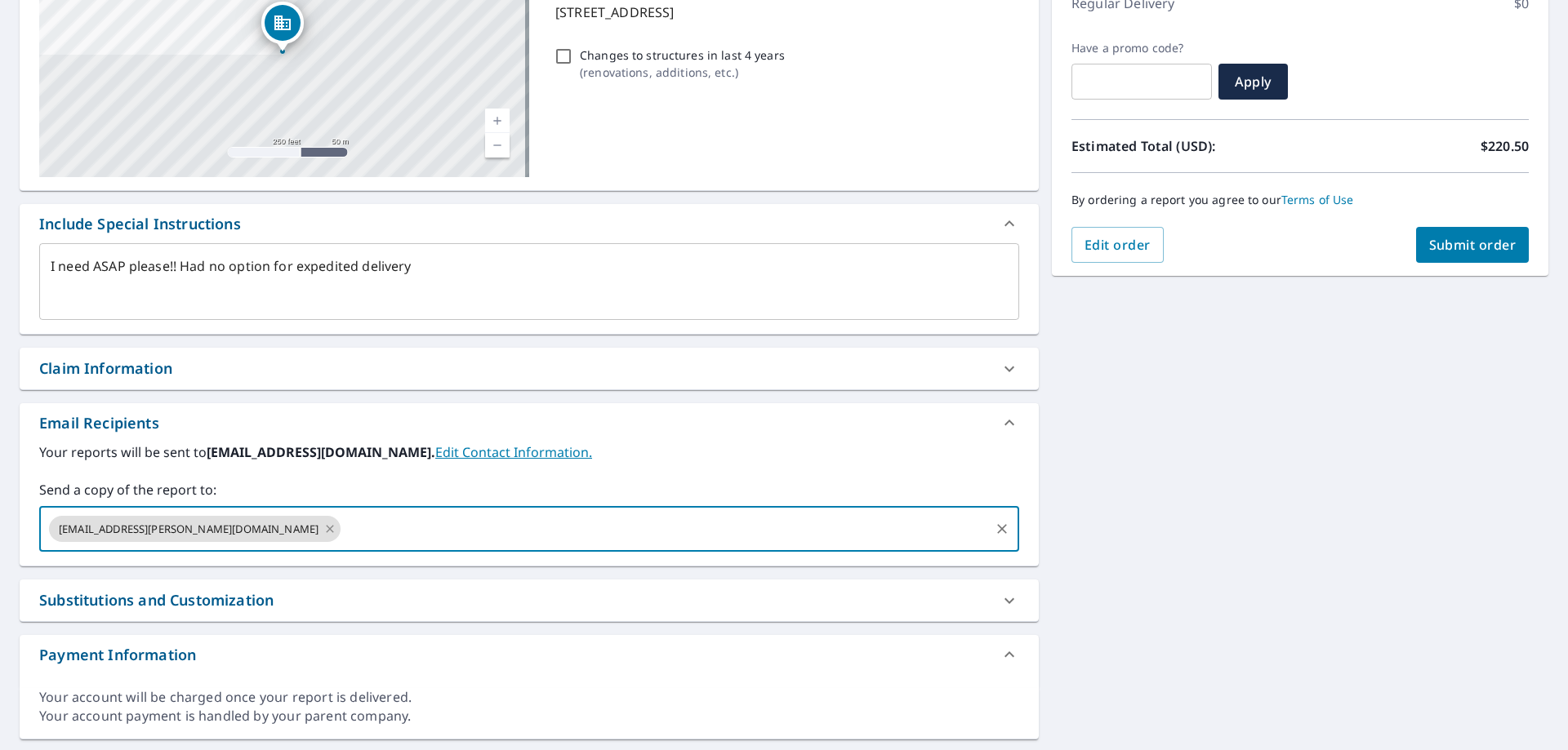
click at [326, 530] on icon at bounding box center [329, 528] width 8 height 8
type textarea "x"
checkbox input "true"
click at [252, 531] on input "text" at bounding box center [517, 529] width 940 height 31
type input "[EMAIL_ADDRESS][PERSON_NAME][DOMAIN_NAME]"
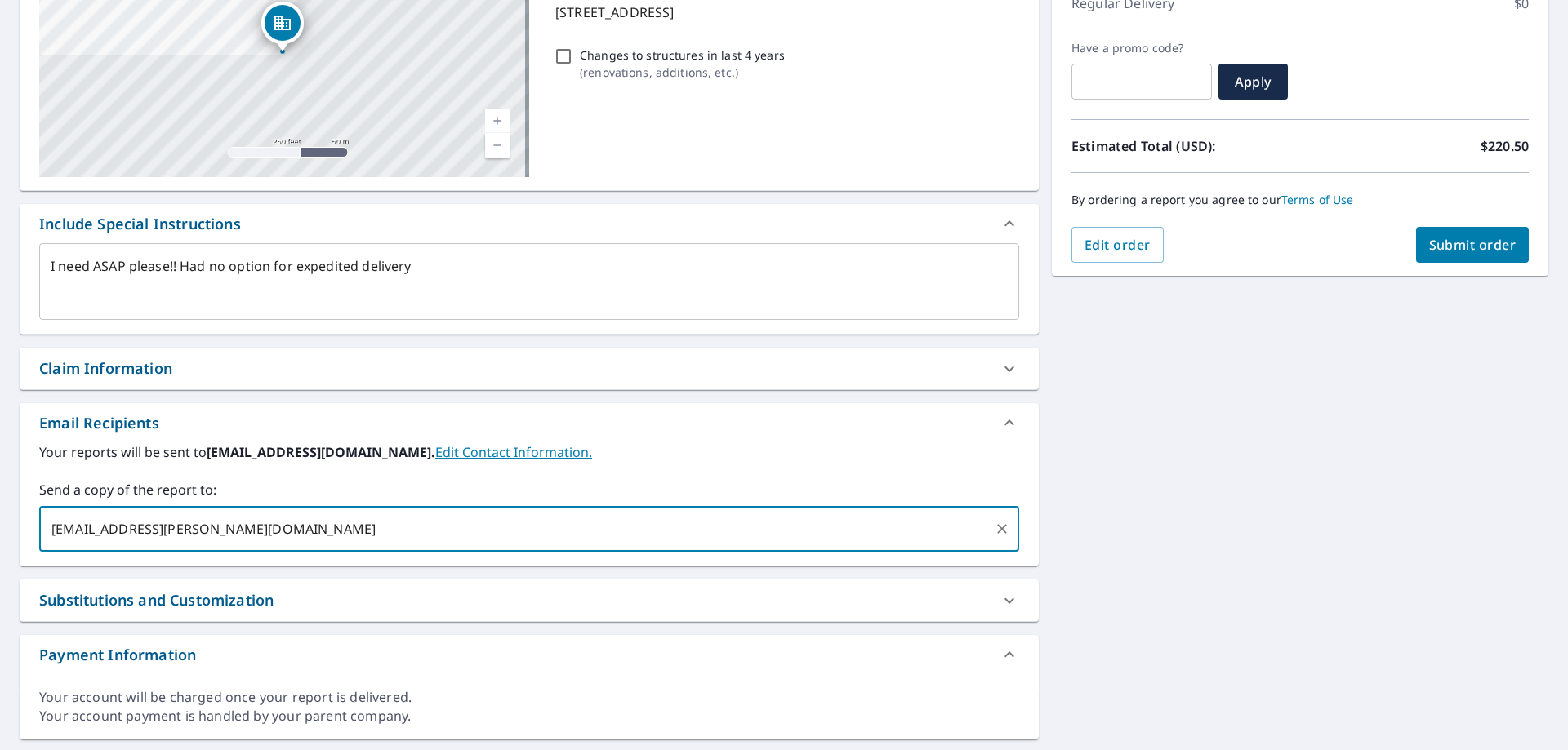
type textarea "x"
checkbox input "true"
click at [1207, 489] on div "[STREET_ADDRESS] A standard road map Aerial A detailed look from above Labels L…" at bounding box center [784, 330] width 1568 height 847
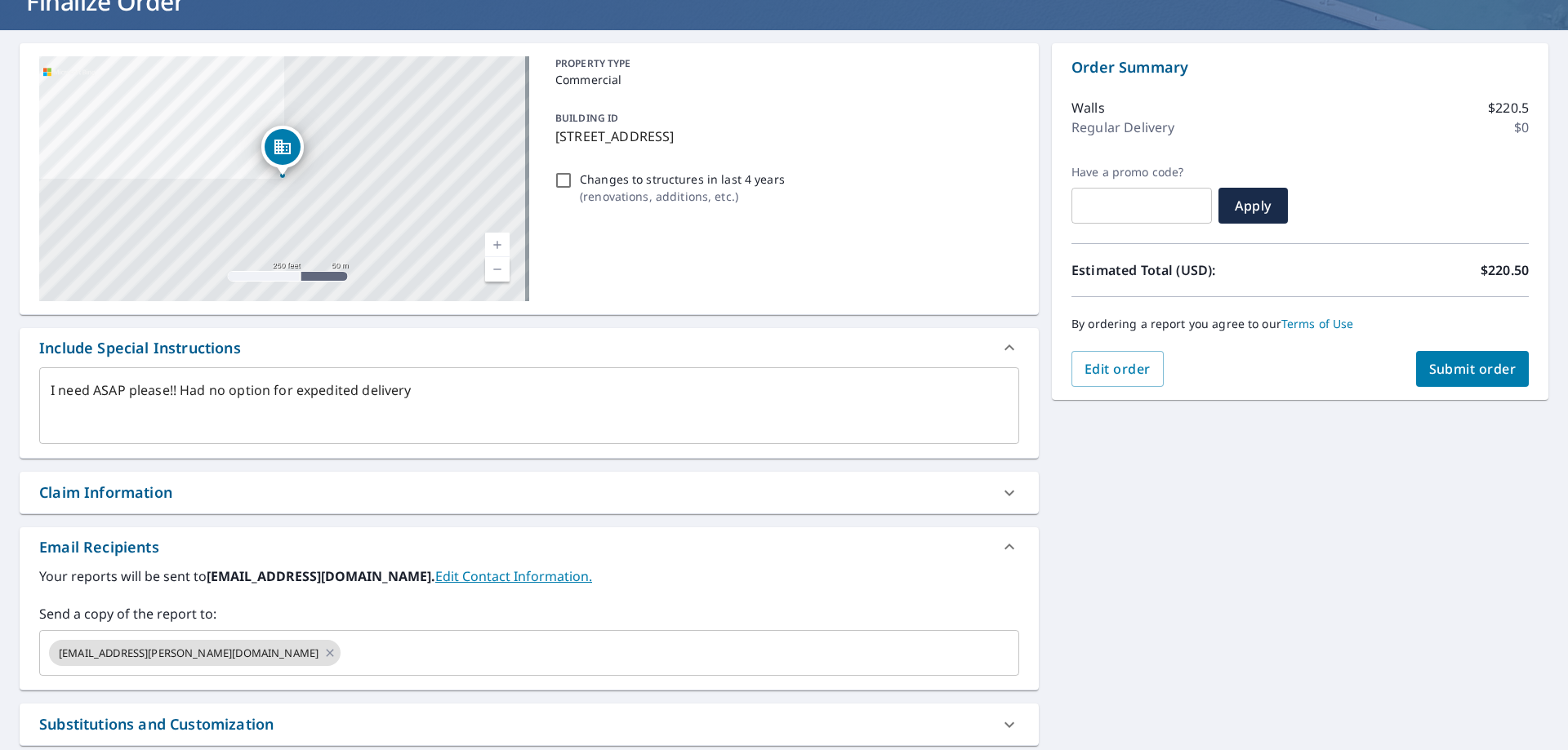
scroll to position [0, 0]
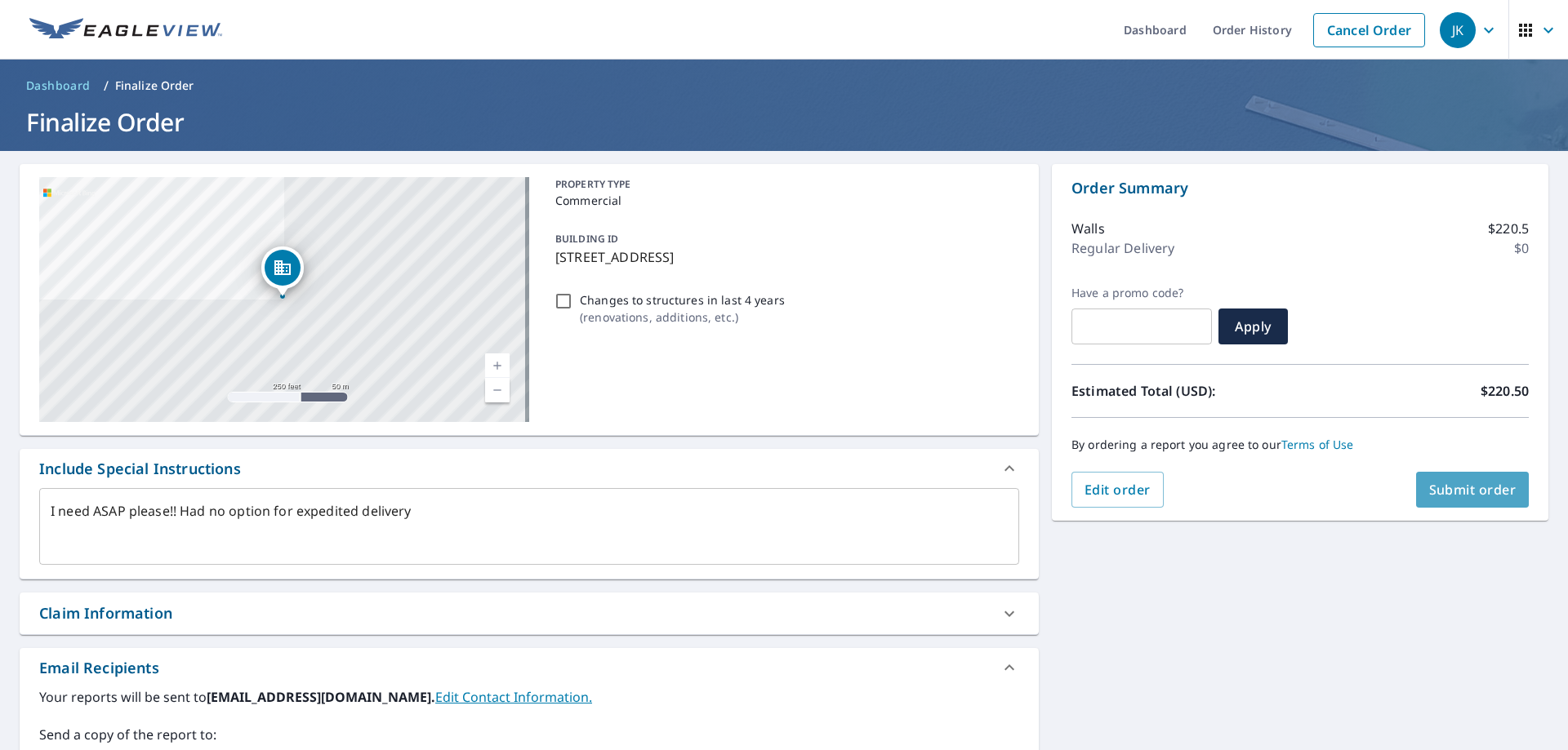
click at [1447, 501] on button "Submit order" at bounding box center [1472, 490] width 113 height 36
type textarea "x"
checkbox input "true"
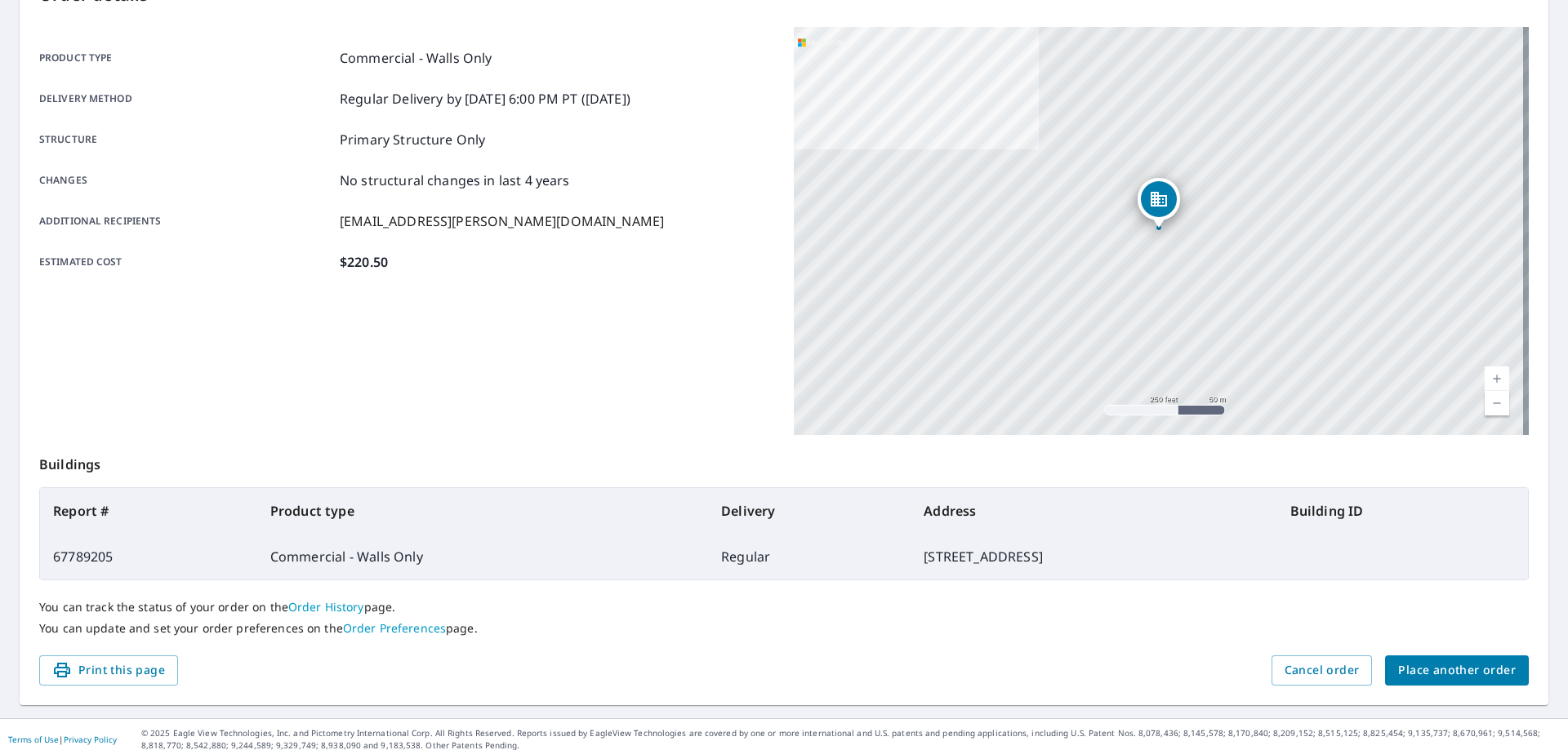
scroll to position [211, 0]
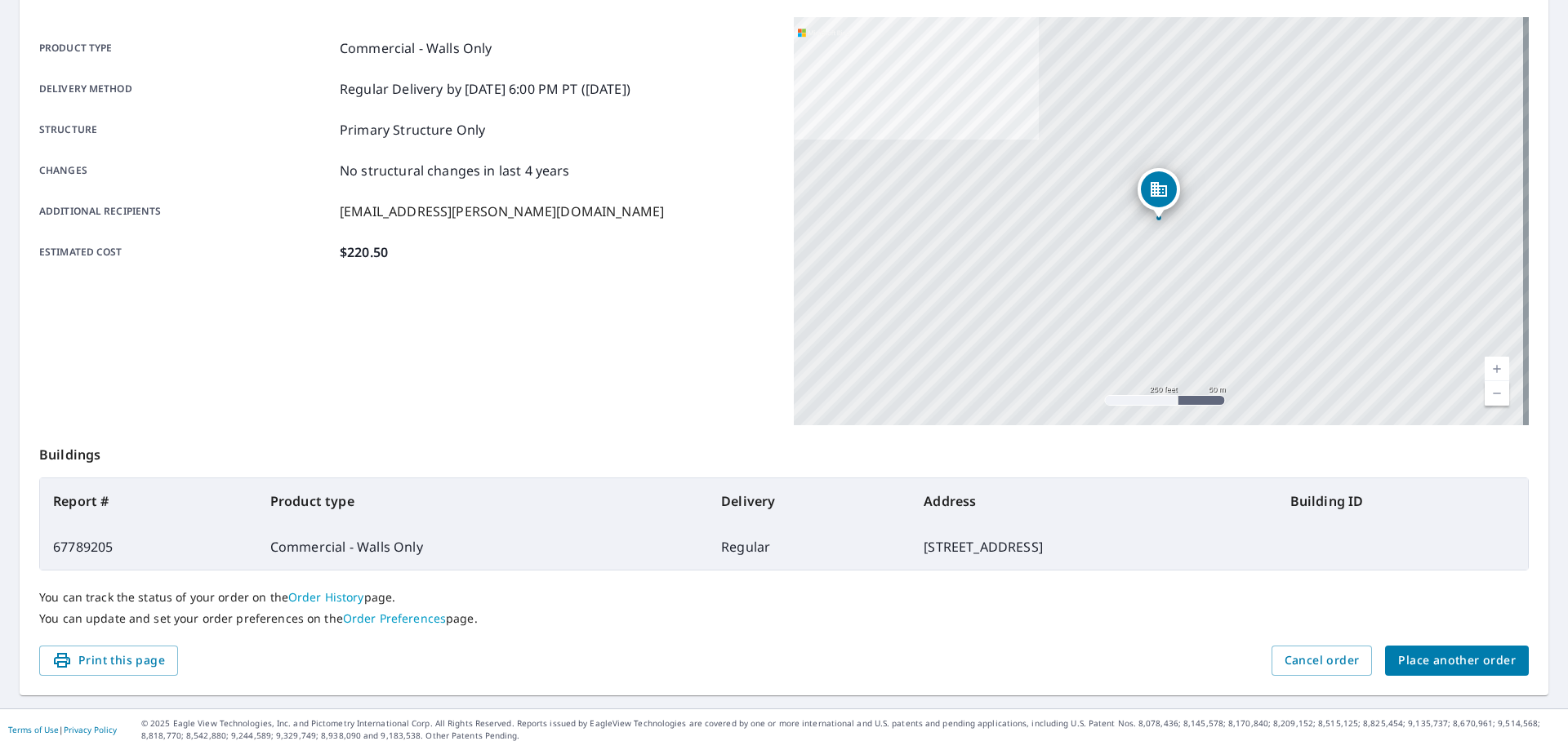
click at [300, 594] on link "Order History" at bounding box center [326, 597] width 76 height 15
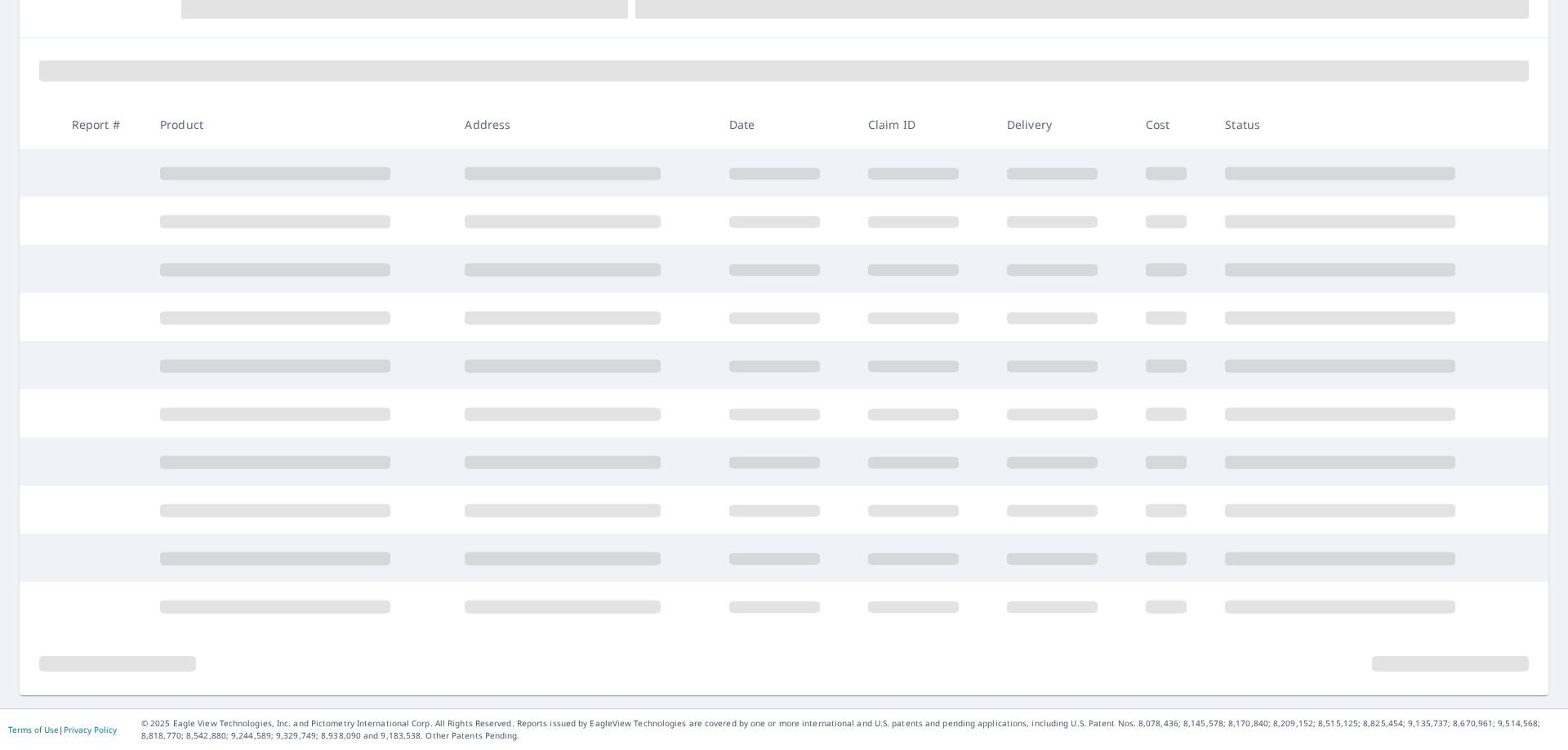
scroll to position [195, 0]
